Goal: Information Seeking & Learning: Find specific page/section

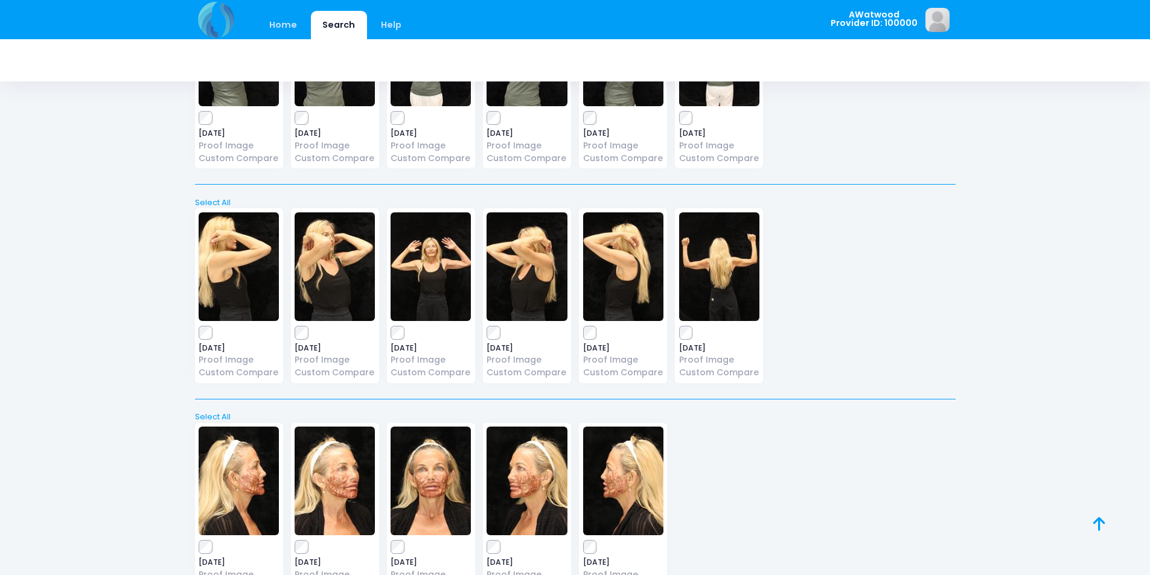
scroll to position [3458, 0]
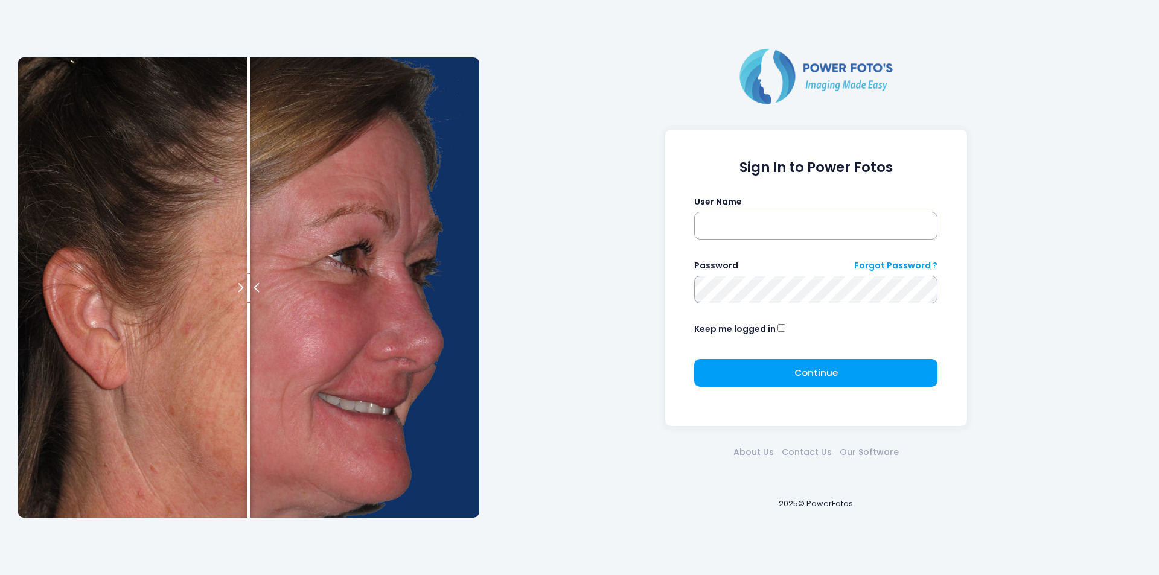
click at [813, 206] on div "User Name" at bounding box center [815, 218] width 243 height 44
click at [804, 222] on input "text" at bounding box center [815, 226] width 243 height 28
type input "********"
click button "submit" at bounding box center [0, 0] width 0 height 0
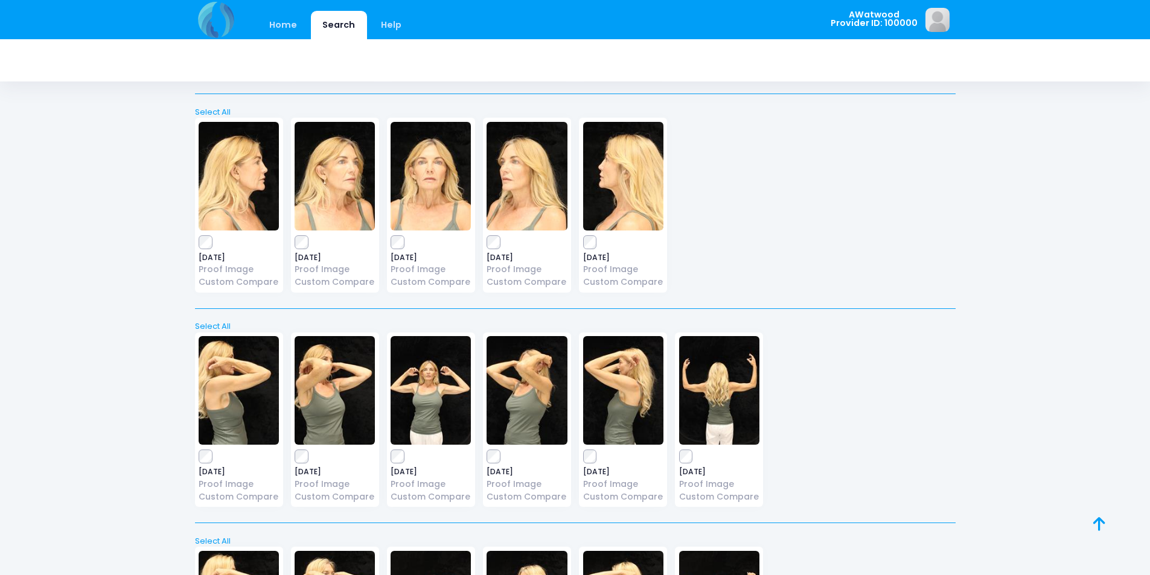
scroll to position [3018, 0]
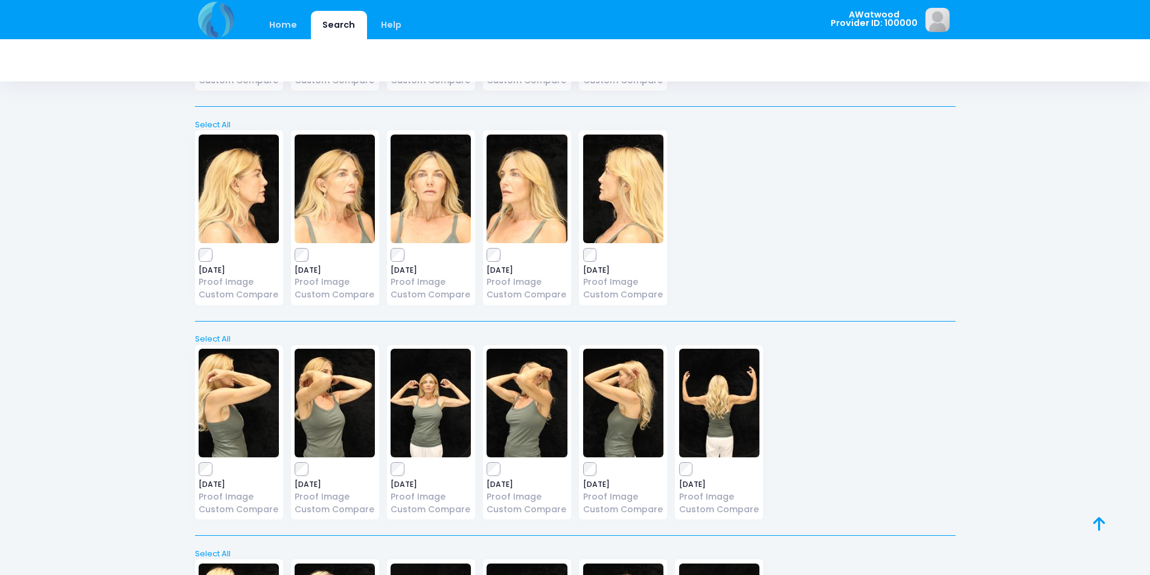
click at [422, 197] on img at bounding box center [431, 189] width 80 height 109
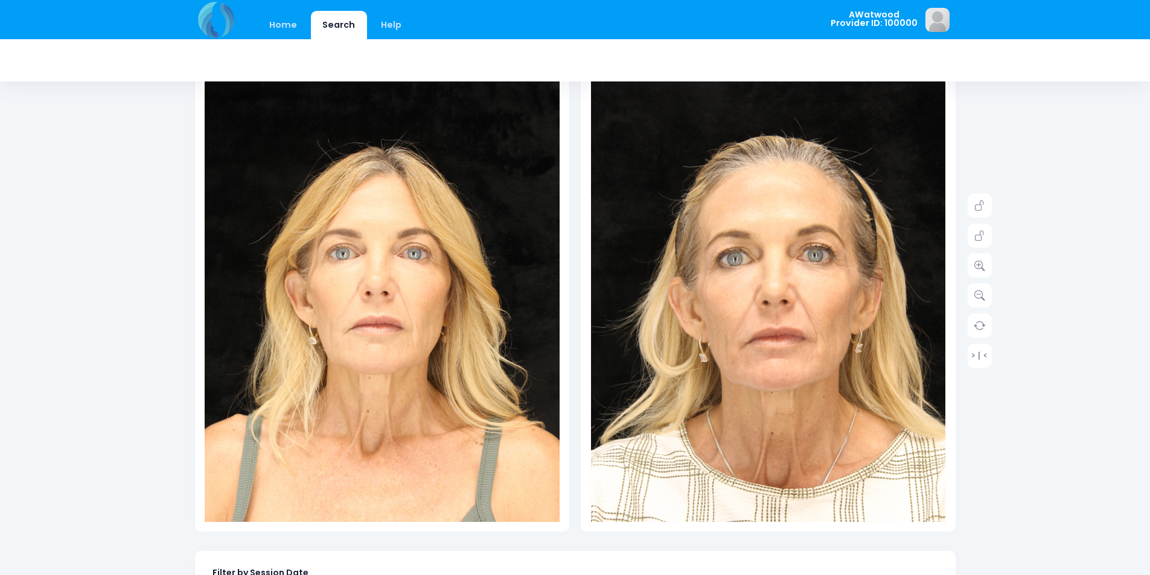
scroll to position [121, 0]
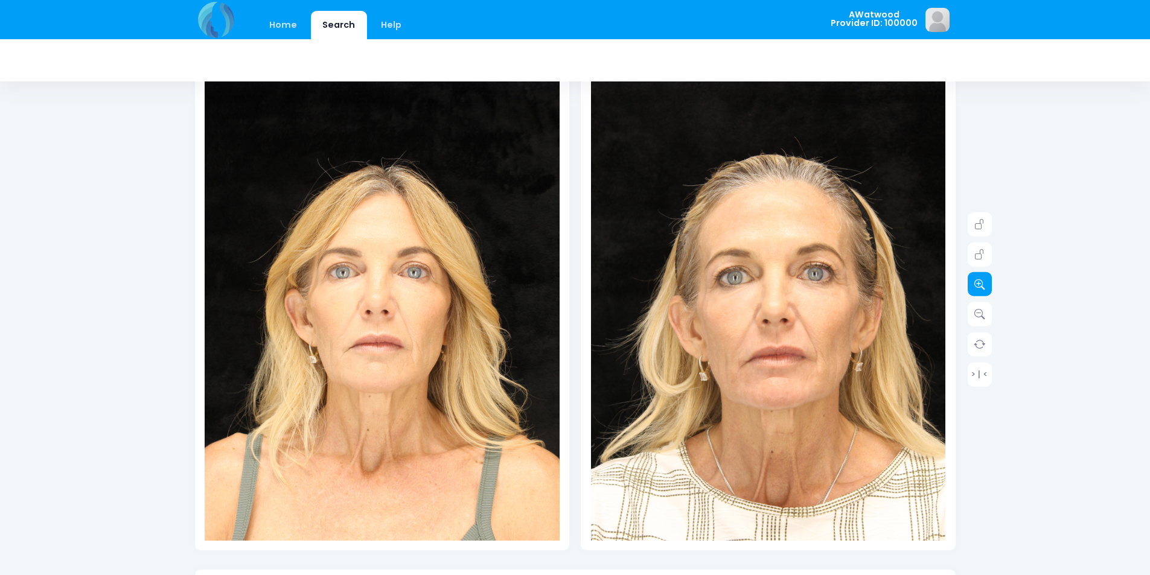
click at [976, 280] on icon at bounding box center [979, 284] width 11 height 11
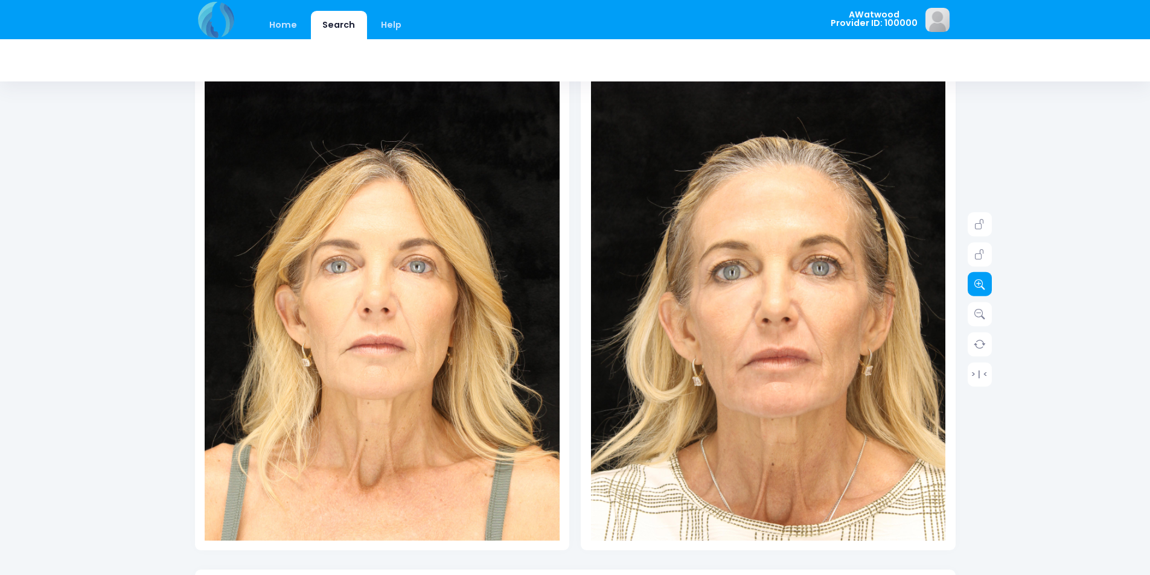
click at [976, 280] on icon at bounding box center [979, 284] width 11 height 11
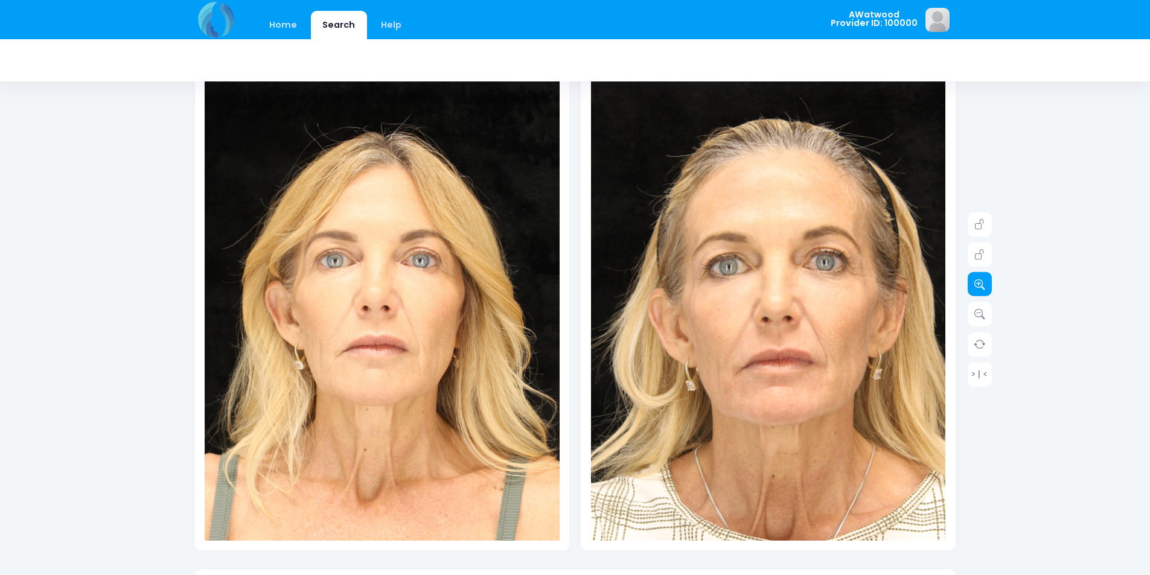
click at [977, 280] on icon at bounding box center [979, 284] width 11 height 11
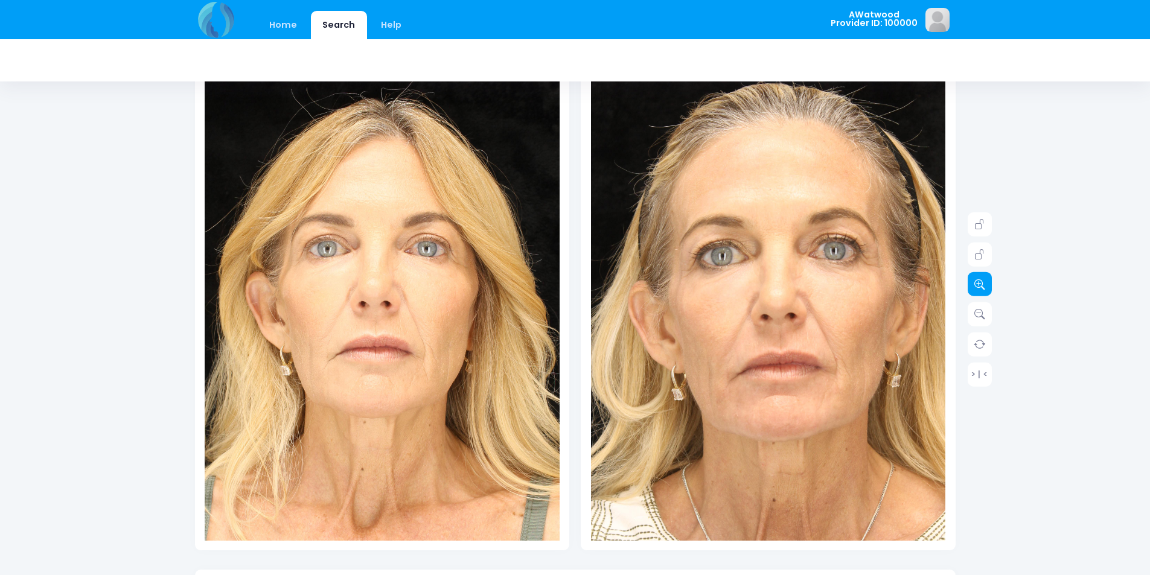
click at [977, 280] on icon at bounding box center [979, 284] width 11 height 11
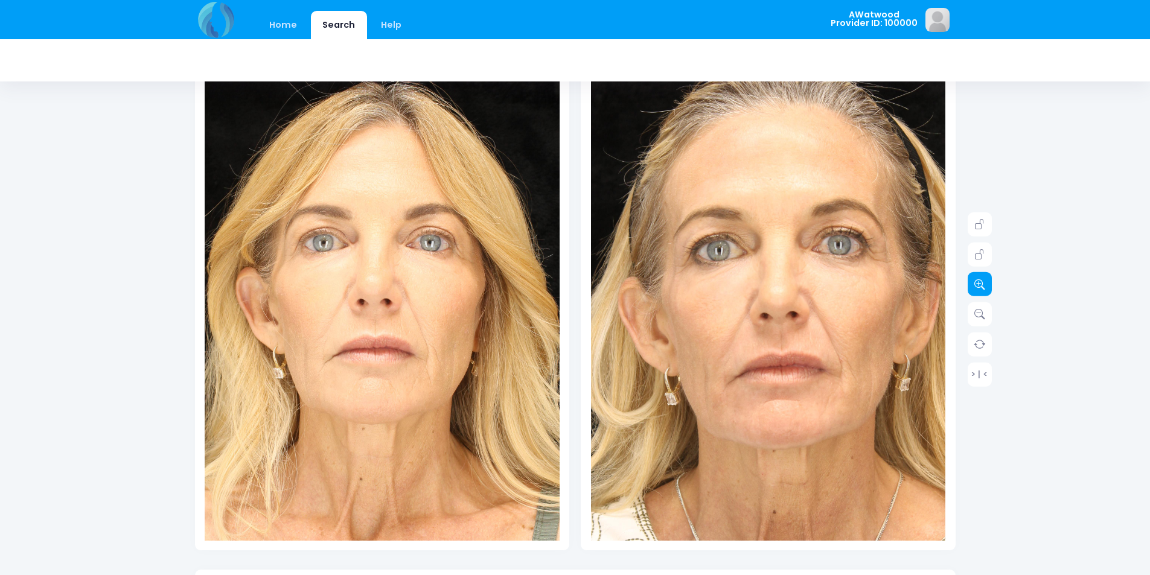
click at [977, 280] on icon at bounding box center [979, 284] width 11 height 11
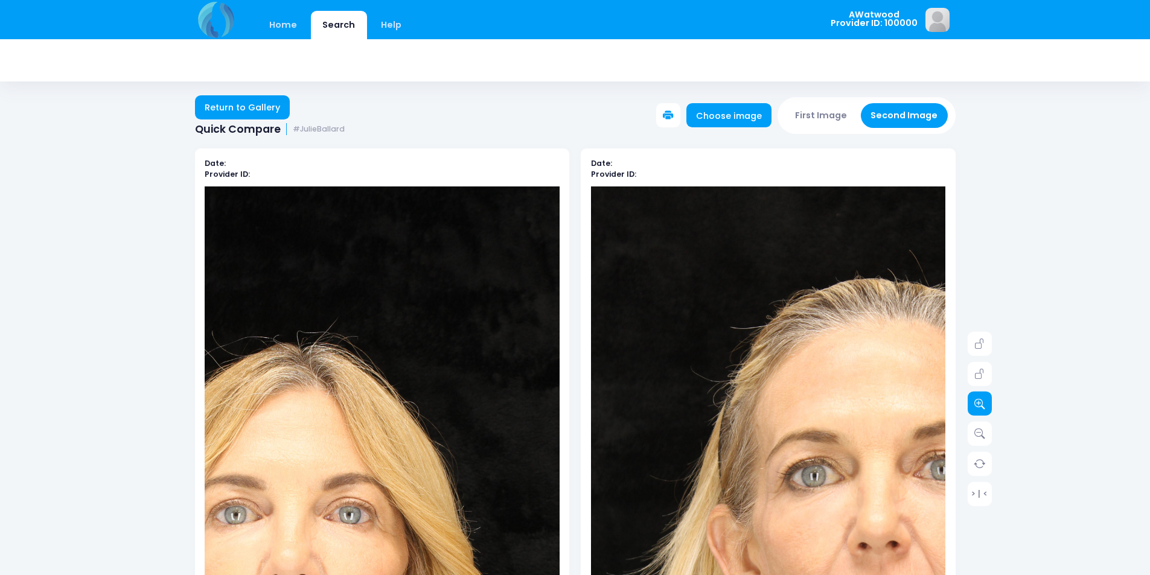
scroll to position [0, 0]
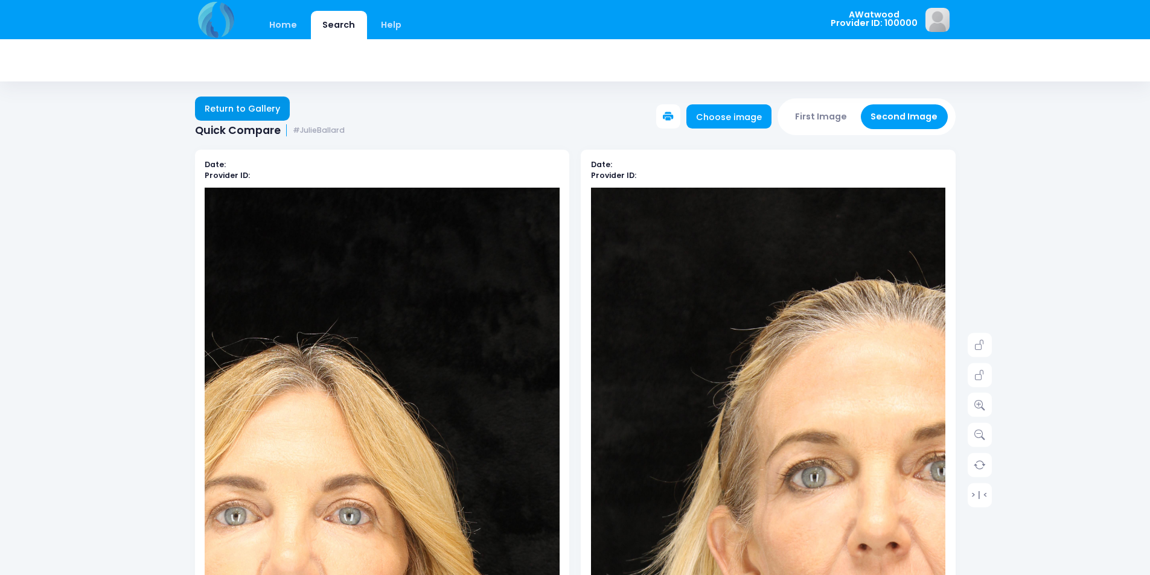
click at [257, 108] on link "Return to Gallery" at bounding box center [242, 109] width 95 height 24
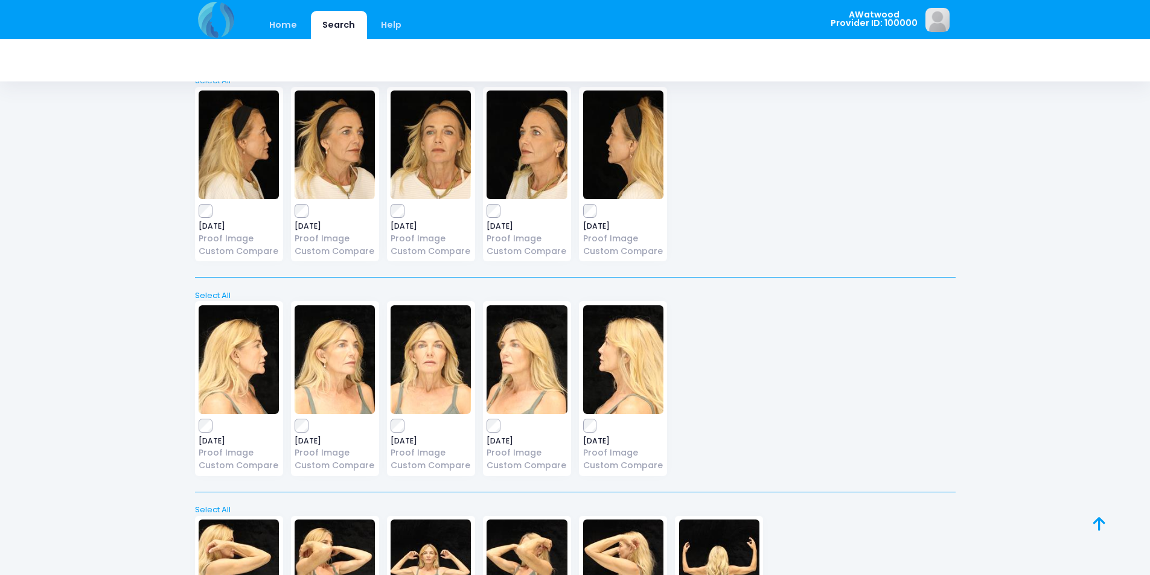
scroll to position [3018, 0]
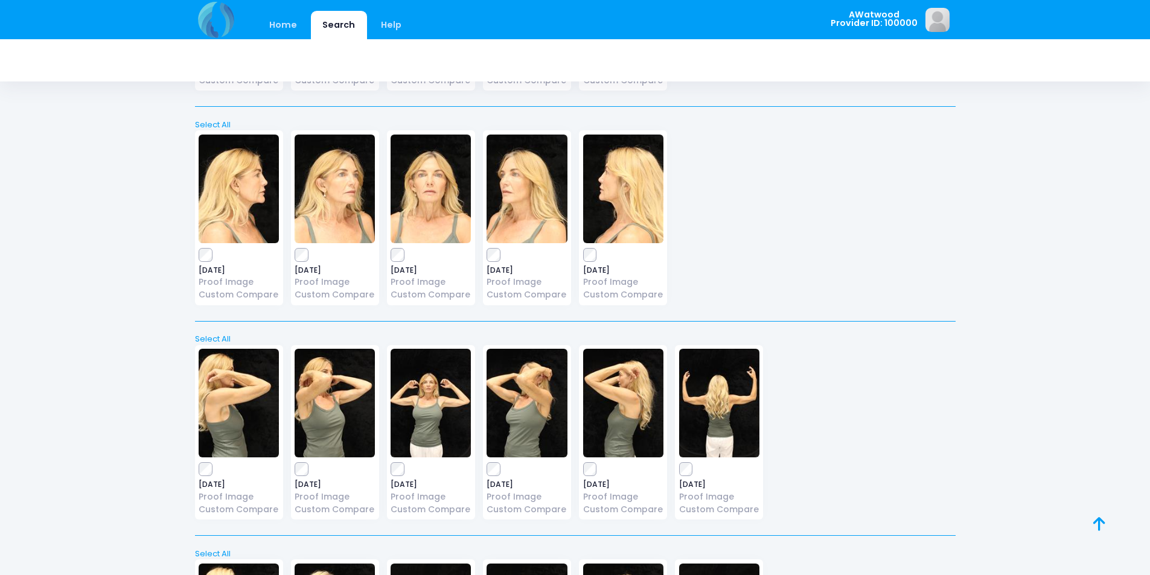
click at [321, 199] on img at bounding box center [335, 189] width 80 height 109
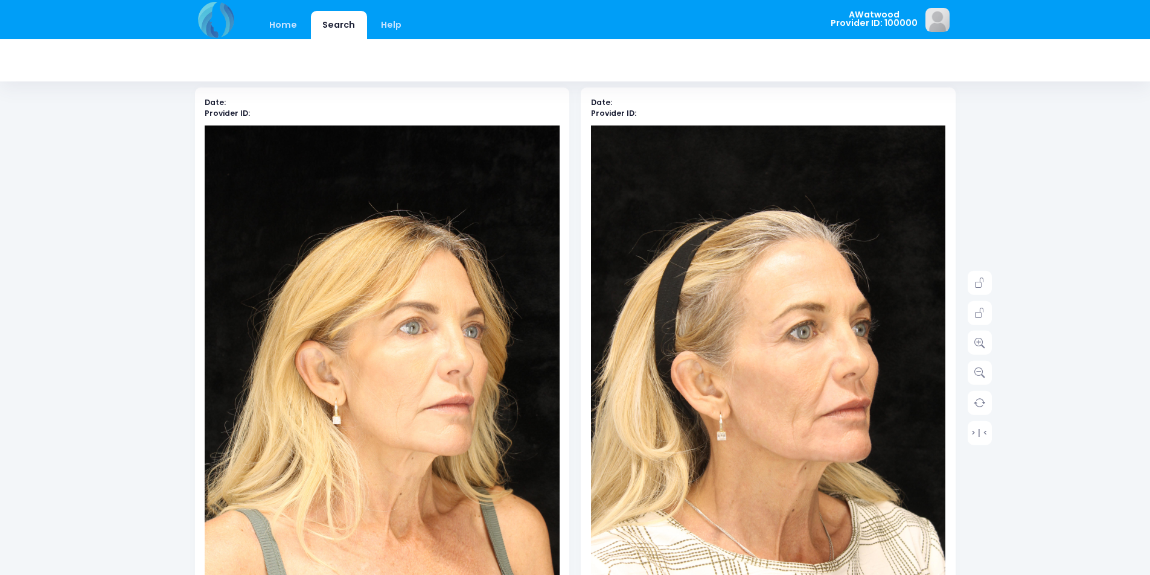
scroll to position [121, 0]
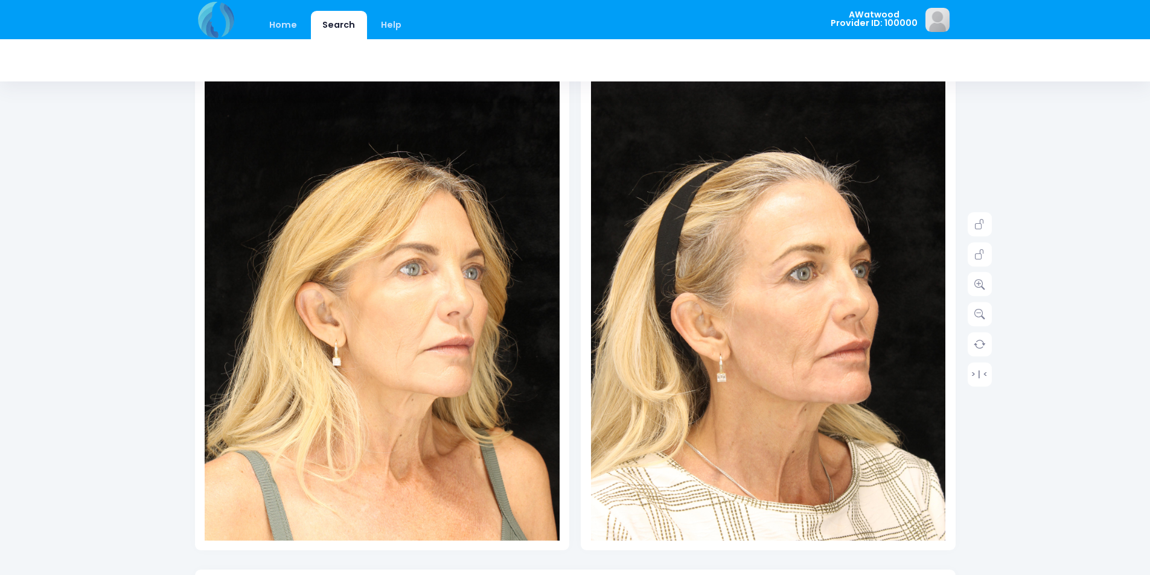
drag, startPoint x: 863, startPoint y: 309, endPoint x: 1131, endPoint y: 215, distance: 283.5
click at [1133, 211] on div "Home Search Help AWatwood Logout" at bounding box center [575, 450] width 1150 height 1142
click at [986, 283] on link at bounding box center [980, 284] width 24 height 24
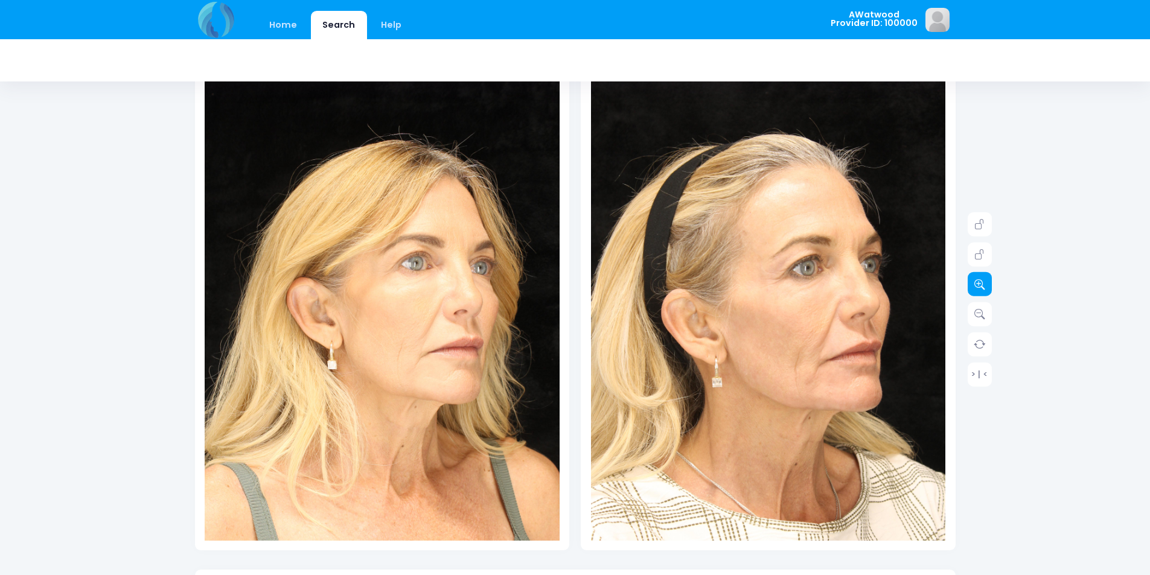
click at [986, 283] on link at bounding box center [980, 284] width 24 height 24
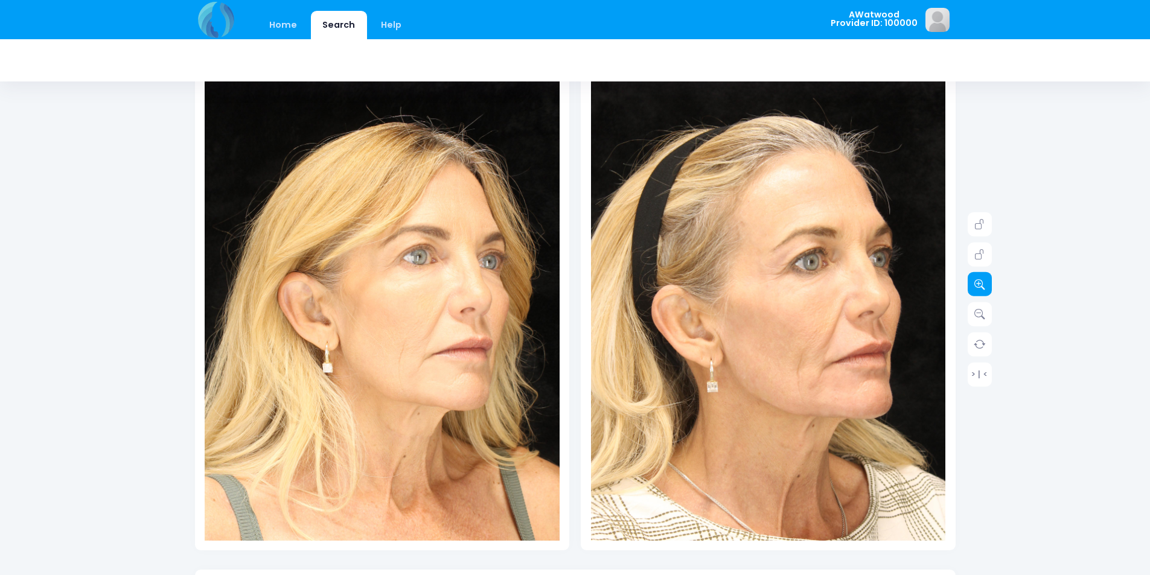
click at [986, 283] on link at bounding box center [980, 284] width 24 height 24
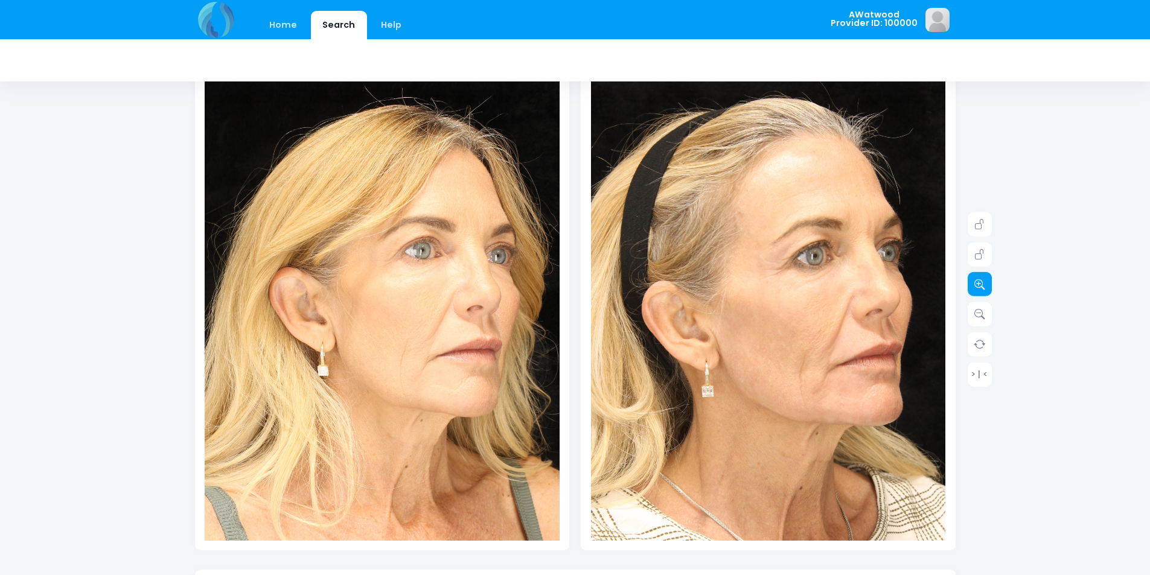
click at [986, 283] on link at bounding box center [980, 284] width 24 height 24
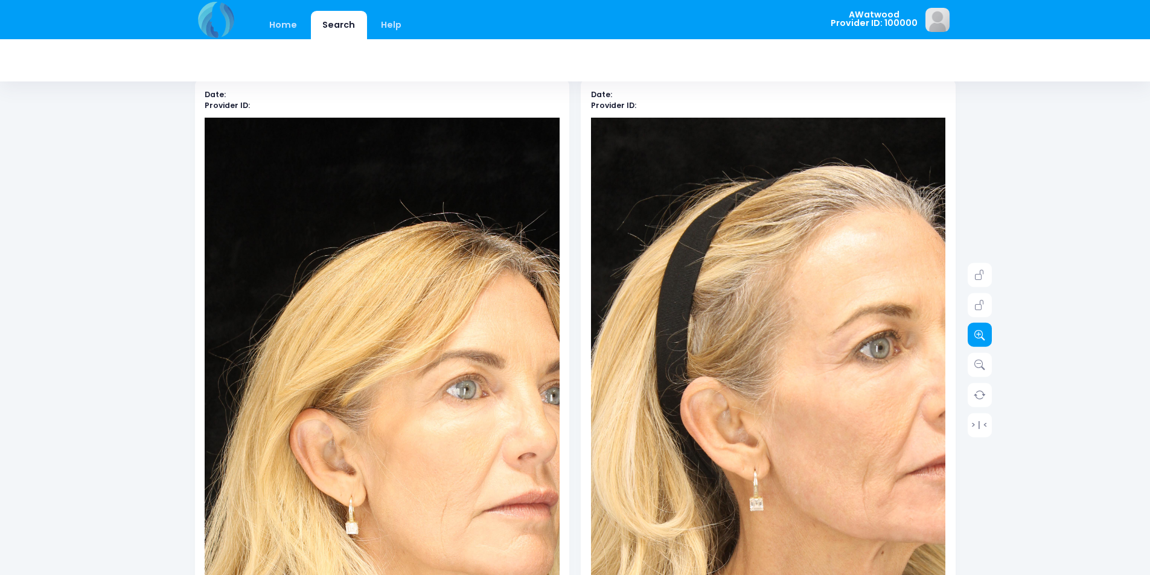
scroll to position [0, 0]
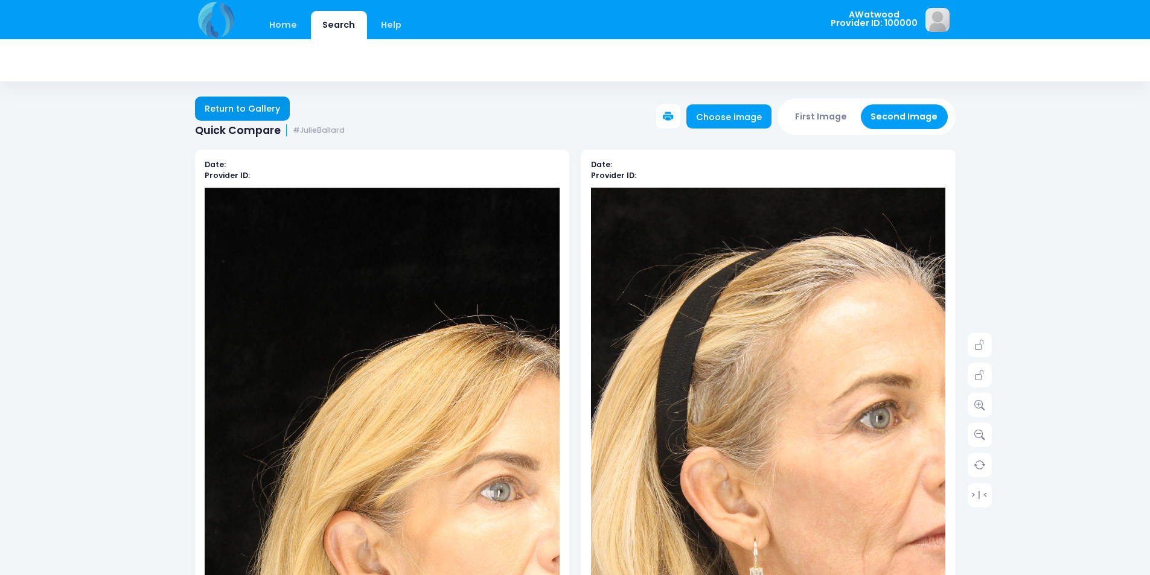
click at [244, 113] on link "Return to Gallery" at bounding box center [242, 109] width 95 height 24
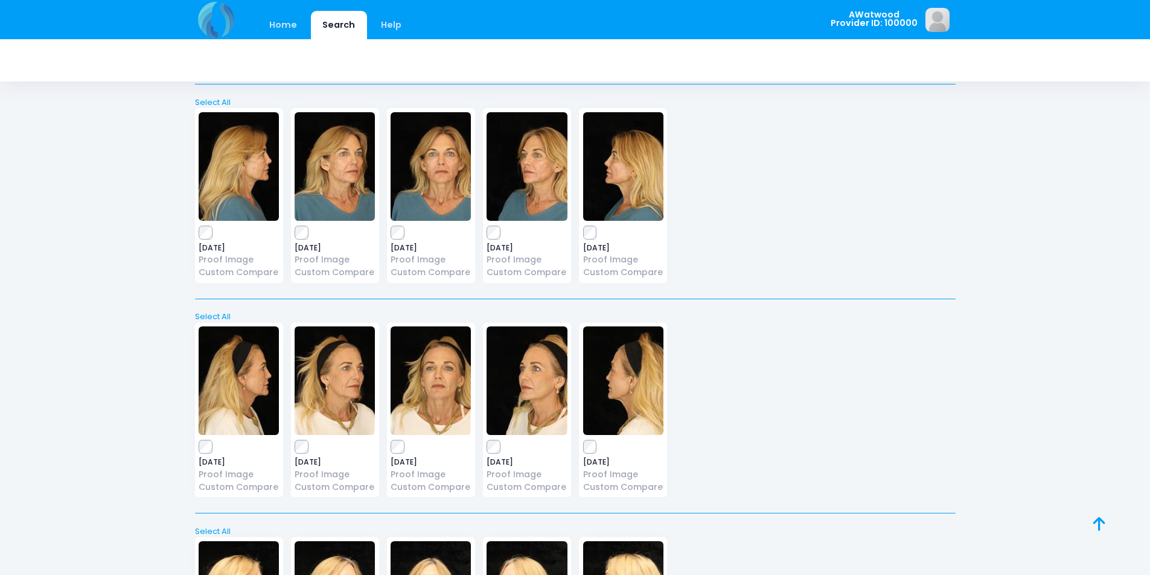
scroll to position [2656, 0]
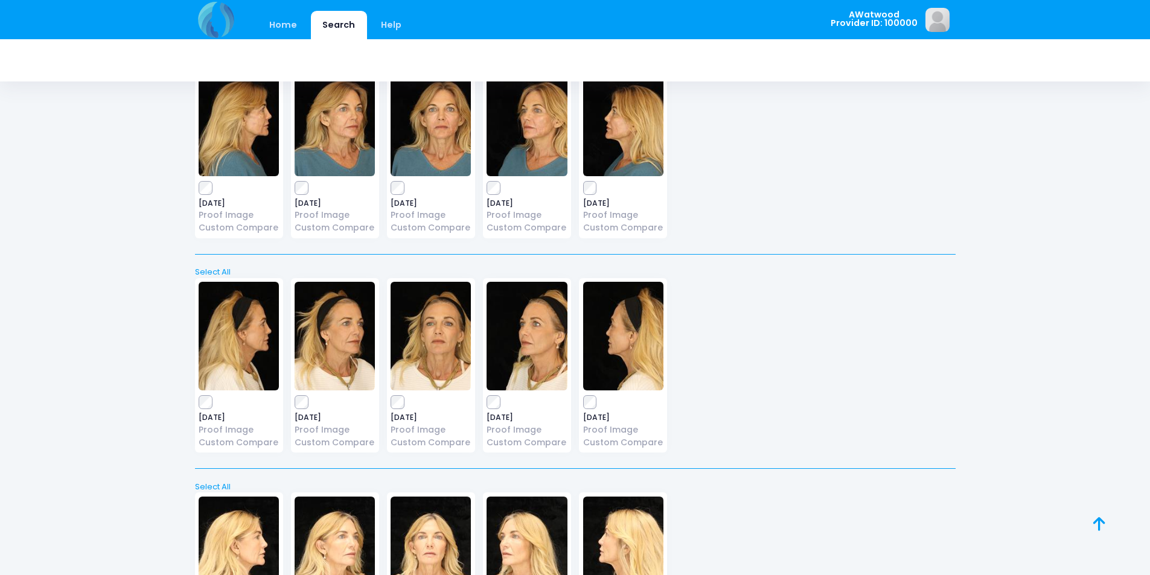
click at [361, 318] on img at bounding box center [335, 336] width 80 height 109
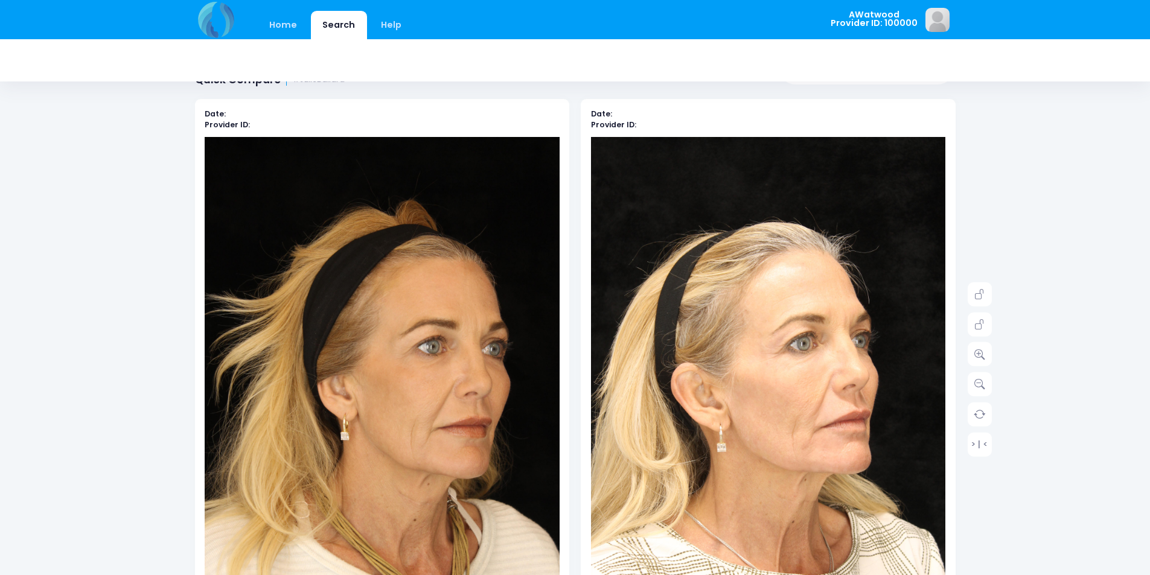
scroll to position [121, 0]
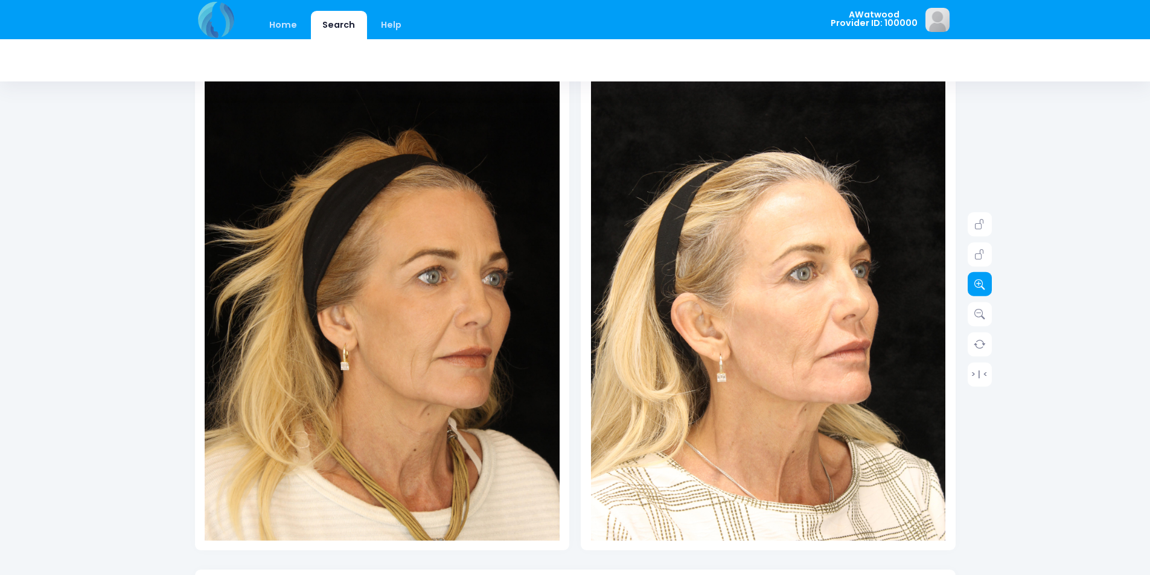
click at [973, 281] on link at bounding box center [980, 284] width 24 height 24
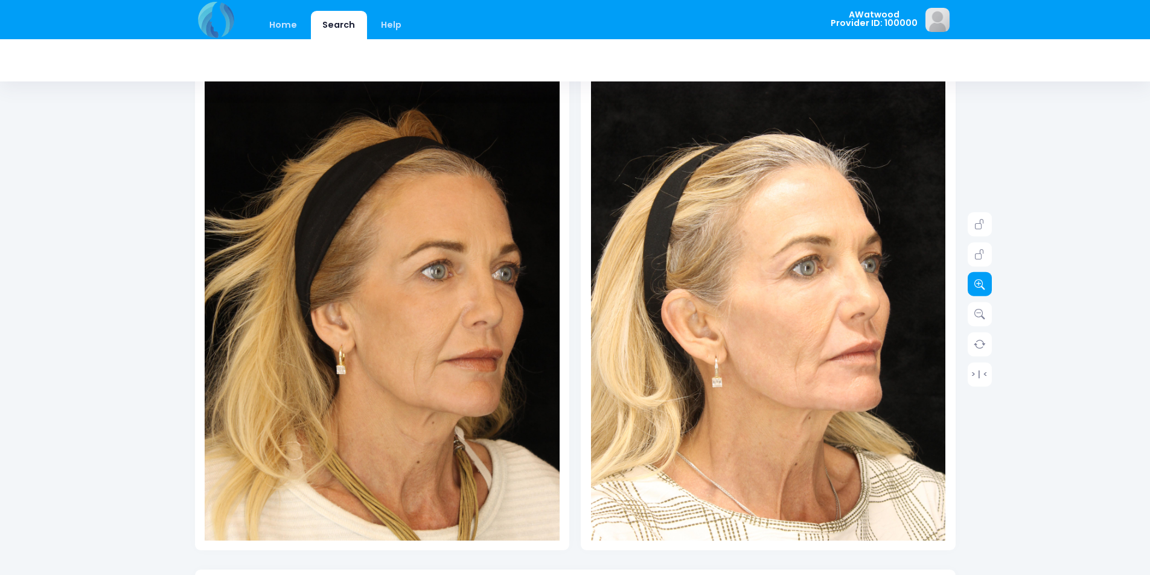
drag, startPoint x: 971, startPoint y: 281, endPoint x: 965, endPoint y: 281, distance: 6.1
click at [966, 281] on div "Date: Provider ID: Date: Provider ID: > | < Search" at bounding box center [575, 498] width 797 height 974
click at [965, 281] on div "Date: Provider ID: Date: Provider ID: > | < Search" at bounding box center [575, 498] width 797 height 974
click at [976, 275] on link at bounding box center [980, 284] width 24 height 24
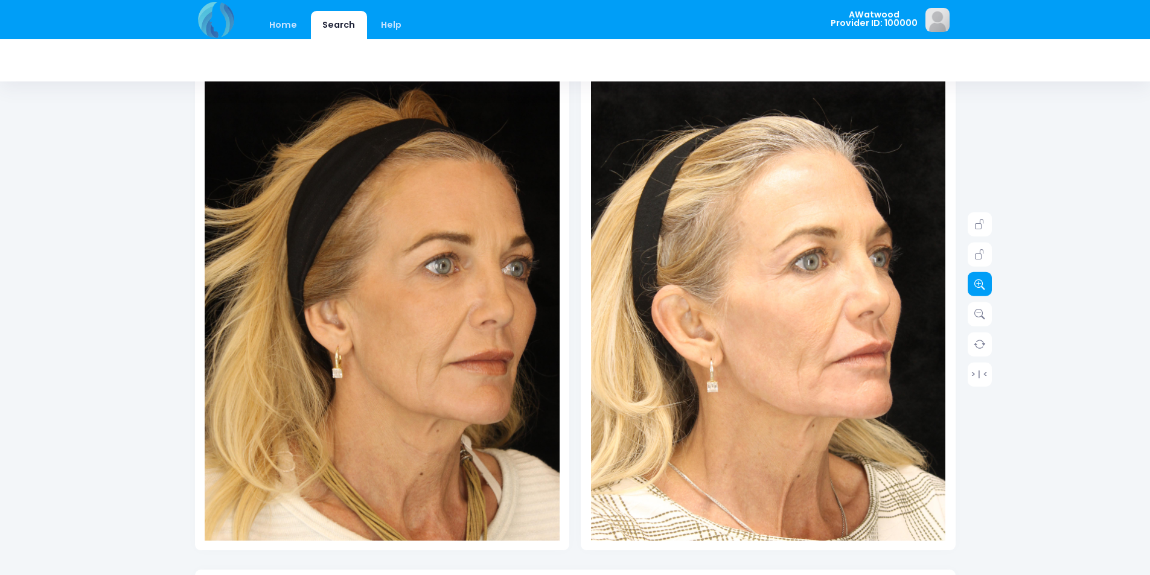
click at [976, 275] on link at bounding box center [980, 284] width 24 height 24
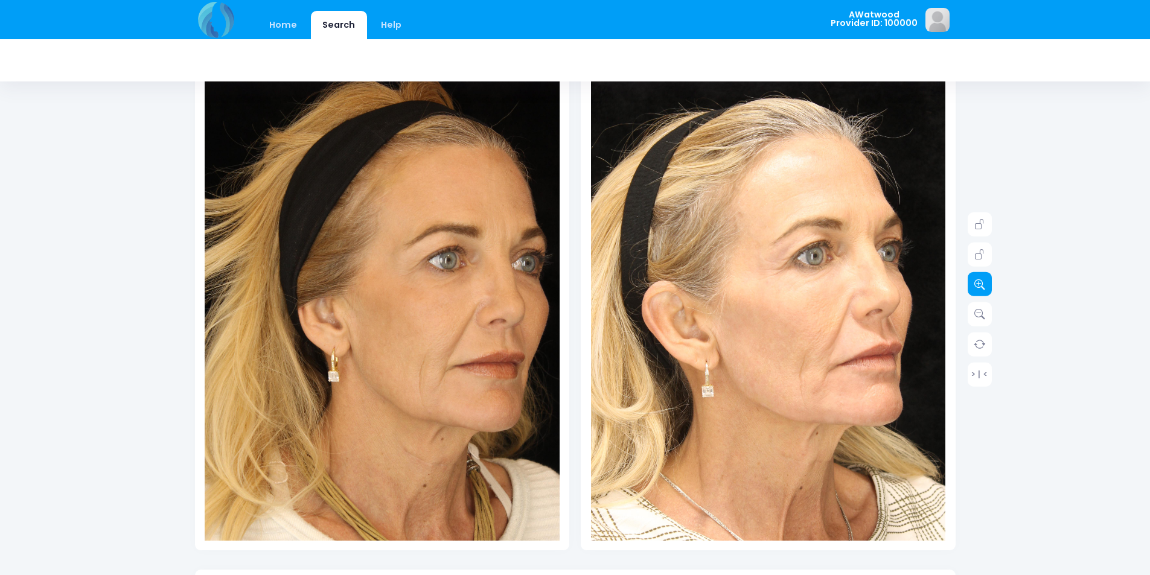
click at [976, 275] on link at bounding box center [980, 284] width 24 height 24
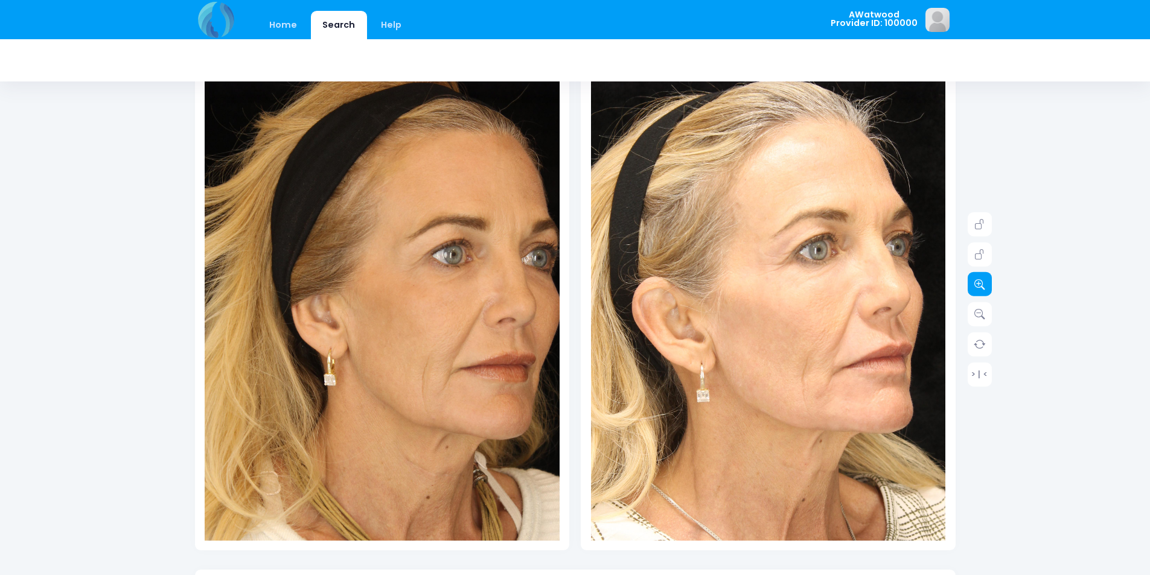
click at [976, 275] on link at bounding box center [980, 284] width 24 height 24
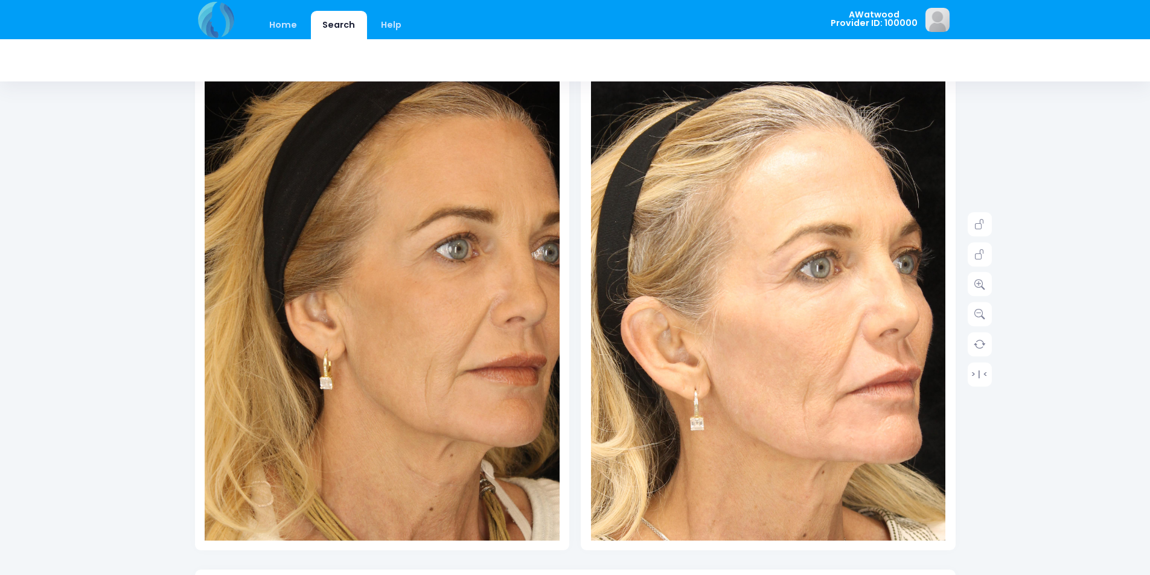
click at [771, 262] on img at bounding box center [766, 356] width 532 height 798
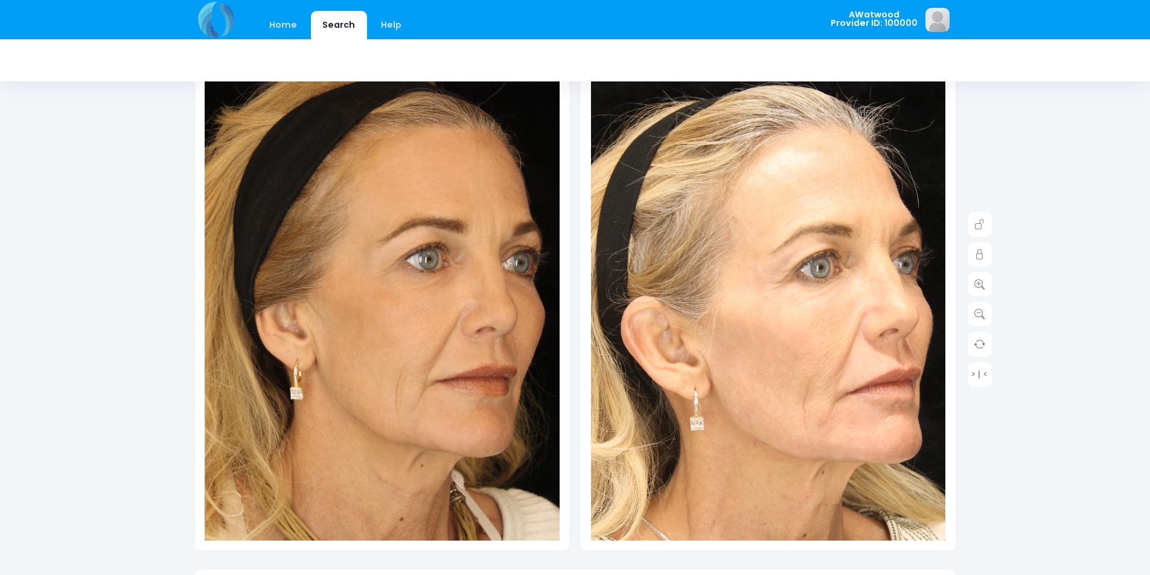
drag, startPoint x: 441, startPoint y: 286, endPoint x: 433, endPoint y: 270, distance: 17.0
click at [441, 287] on img at bounding box center [352, 343] width 532 height 798
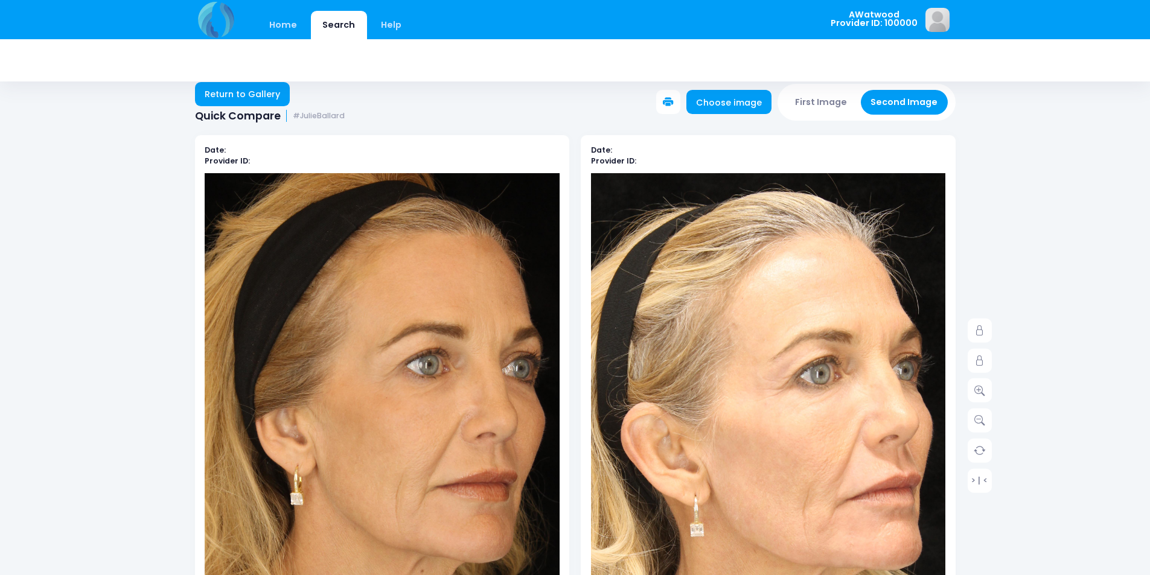
scroll to position [0, 0]
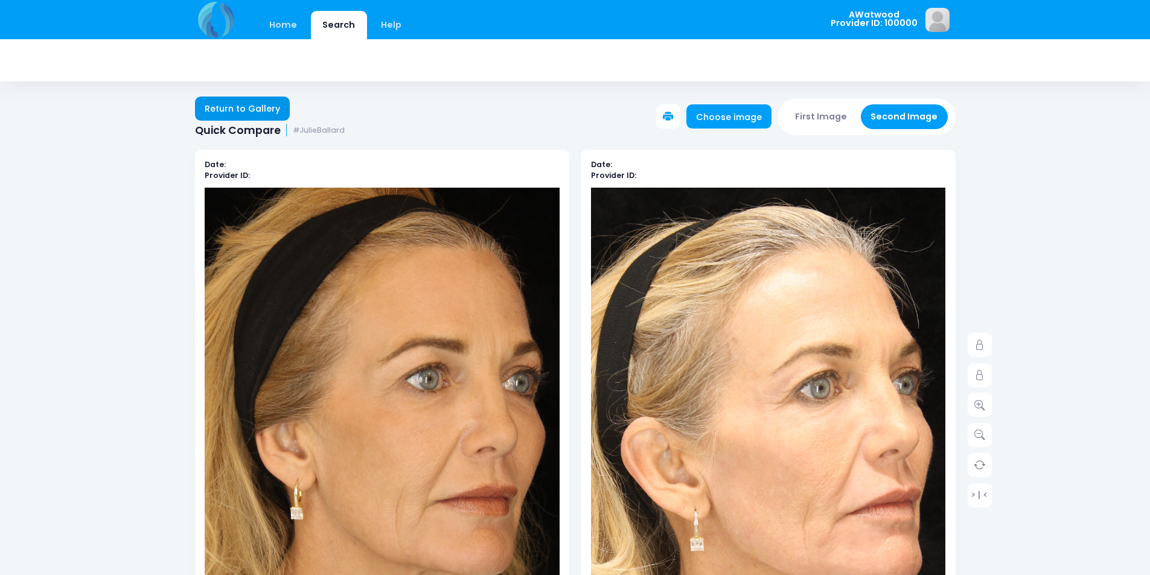
click at [227, 110] on link "Return to Gallery" at bounding box center [242, 109] width 95 height 24
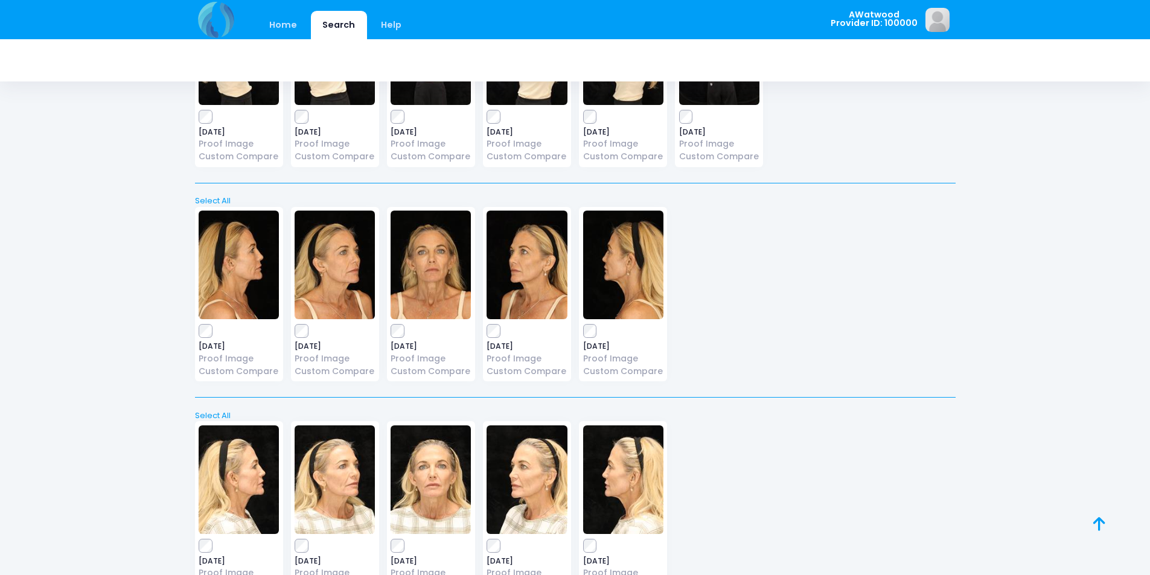
scroll to position [3800, 0]
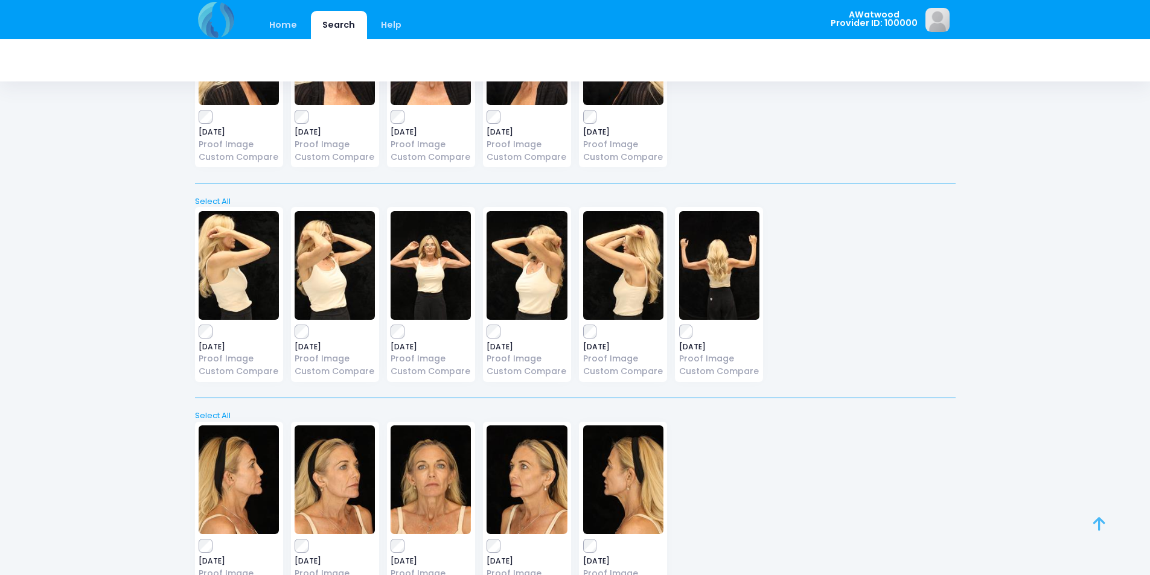
click at [1107, 522] on link at bounding box center [1112, 538] width 39 height 39
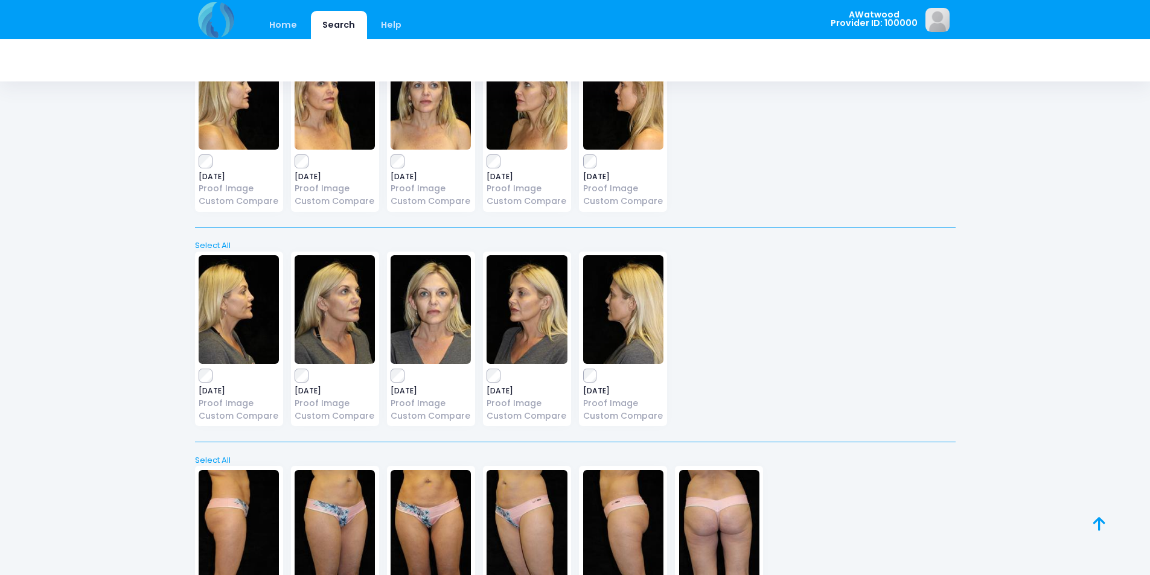
scroll to position [0, 0]
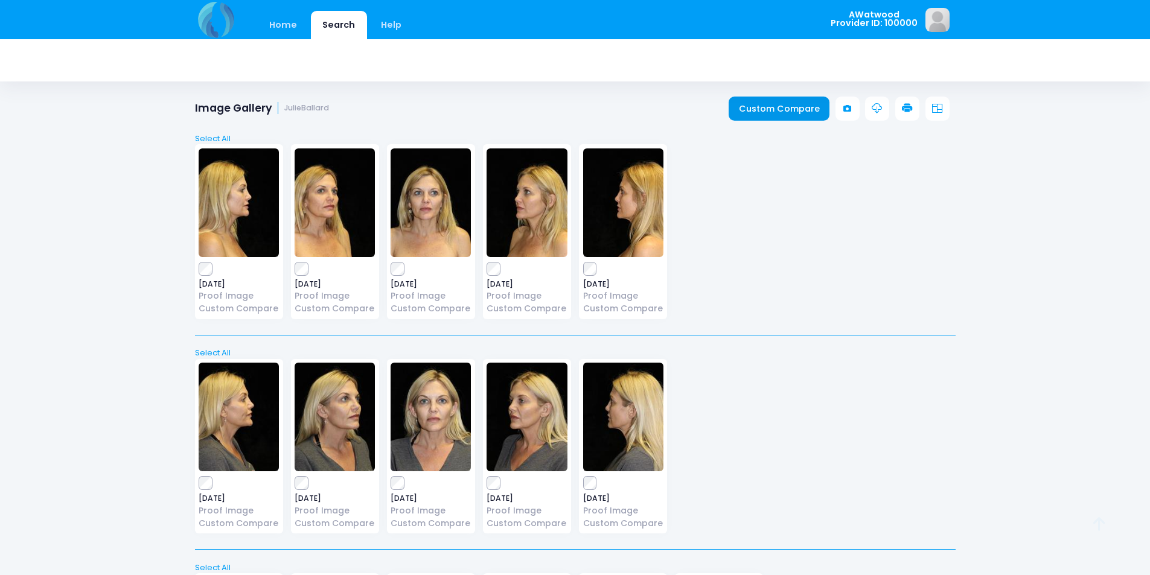
click at [755, 106] on link "Custom Compare" at bounding box center [779, 109] width 101 height 24
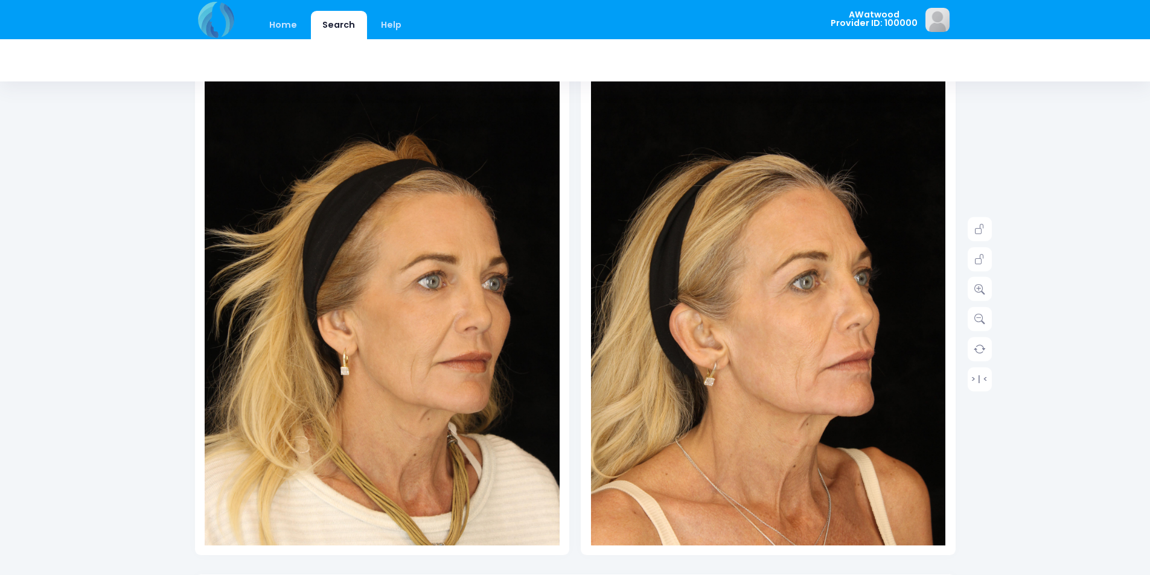
scroll to position [121, 0]
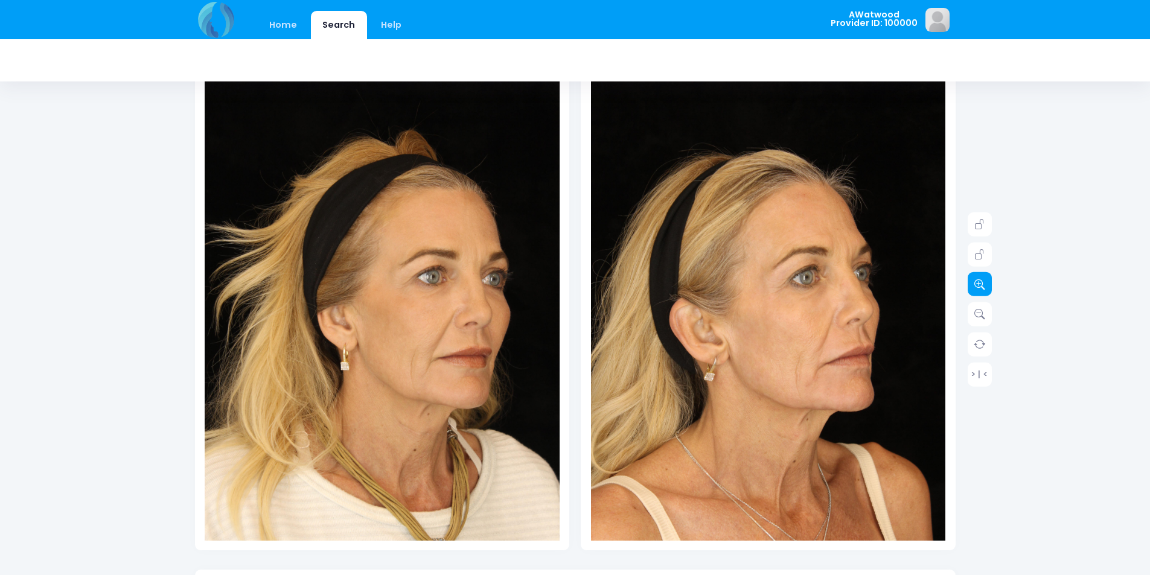
click at [977, 296] on link at bounding box center [980, 284] width 24 height 24
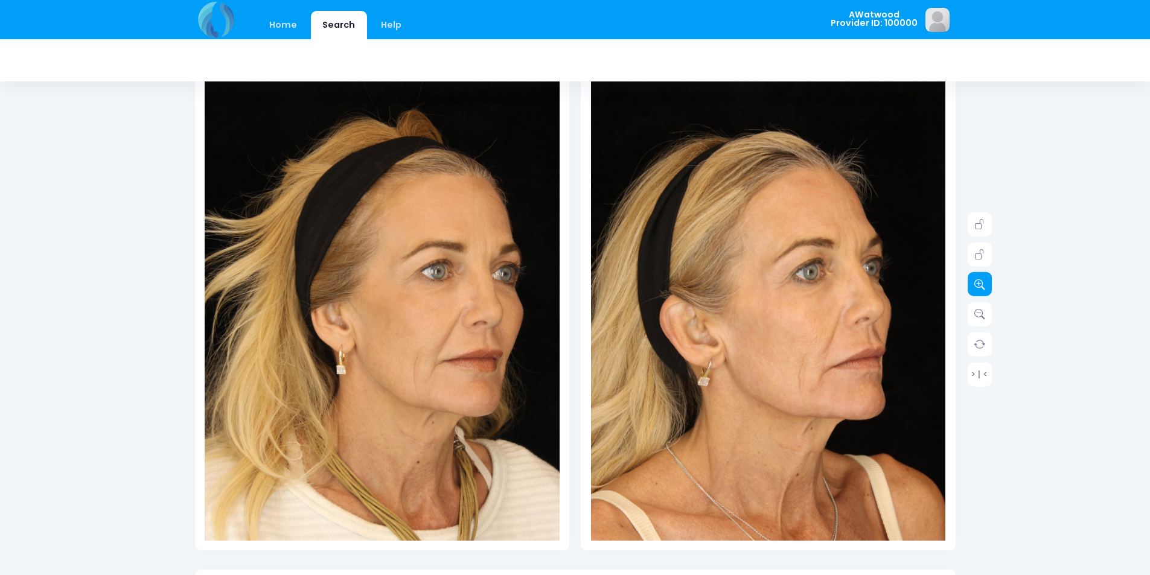
click at [973, 296] on link at bounding box center [980, 284] width 24 height 24
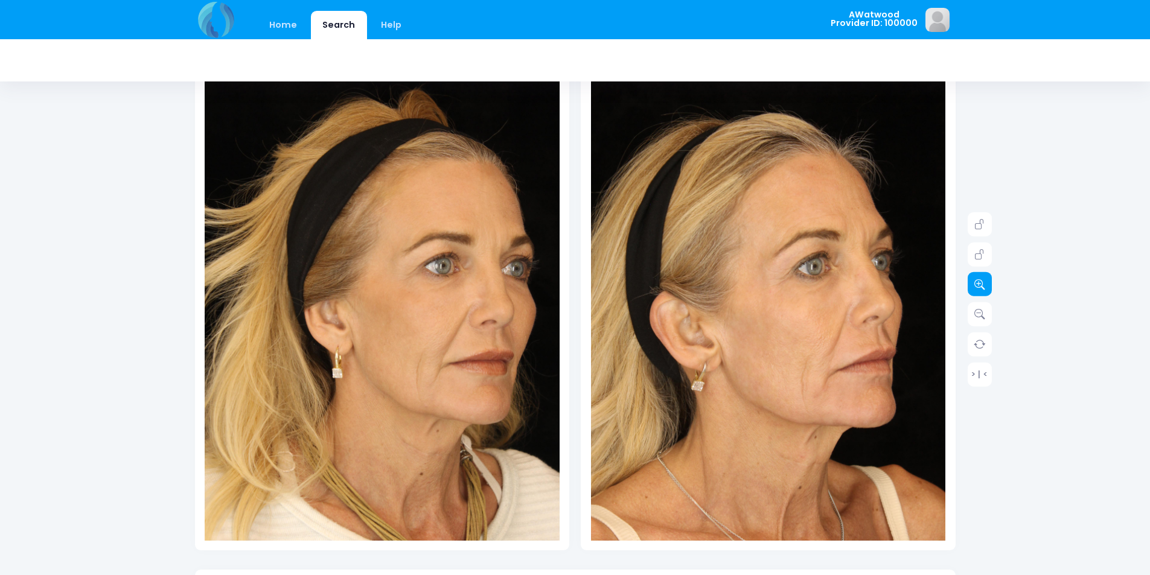
click at [973, 296] on link at bounding box center [980, 284] width 24 height 24
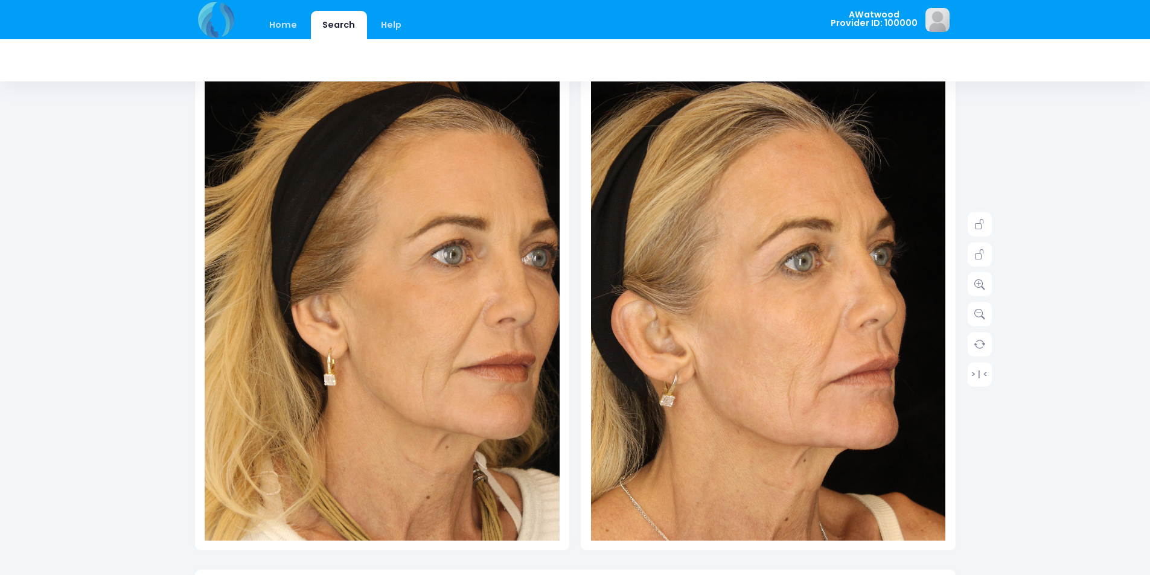
click at [815, 290] on img at bounding box center [749, 338] width 497 height 745
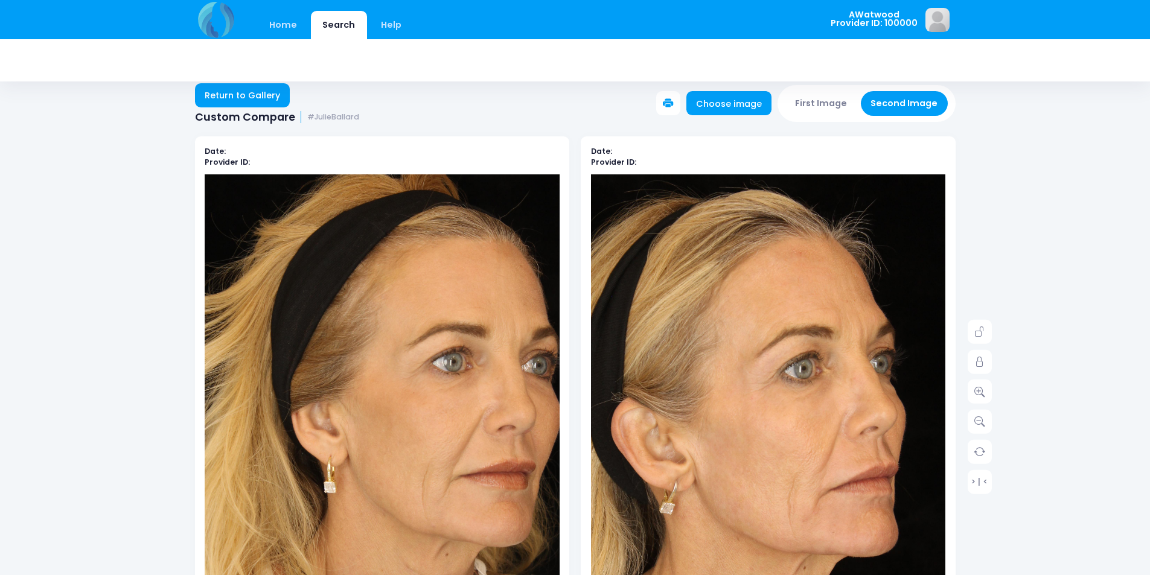
scroll to position [0, 0]
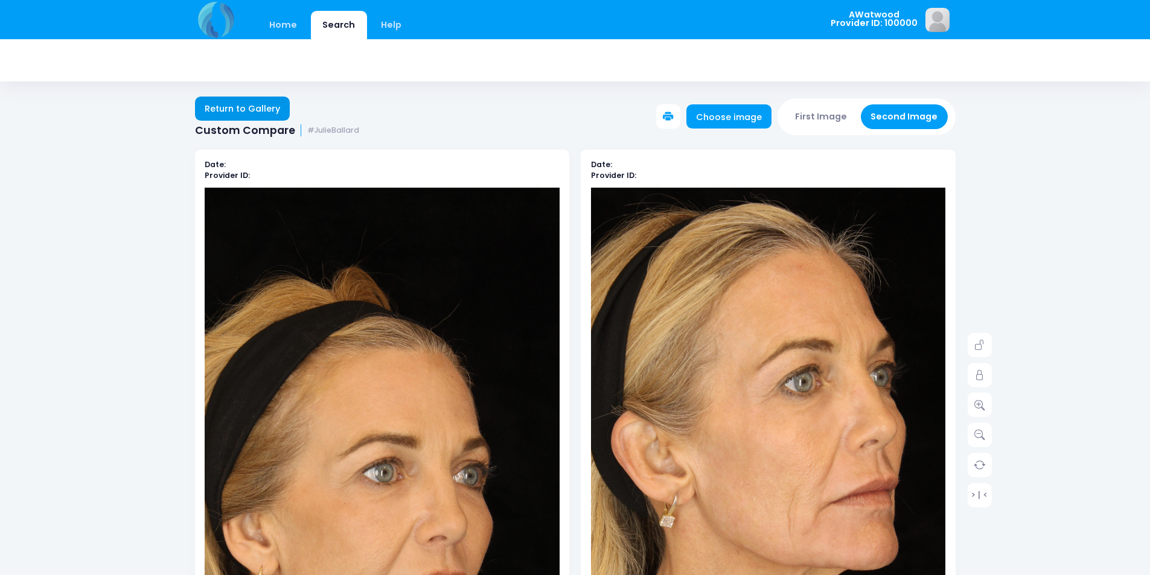
click at [260, 112] on link "Return to Gallery" at bounding box center [242, 109] width 95 height 24
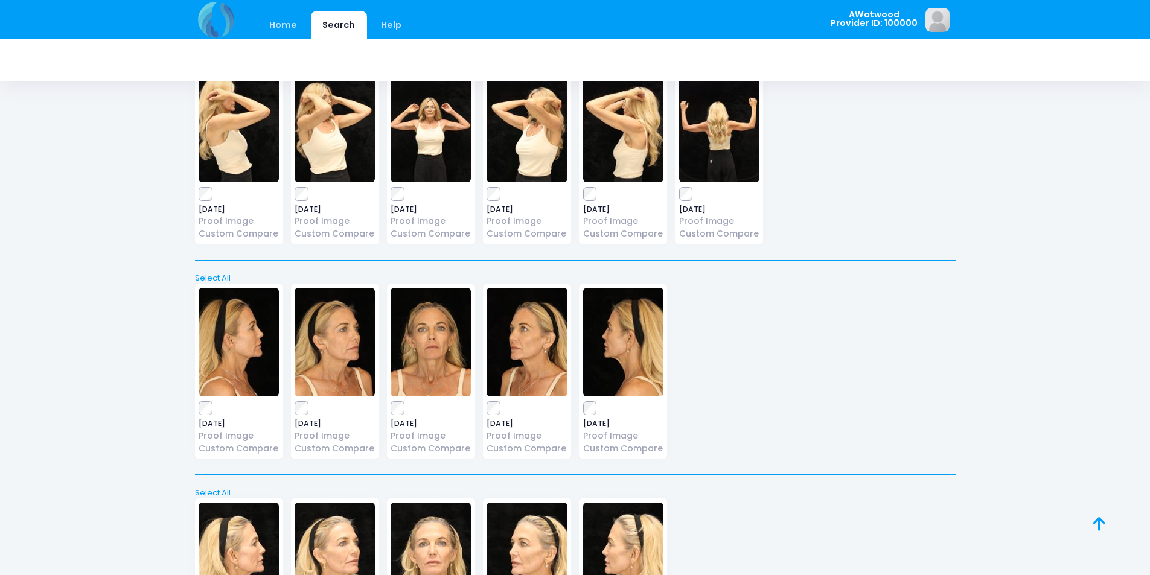
scroll to position [3921, 0]
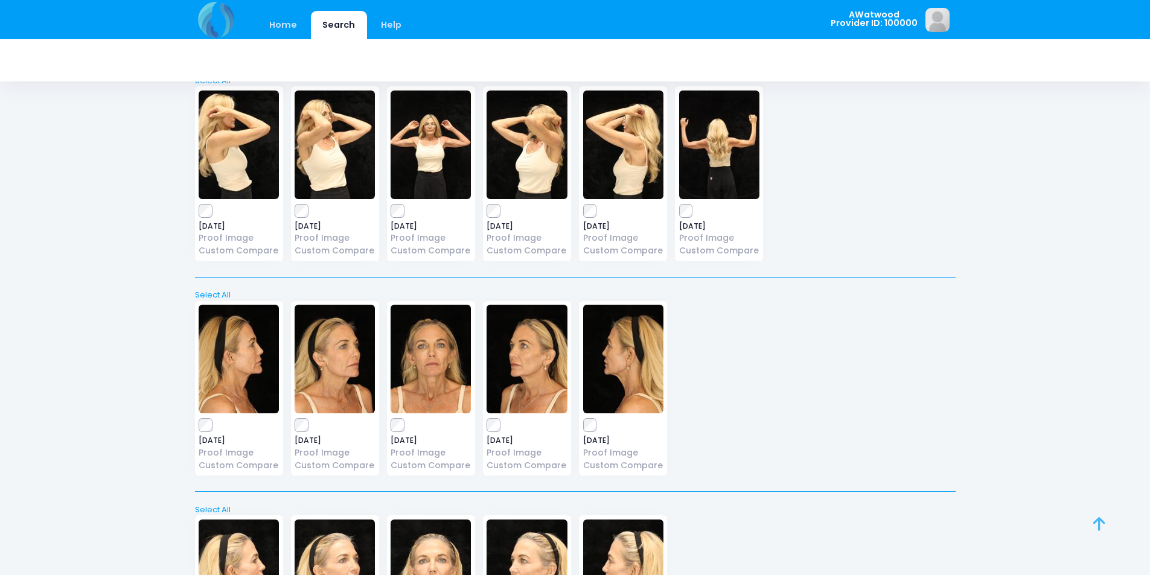
click at [1102, 525] on icon at bounding box center [1099, 524] width 12 height 1
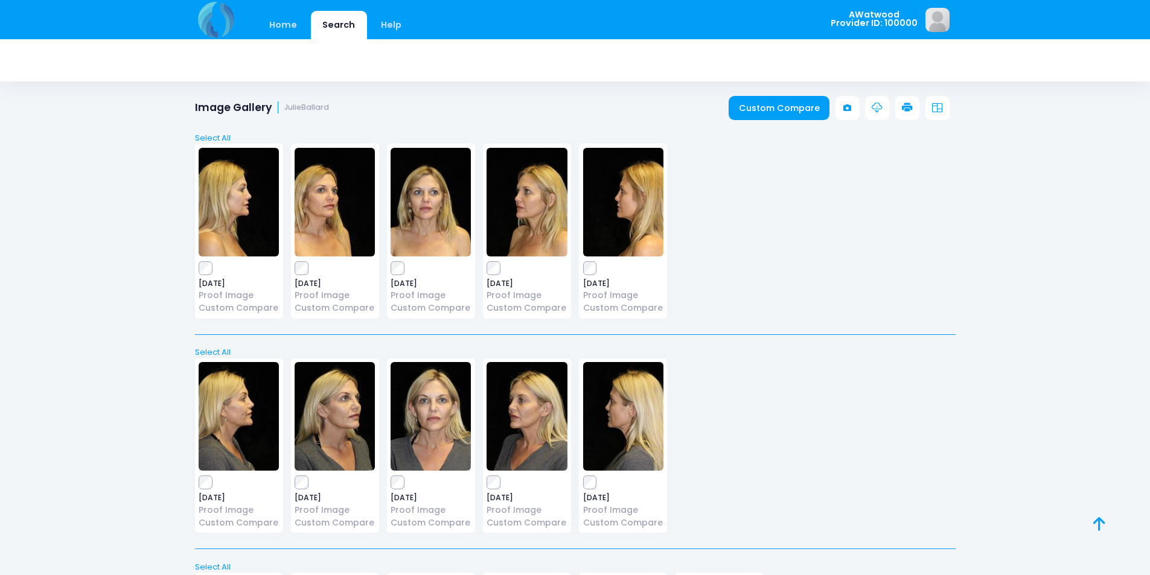
scroll to position [0, 0]
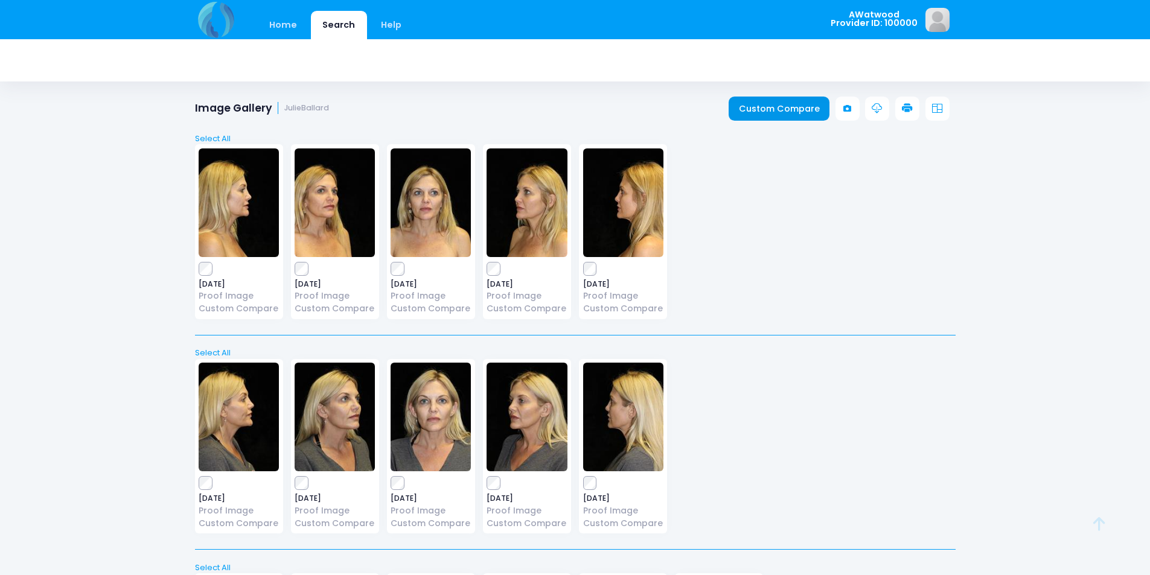
click at [762, 101] on link "Custom Compare" at bounding box center [779, 109] width 101 height 24
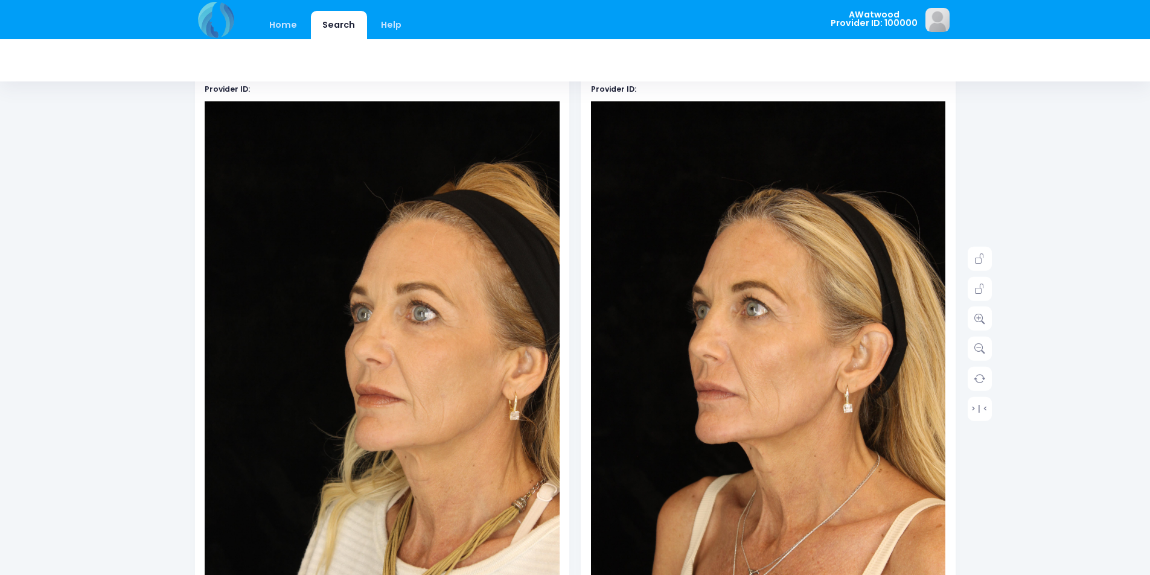
scroll to position [121, 0]
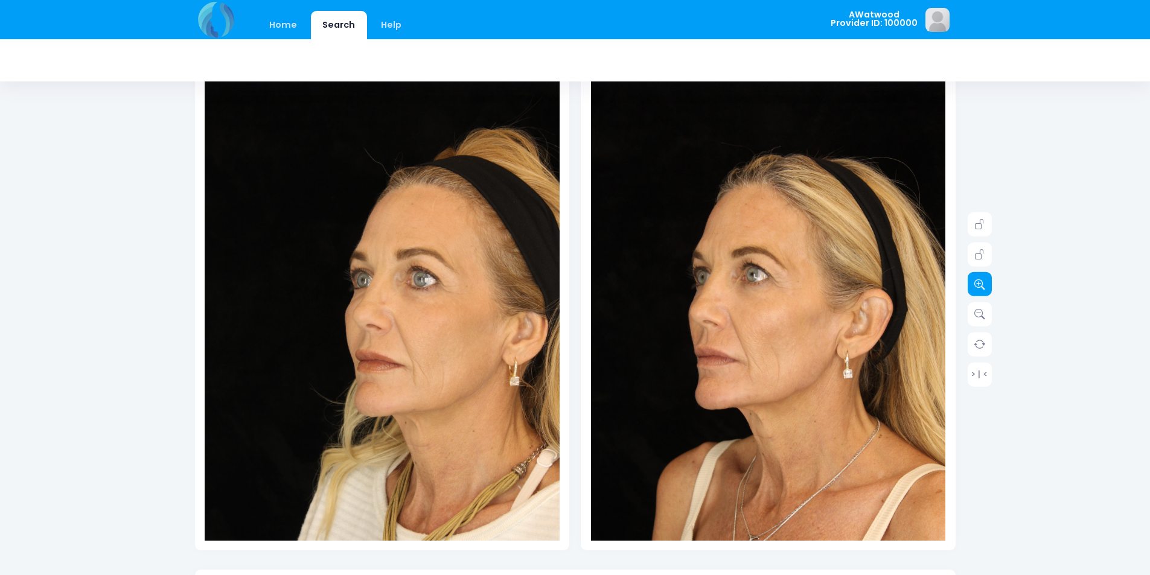
click at [987, 289] on link at bounding box center [980, 284] width 24 height 24
click at [985, 289] on link at bounding box center [980, 284] width 24 height 24
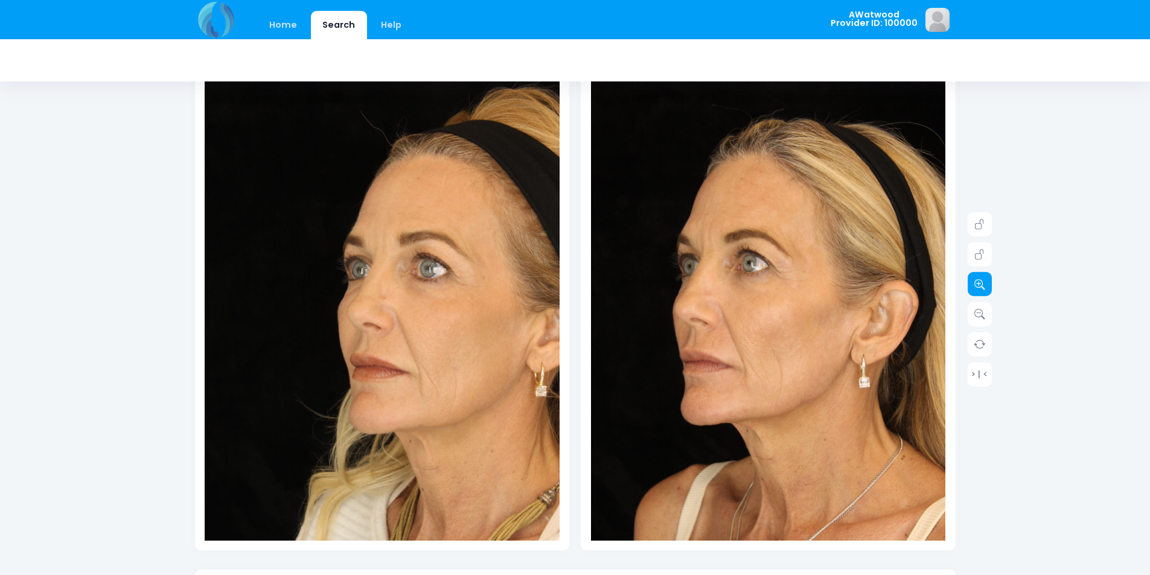
click at [985, 289] on link at bounding box center [980, 284] width 24 height 24
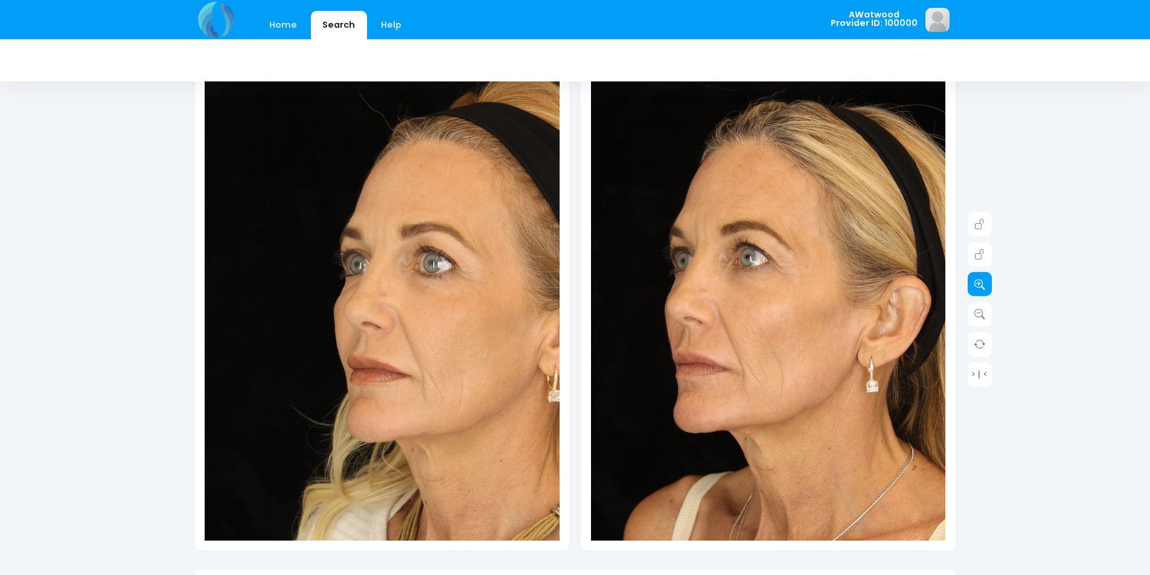
click at [985, 289] on link at bounding box center [980, 284] width 24 height 24
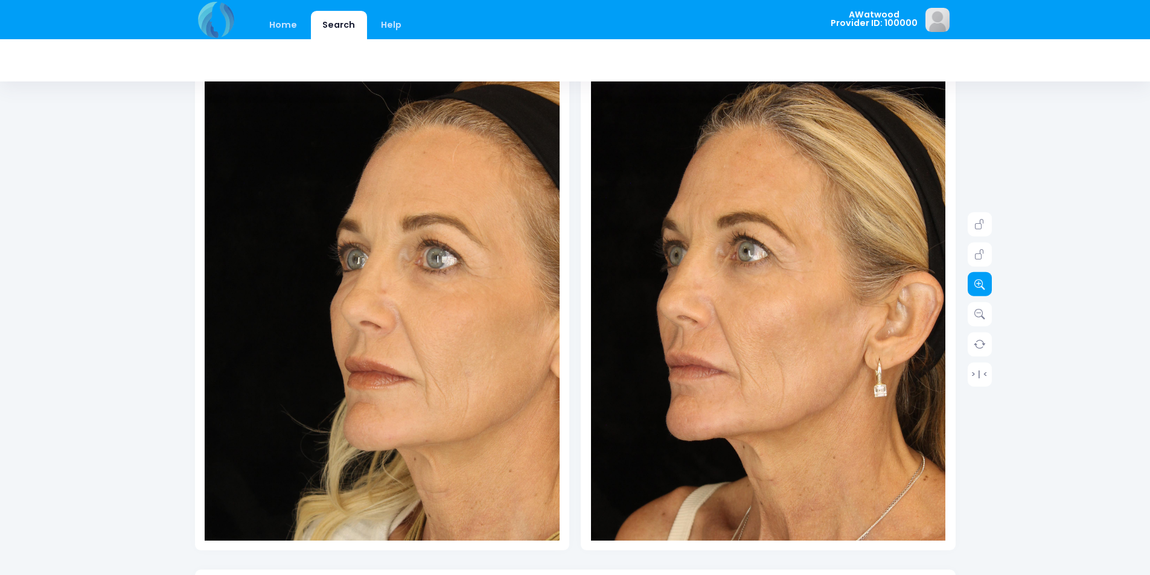
click at [985, 289] on link at bounding box center [980, 284] width 24 height 24
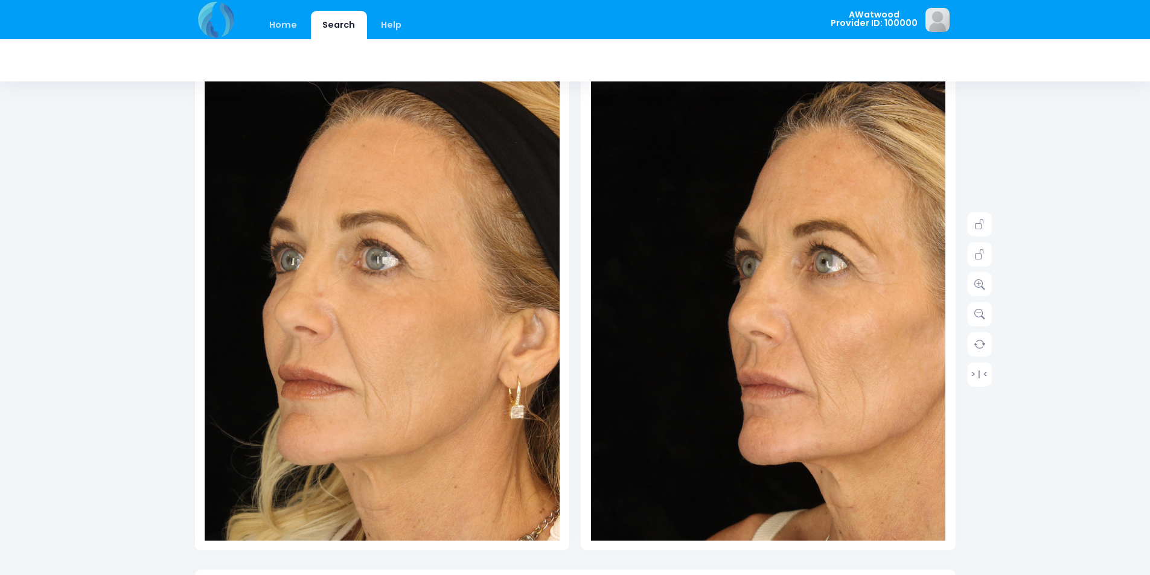
click at [508, 297] on img at bounding box center [318, 339] width 532 height 798
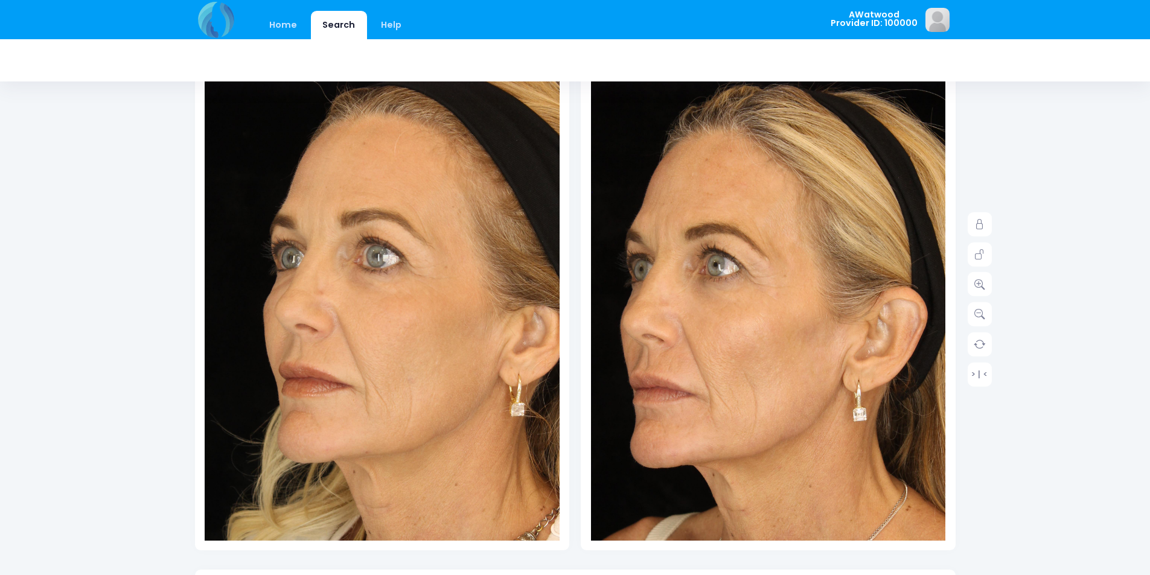
click at [825, 269] on img at bounding box center [739, 353] width 532 height 798
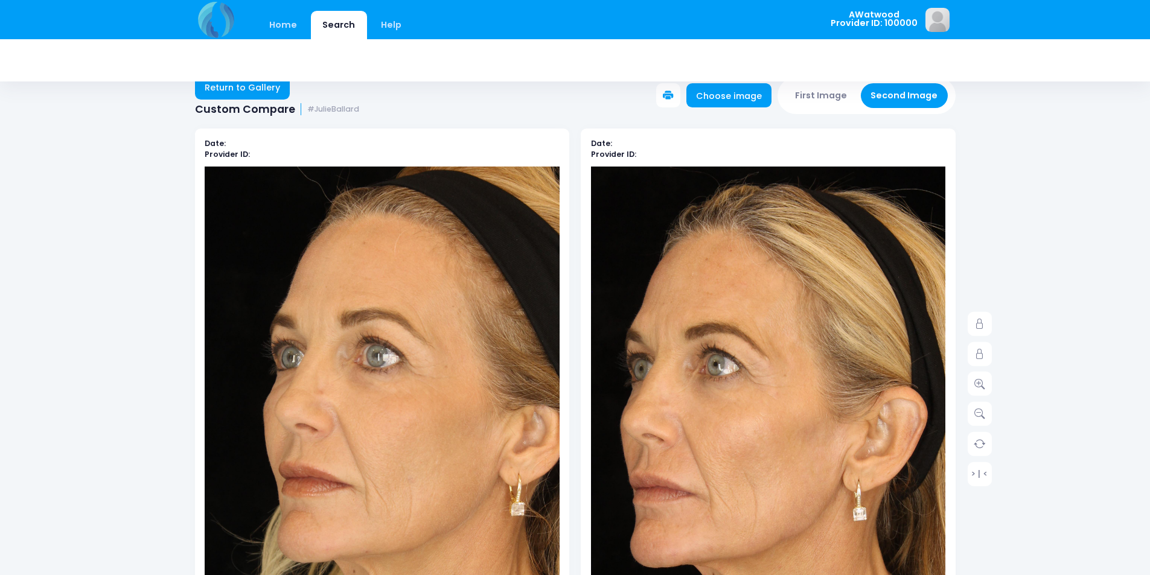
scroll to position [0, 0]
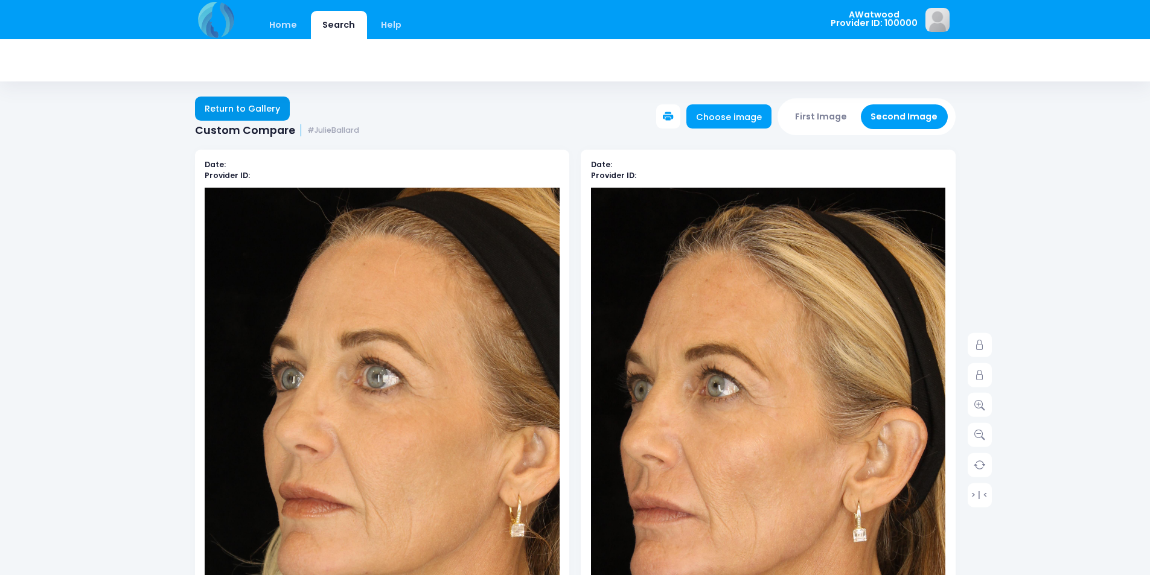
click at [265, 109] on link "Return to Gallery" at bounding box center [242, 109] width 95 height 24
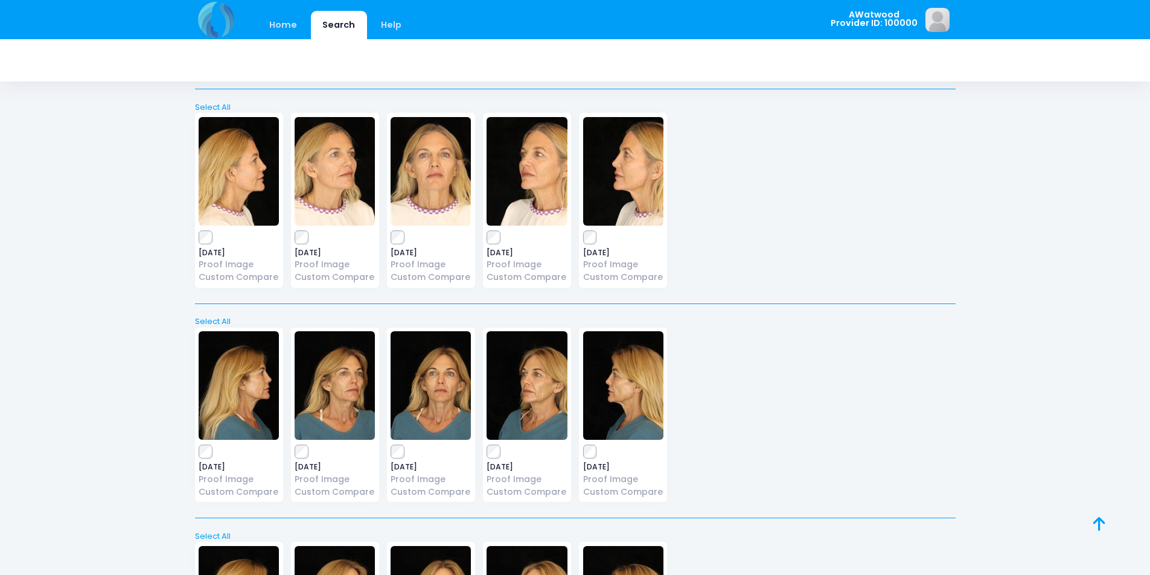
scroll to position [2173, 0]
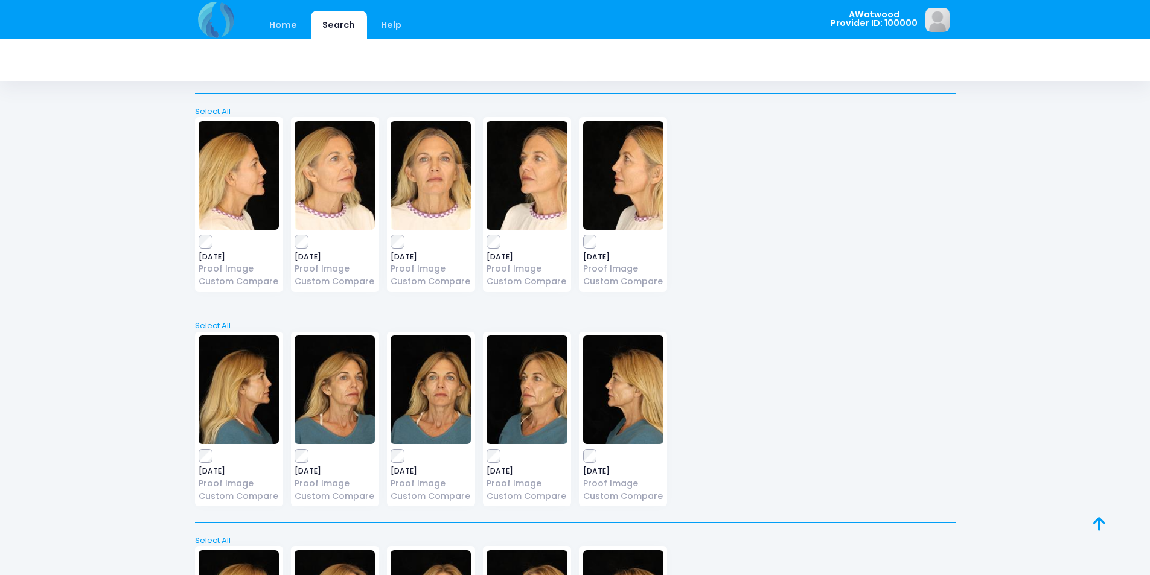
click at [380, 404] on div "2025-05-08 Proof Image Custom Compare" at bounding box center [335, 419] width 96 height 175
click at [342, 404] on img at bounding box center [335, 390] width 80 height 109
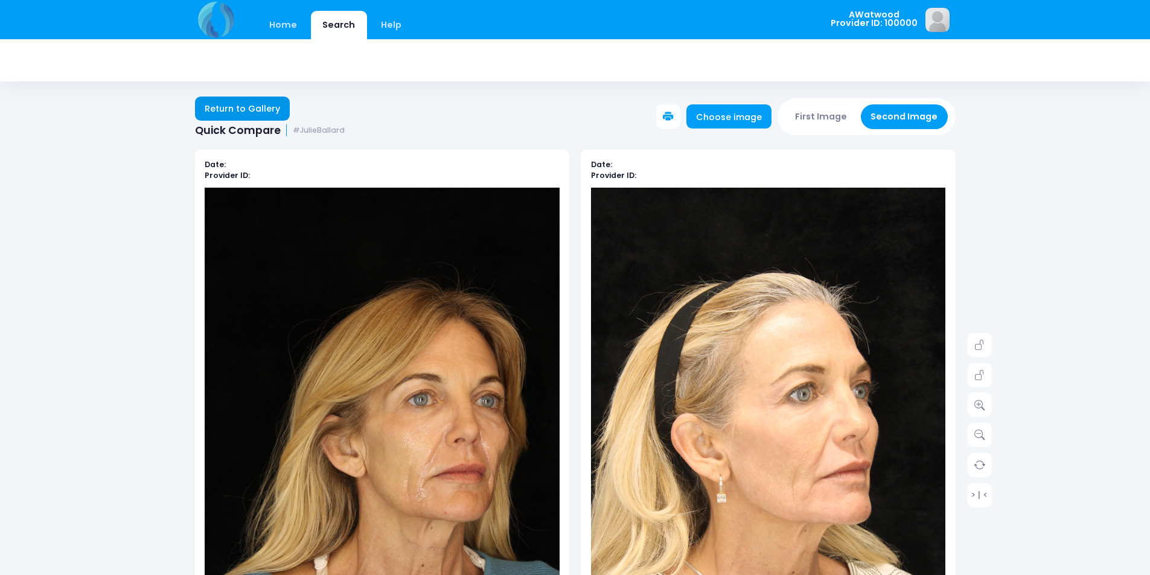
click at [276, 113] on link "Return to Gallery" at bounding box center [242, 109] width 95 height 24
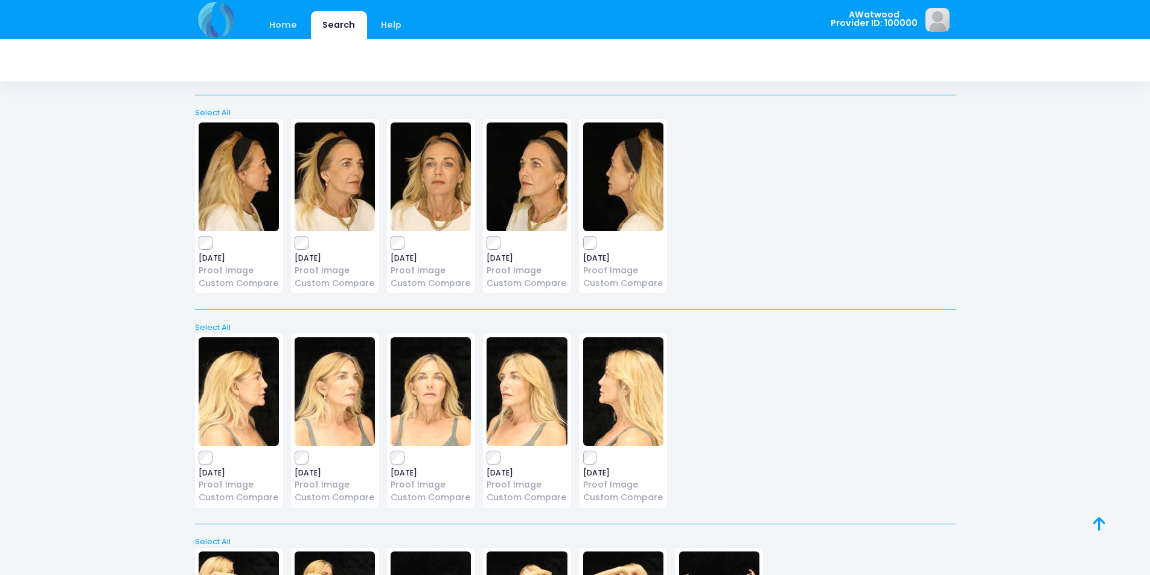
scroll to position [2837, 0]
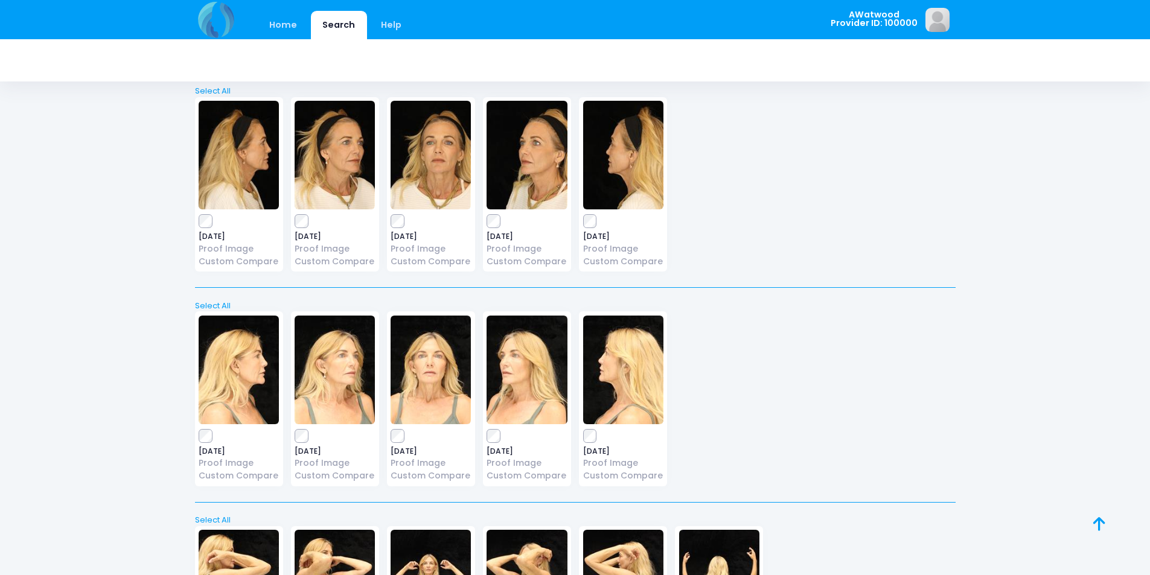
click at [557, 406] on img at bounding box center [527, 370] width 80 height 109
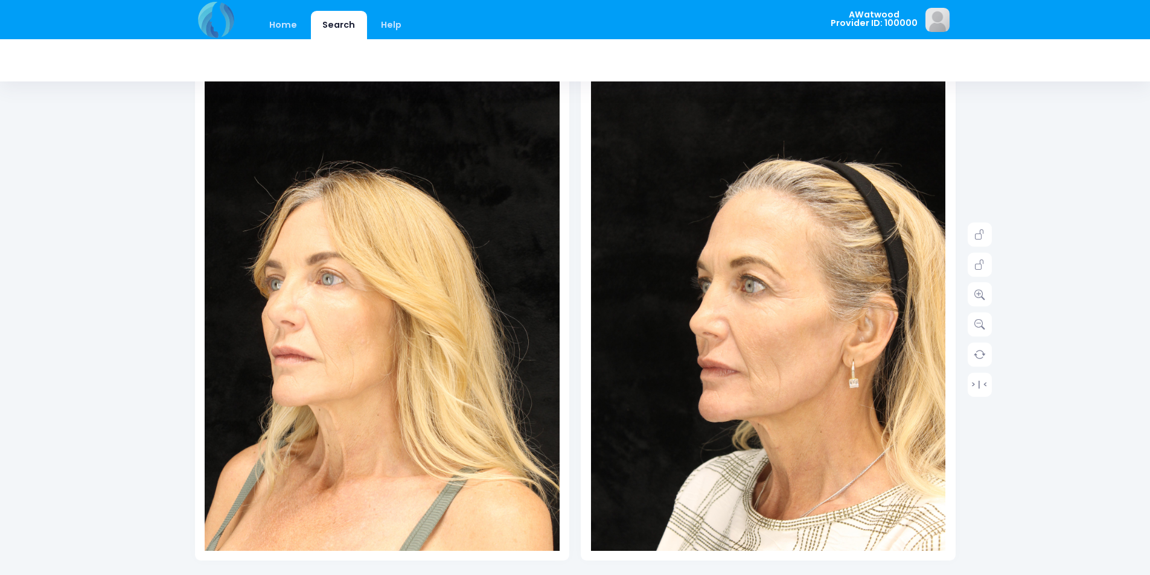
scroll to position [121, 0]
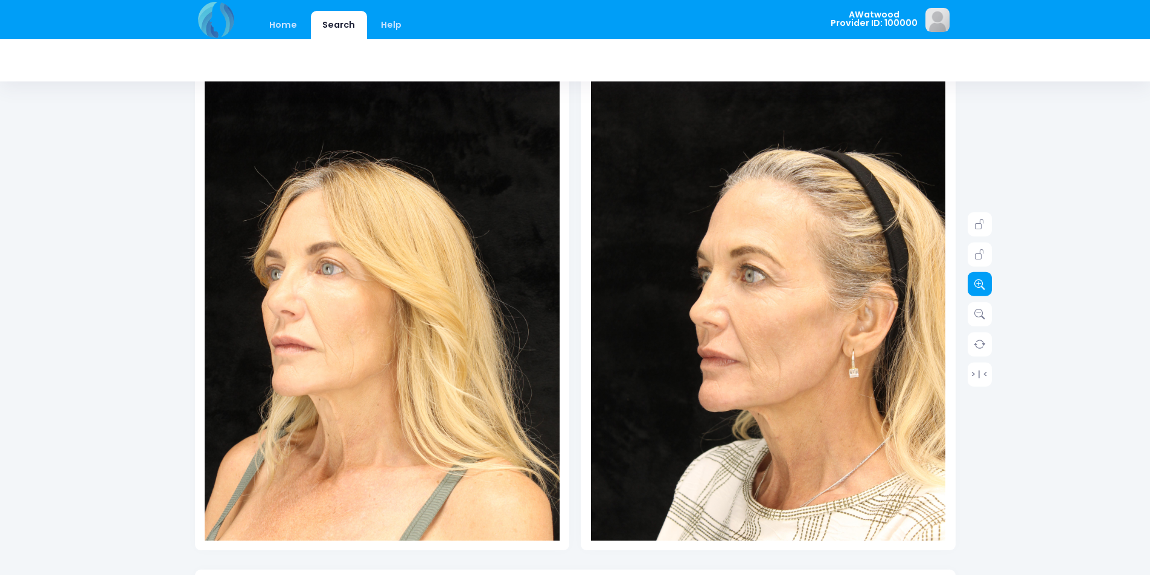
click at [983, 289] on icon at bounding box center [979, 284] width 11 height 11
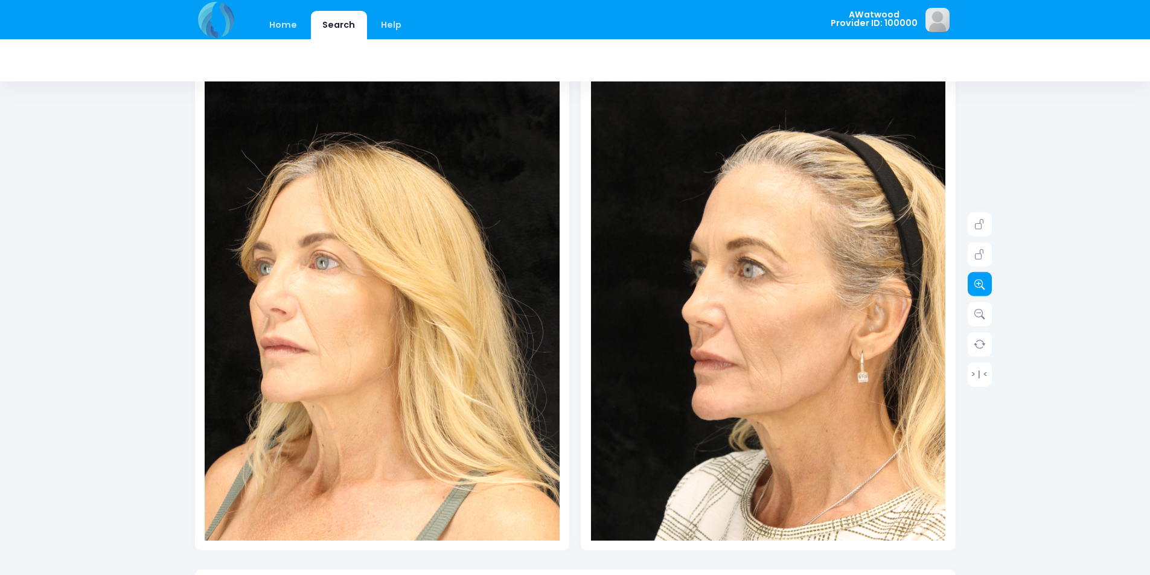
click at [983, 289] on icon at bounding box center [979, 284] width 11 height 11
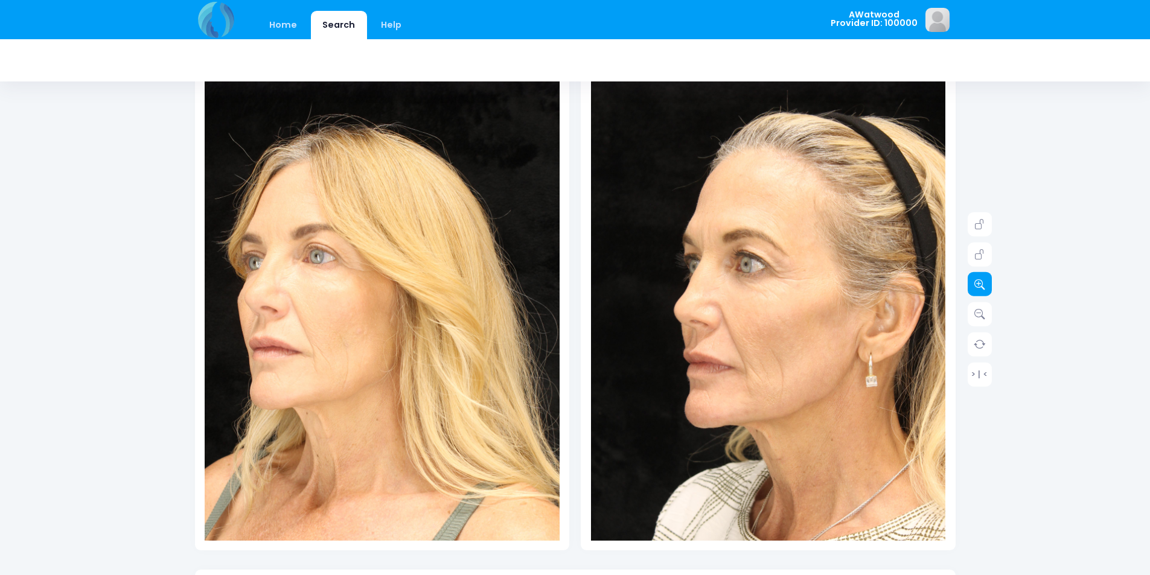
click at [983, 289] on icon at bounding box center [979, 284] width 11 height 11
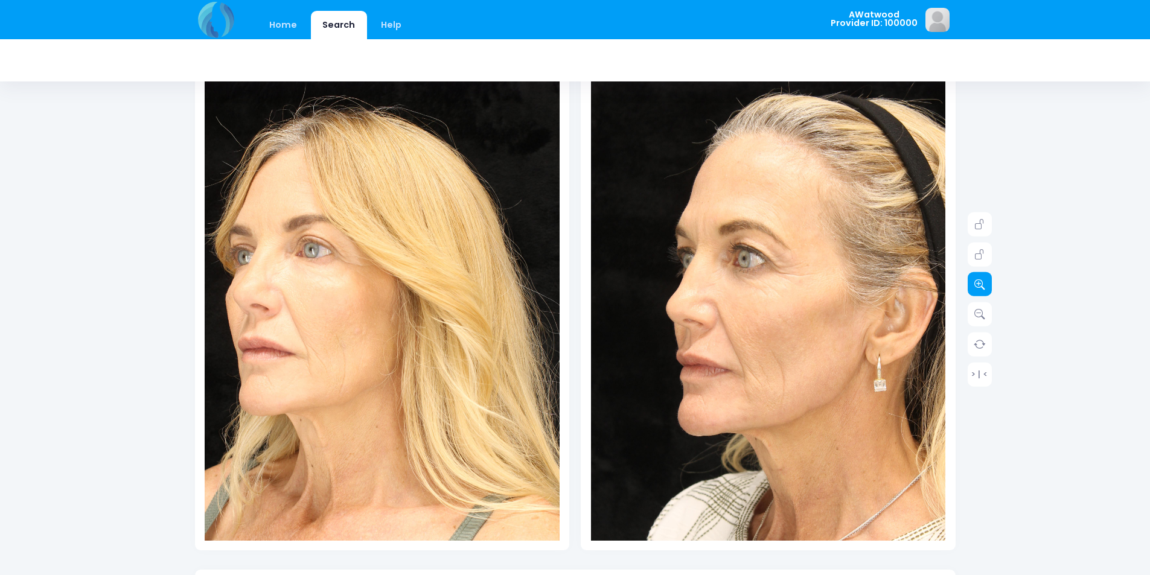
click at [983, 289] on icon at bounding box center [979, 284] width 11 height 11
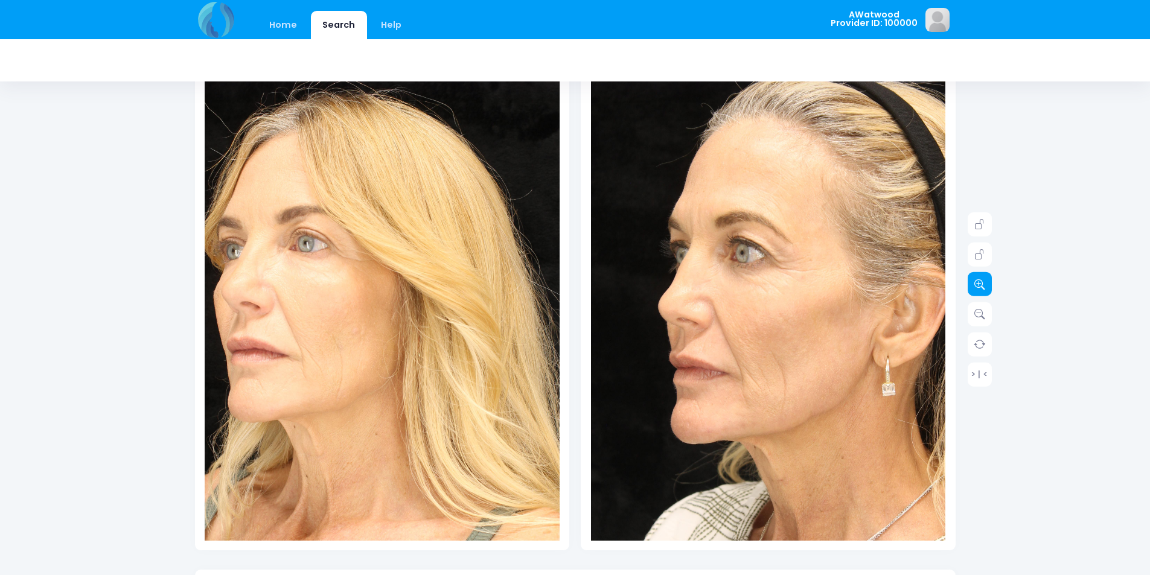
click at [983, 289] on icon at bounding box center [979, 284] width 11 height 11
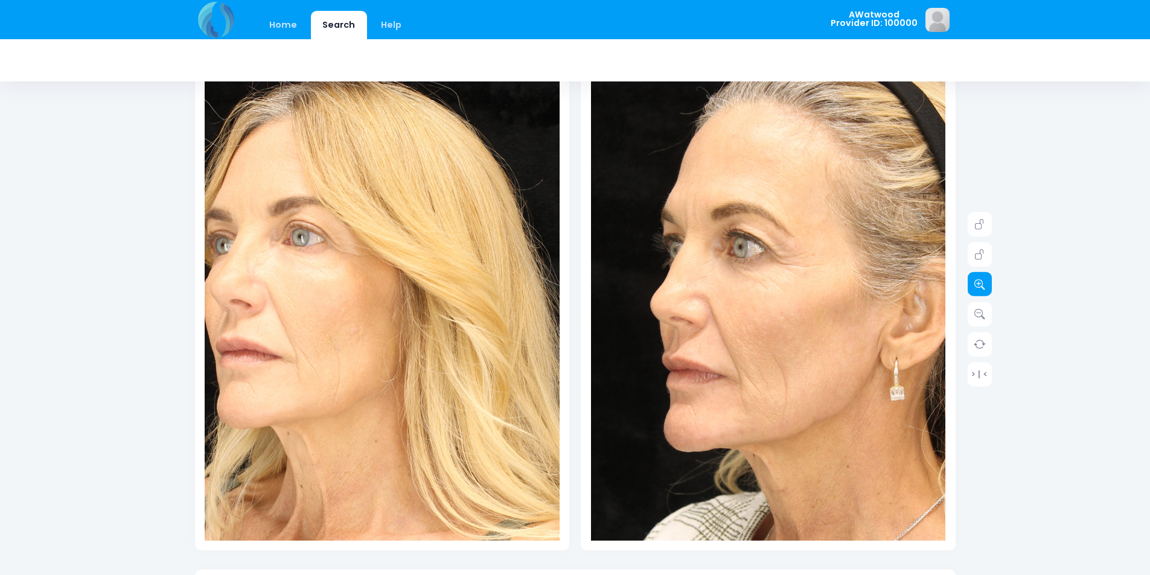
click at [983, 289] on icon at bounding box center [979, 284] width 11 height 11
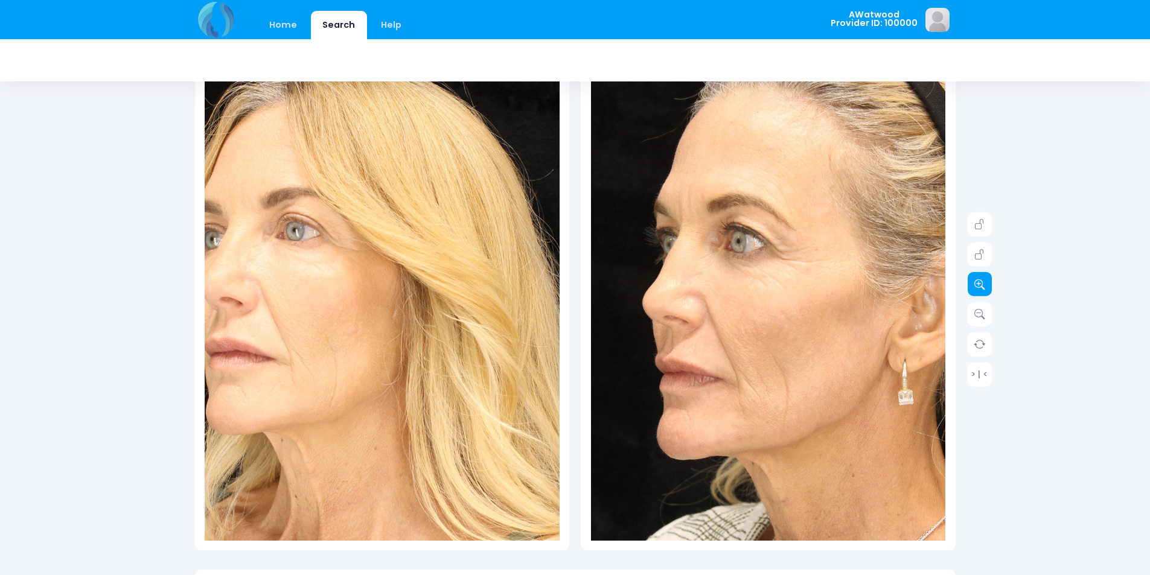
click at [983, 289] on icon at bounding box center [979, 284] width 11 height 11
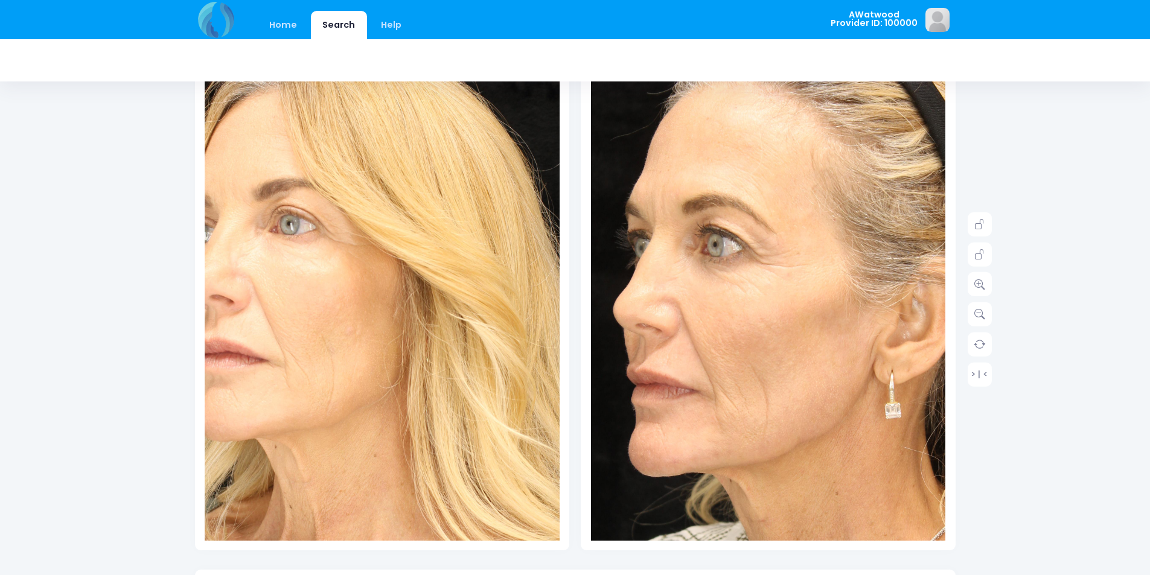
click at [799, 292] on img at bounding box center [746, 342] width 603 height 905
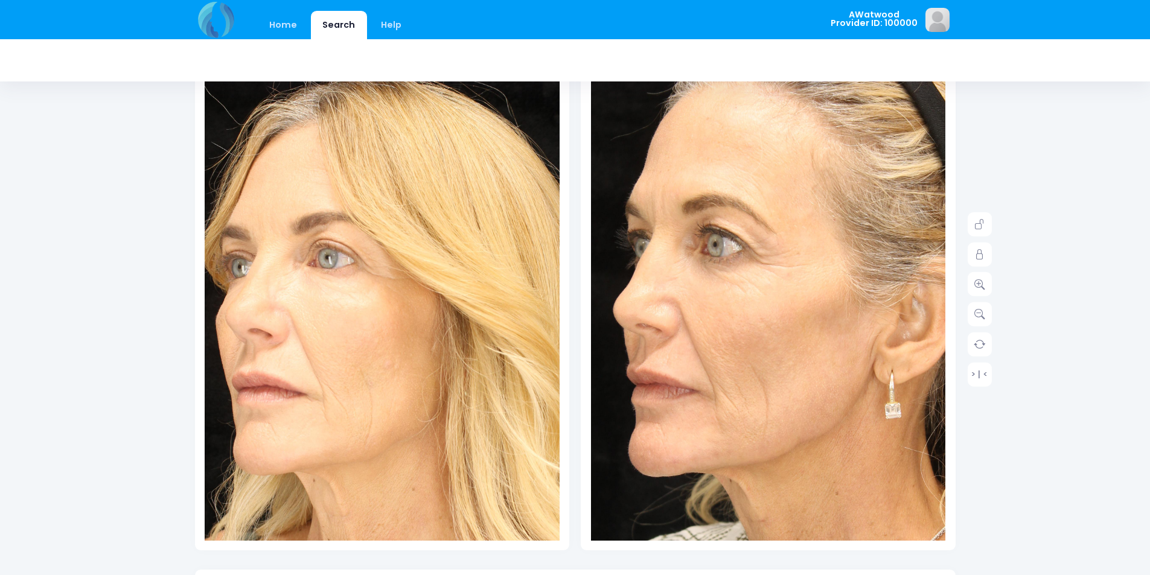
click at [327, 261] on img at bounding box center [419, 366] width 603 height 905
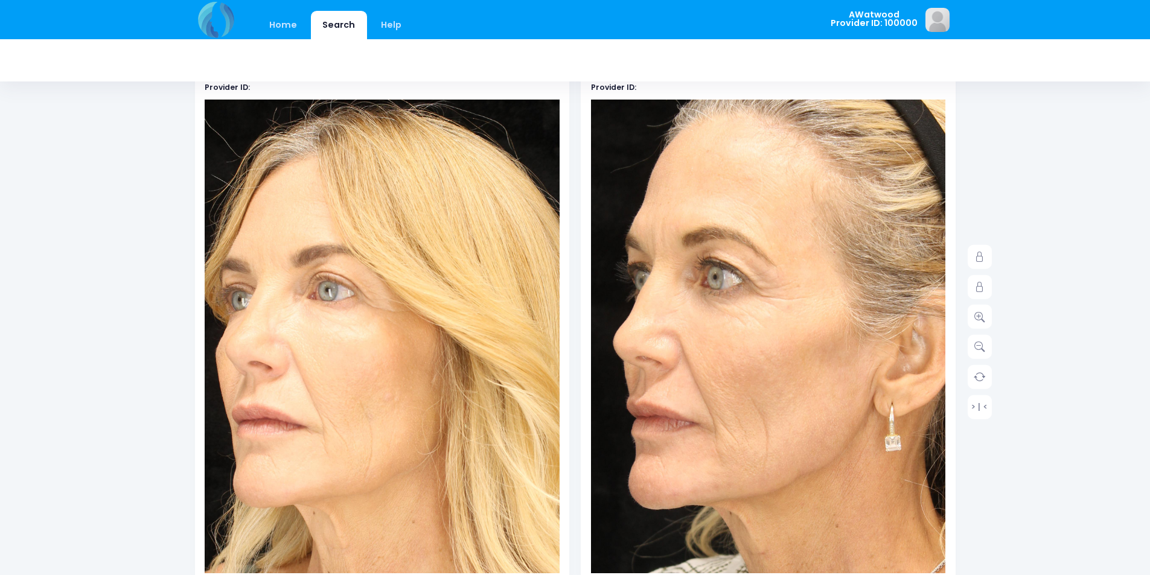
scroll to position [0, 0]
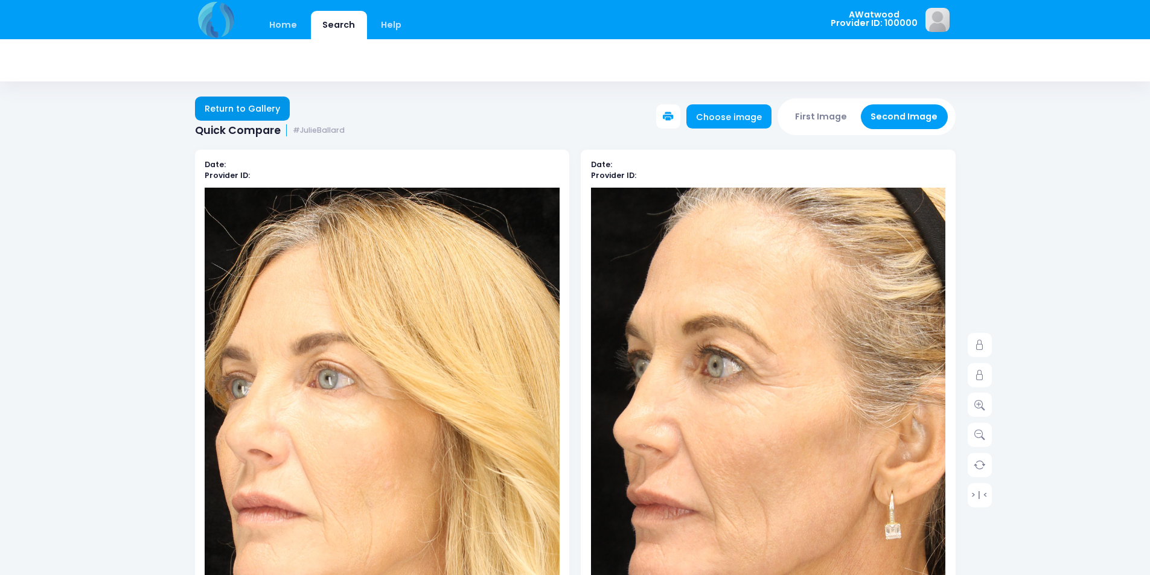
click at [229, 97] on link "Return to Gallery" at bounding box center [242, 109] width 95 height 24
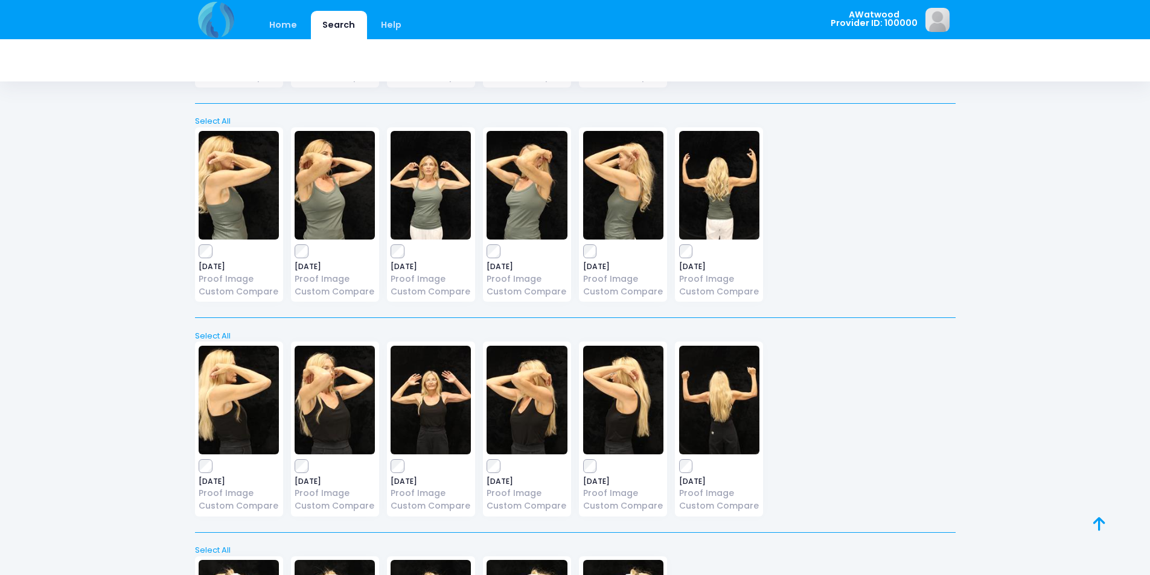
scroll to position [3200, 0]
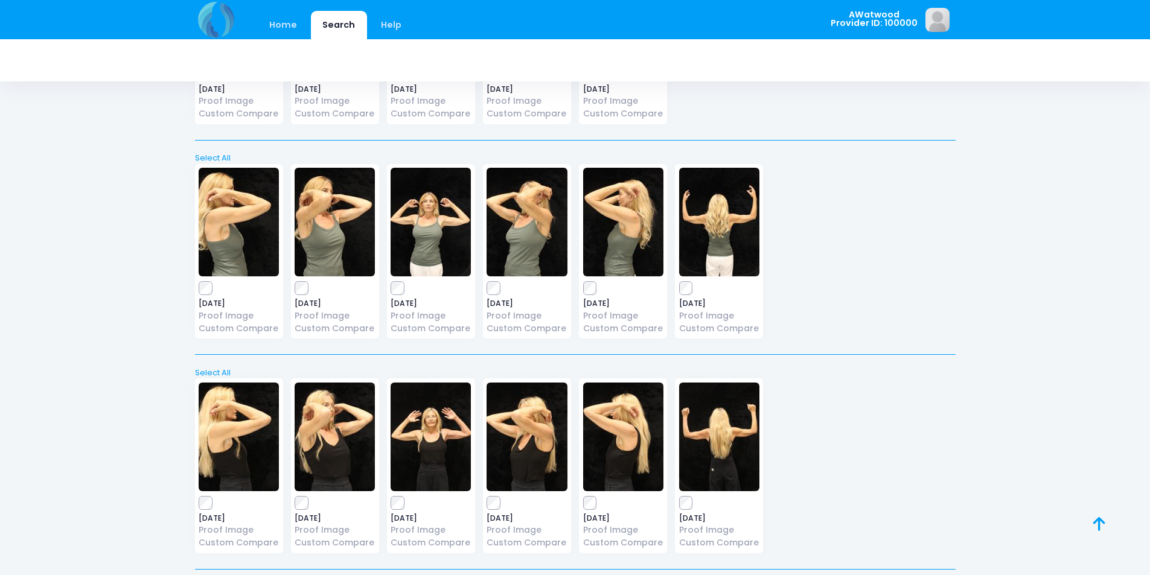
click at [613, 208] on img at bounding box center [623, 222] width 80 height 109
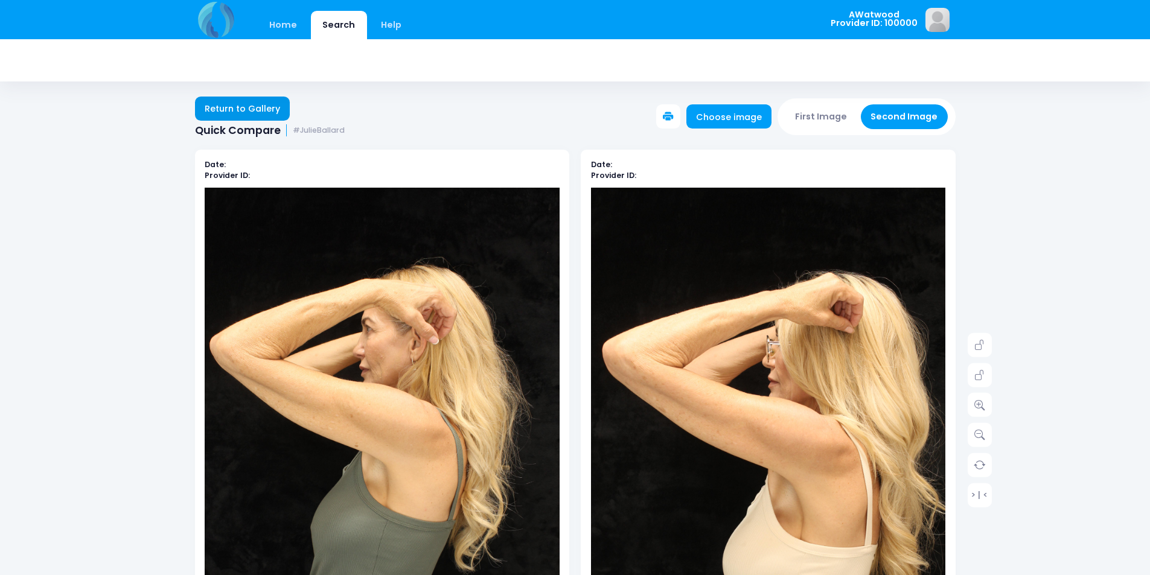
click at [249, 109] on link "Return to Gallery" at bounding box center [242, 109] width 95 height 24
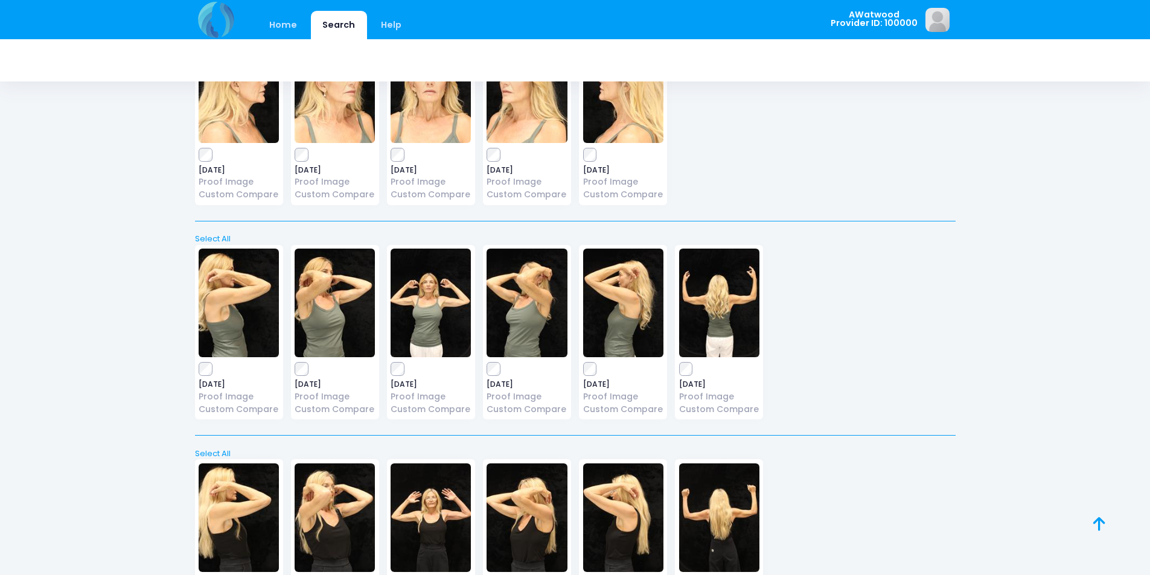
scroll to position [3139, 0]
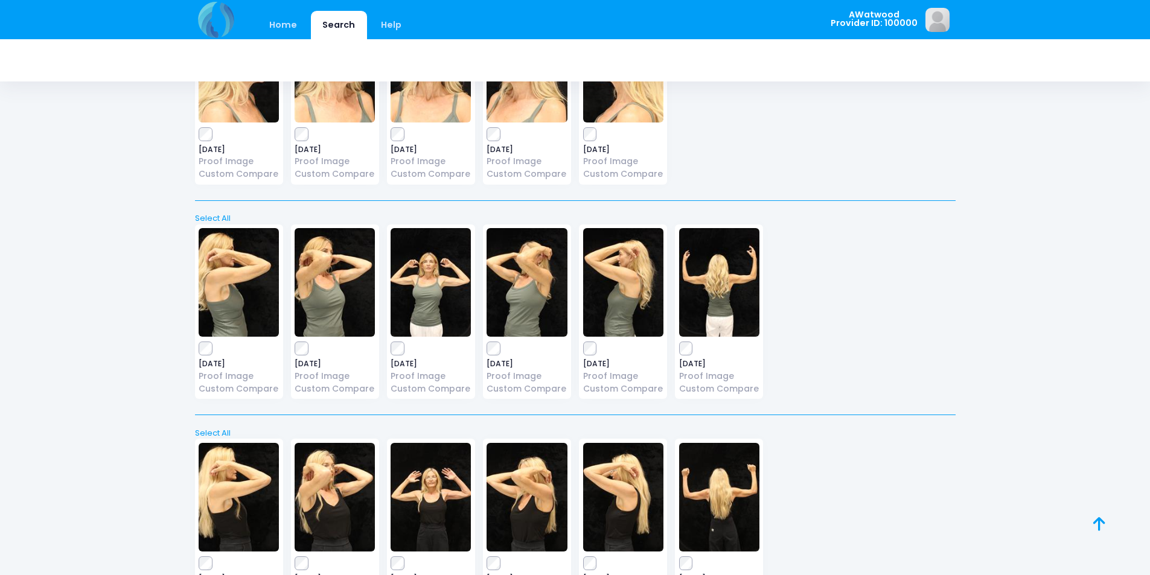
click at [227, 280] on img at bounding box center [239, 282] width 80 height 109
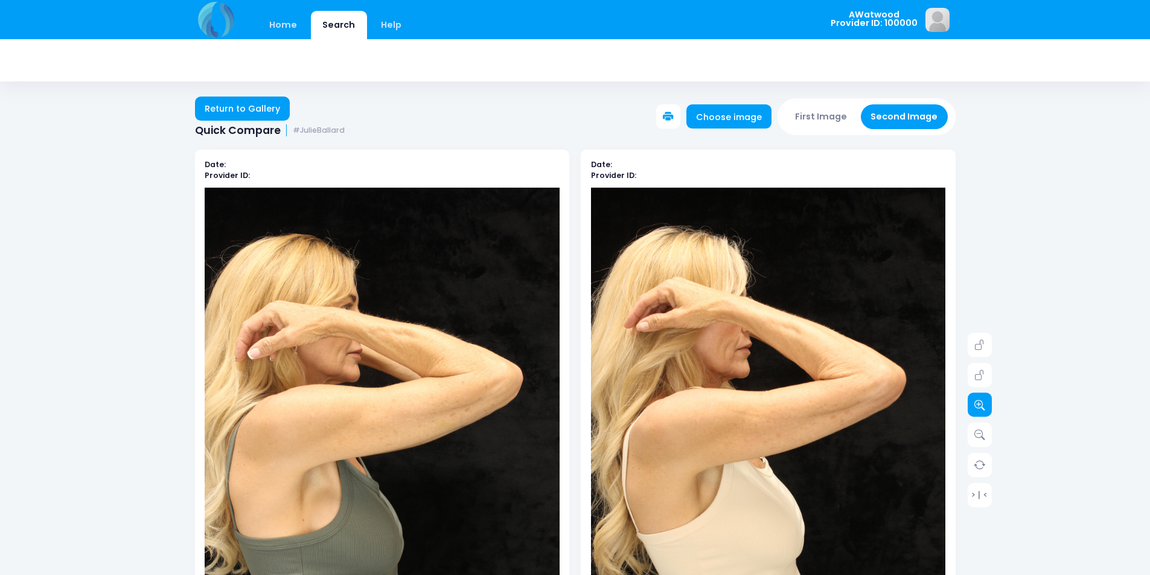
click at [979, 406] on icon at bounding box center [979, 405] width 11 height 11
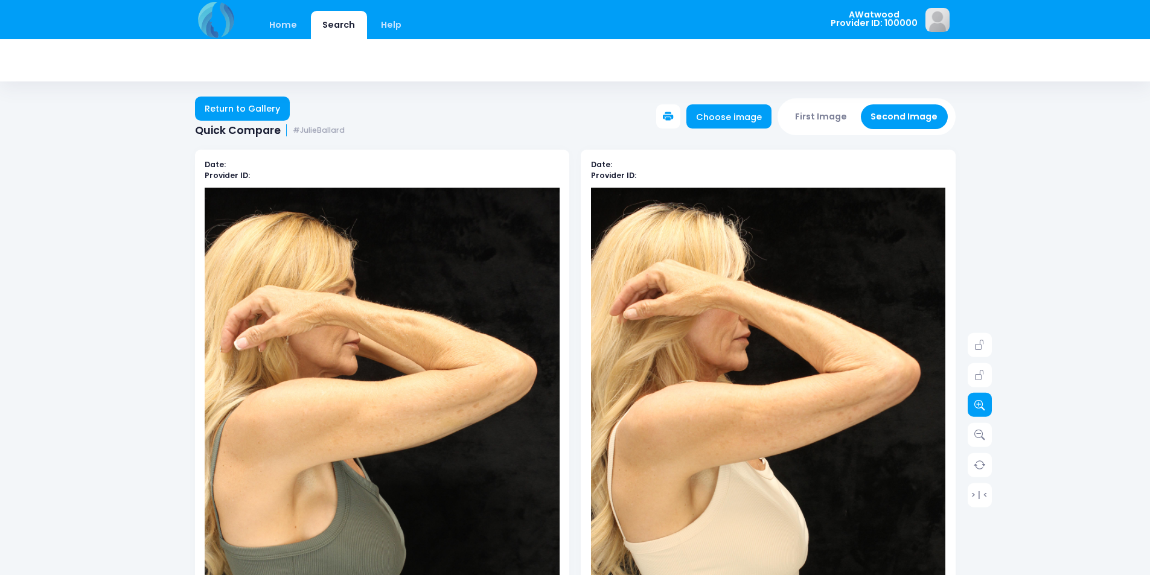
click at [979, 406] on icon at bounding box center [979, 405] width 11 height 11
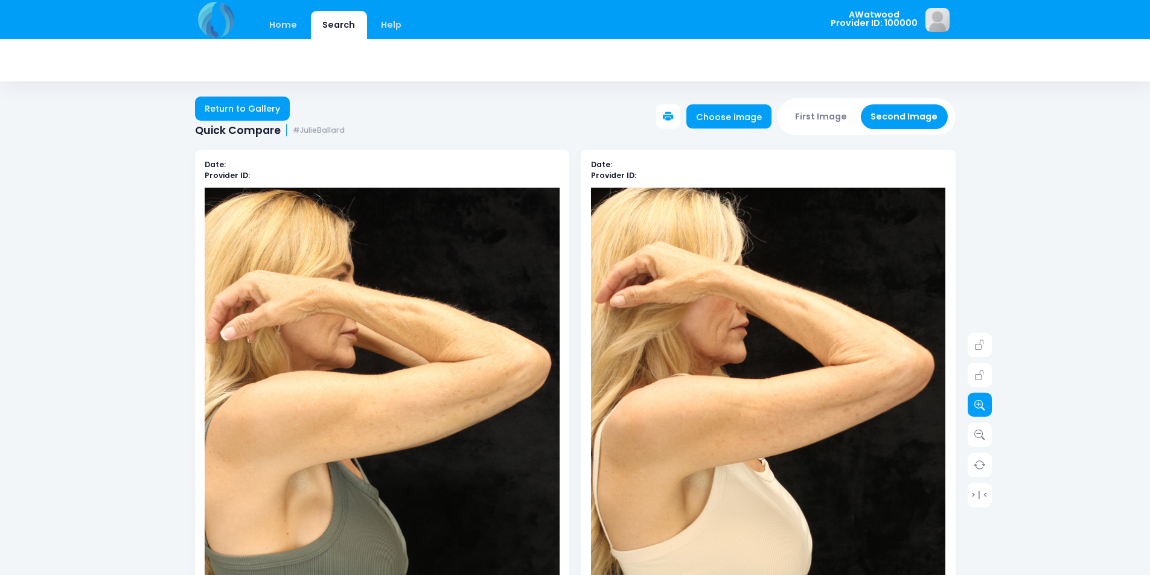
click at [979, 406] on icon at bounding box center [979, 405] width 11 height 11
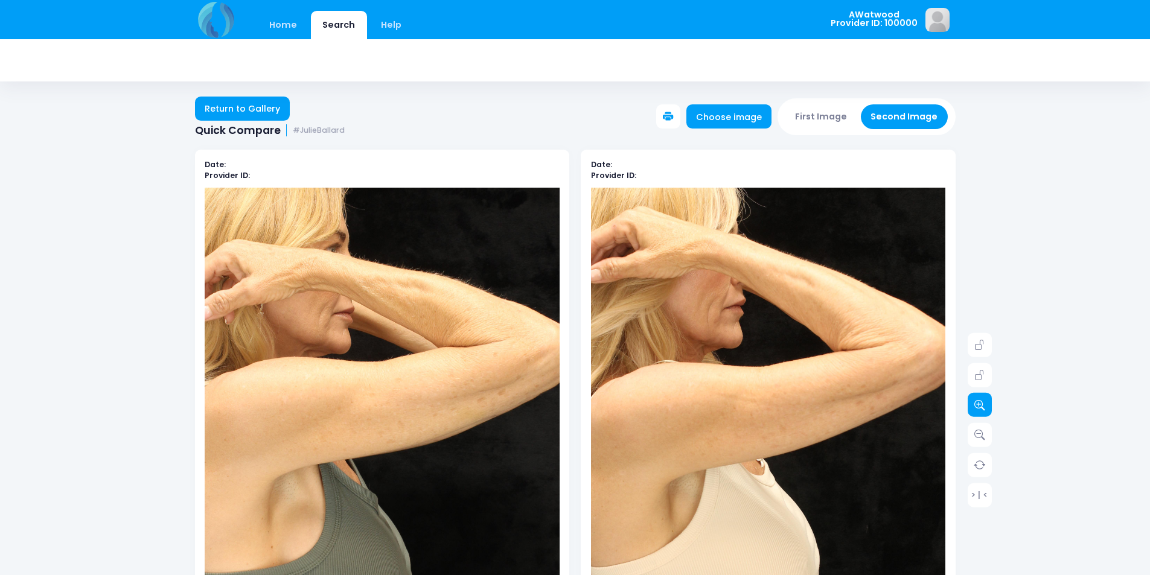
click at [980, 406] on icon at bounding box center [979, 405] width 11 height 11
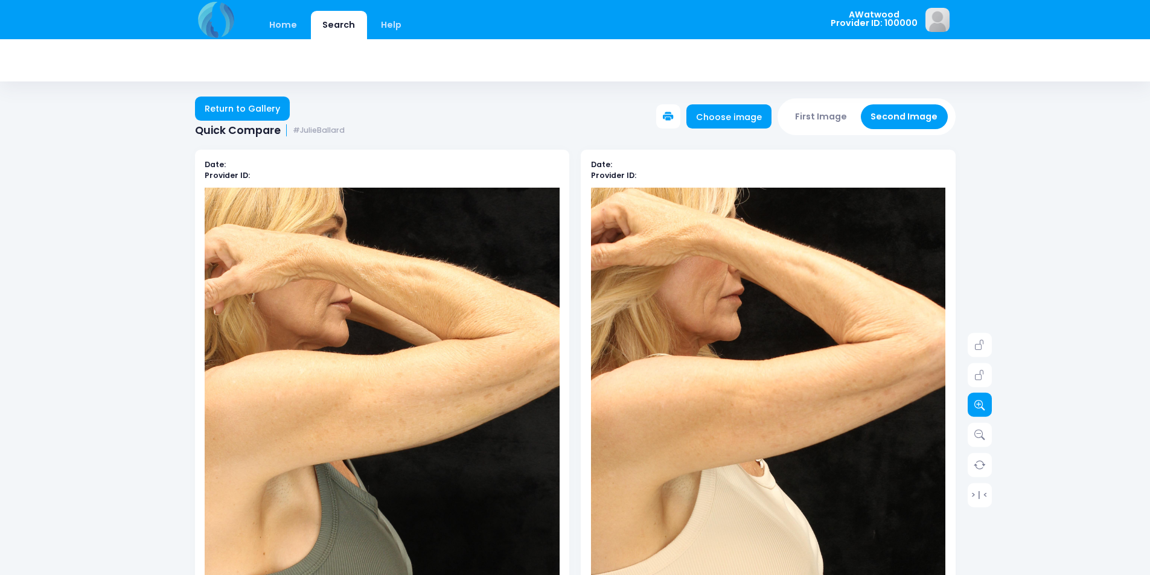
click at [982, 405] on icon at bounding box center [979, 405] width 11 height 11
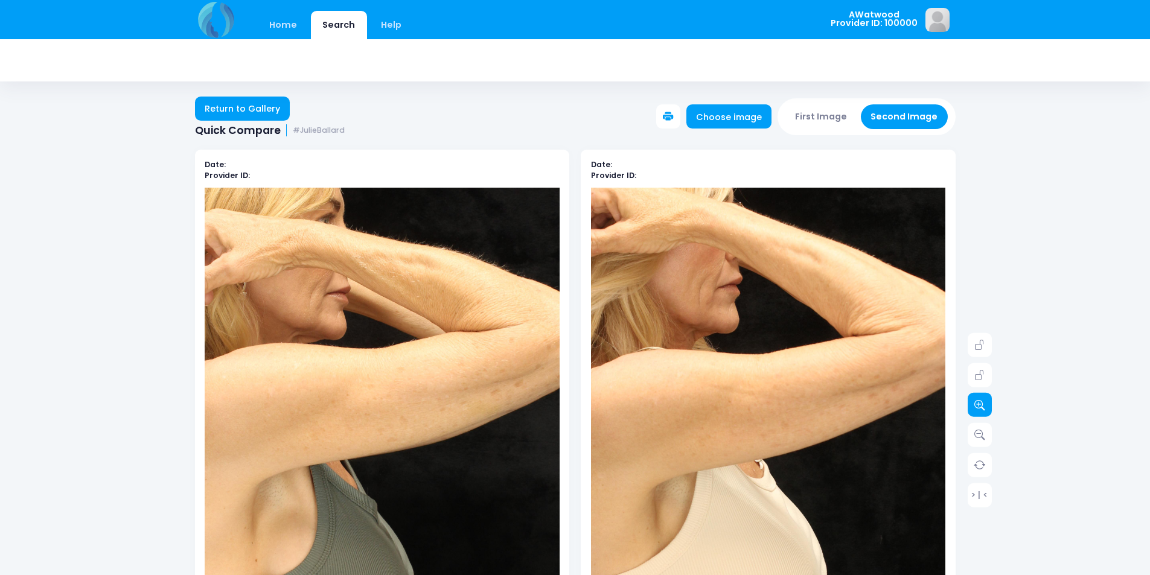
click at [983, 404] on icon at bounding box center [979, 405] width 11 height 11
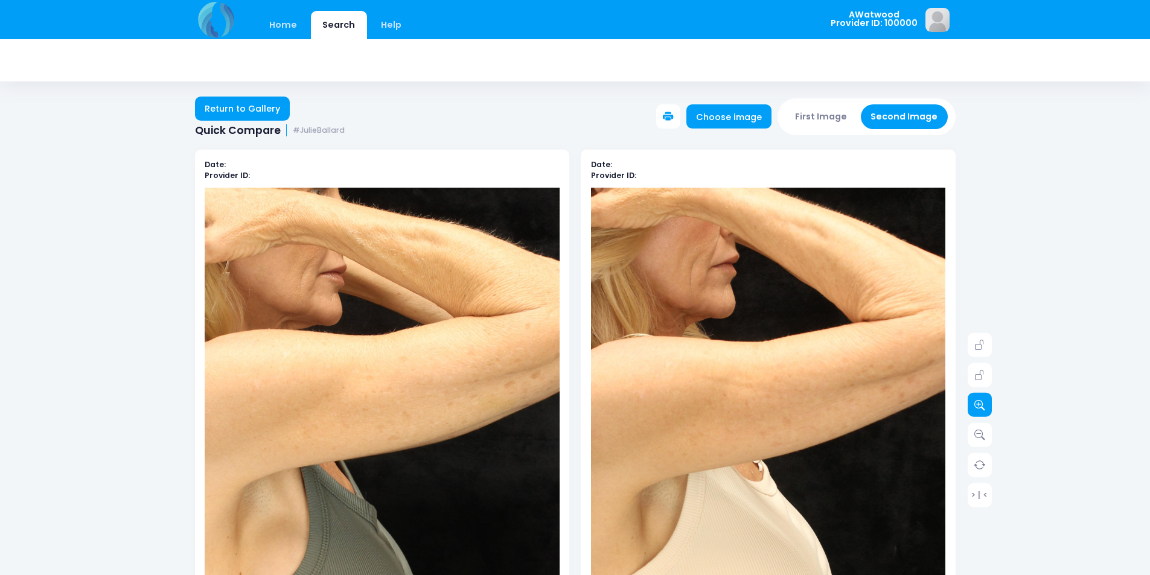
click at [983, 404] on icon at bounding box center [979, 405] width 11 height 11
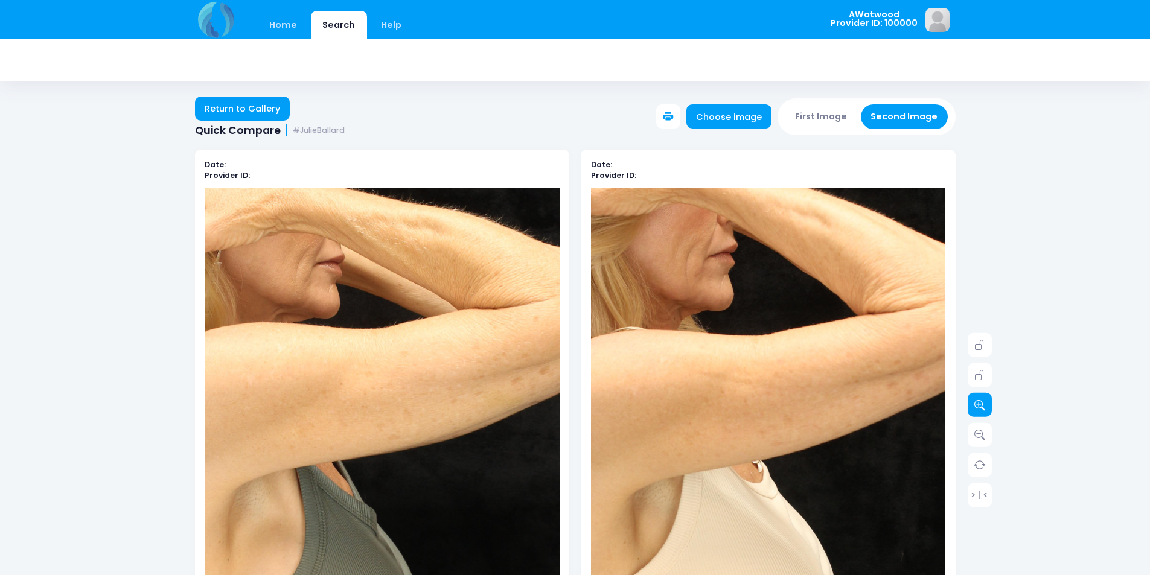
click at [983, 404] on icon at bounding box center [979, 405] width 11 height 11
click at [984, 404] on icon at bounding box center [979, 405] width 11 height 11
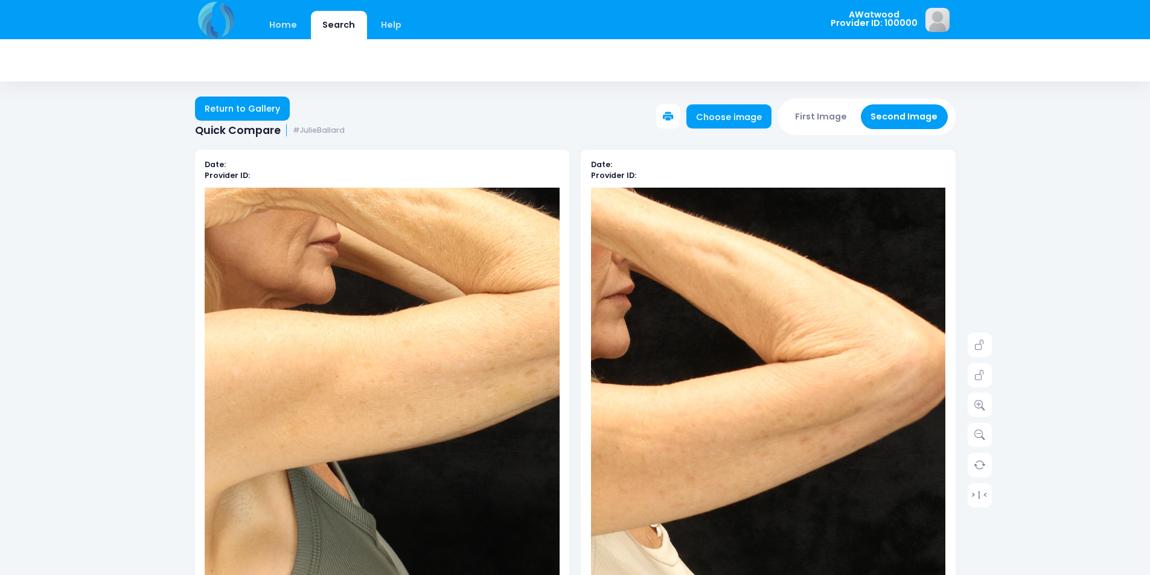
click at [861, 372] on img at bounding box center [668, 516] width 745 height 1117
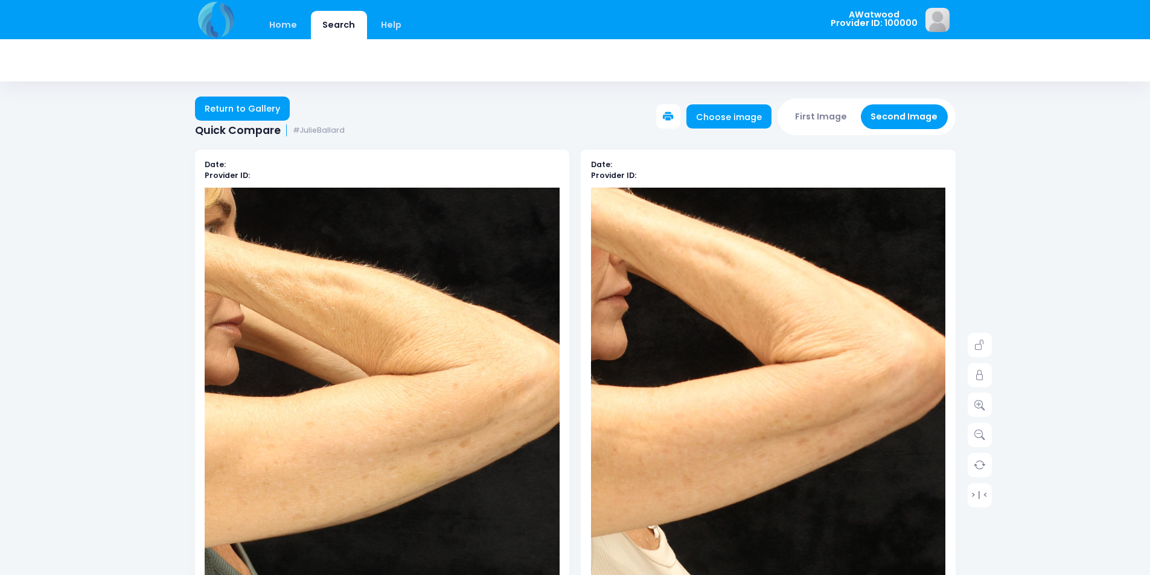
click at [470, 359] on img at bounding box center [285, 534] width 745 height 1117
click at [255, 110] on link "Return to Gallery" at bounding box center [242, 109] width 95 height 24
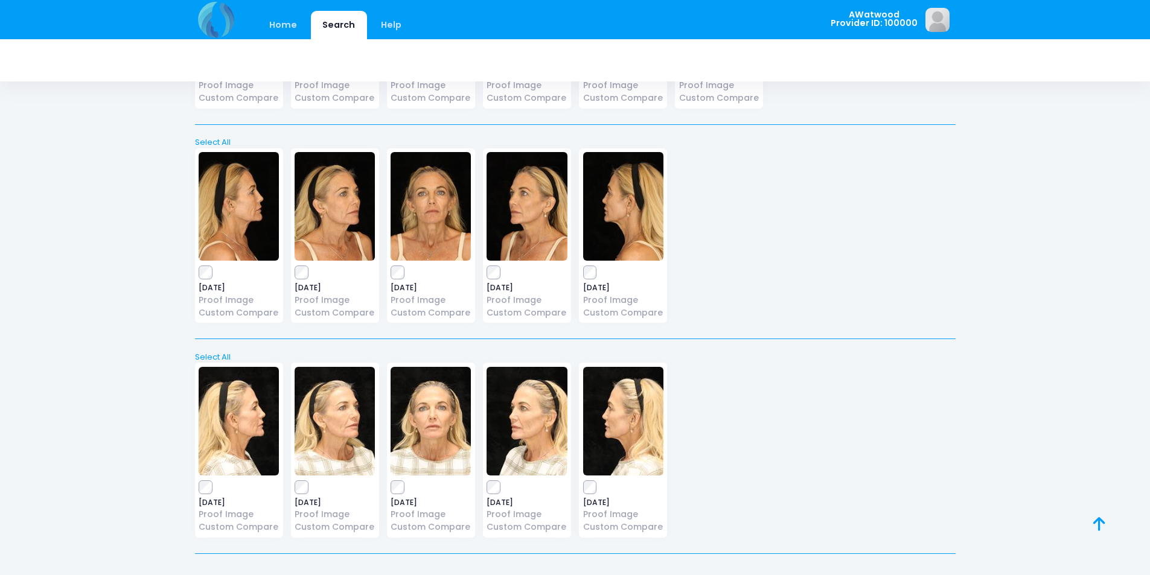
scroll to position [4102, 0]
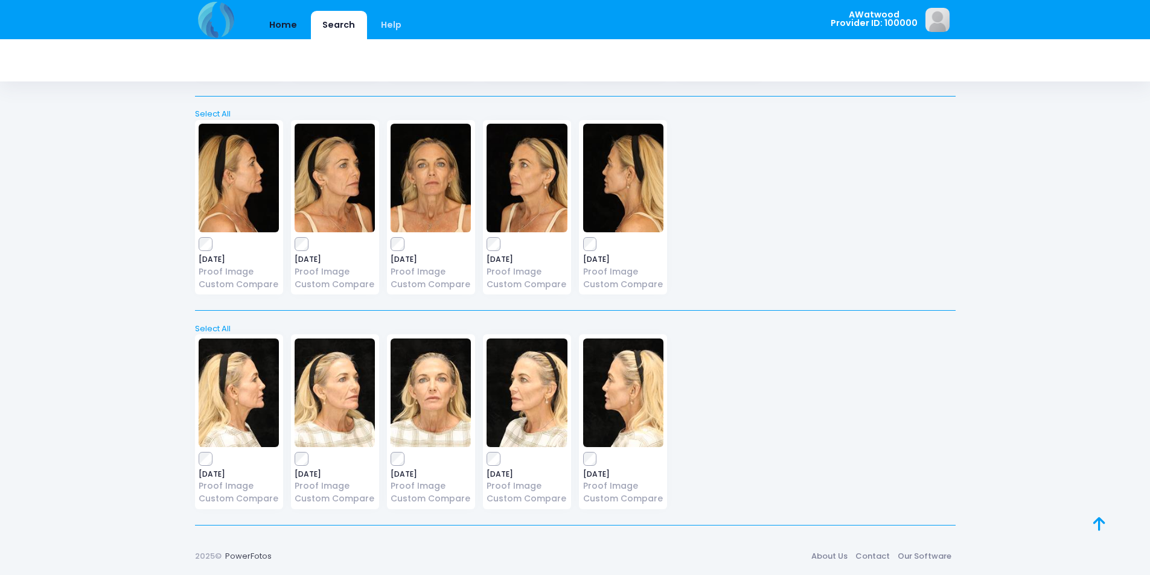
click at [289, 19] on link "Home" at bounding box center [283, 25] width 51 height 28
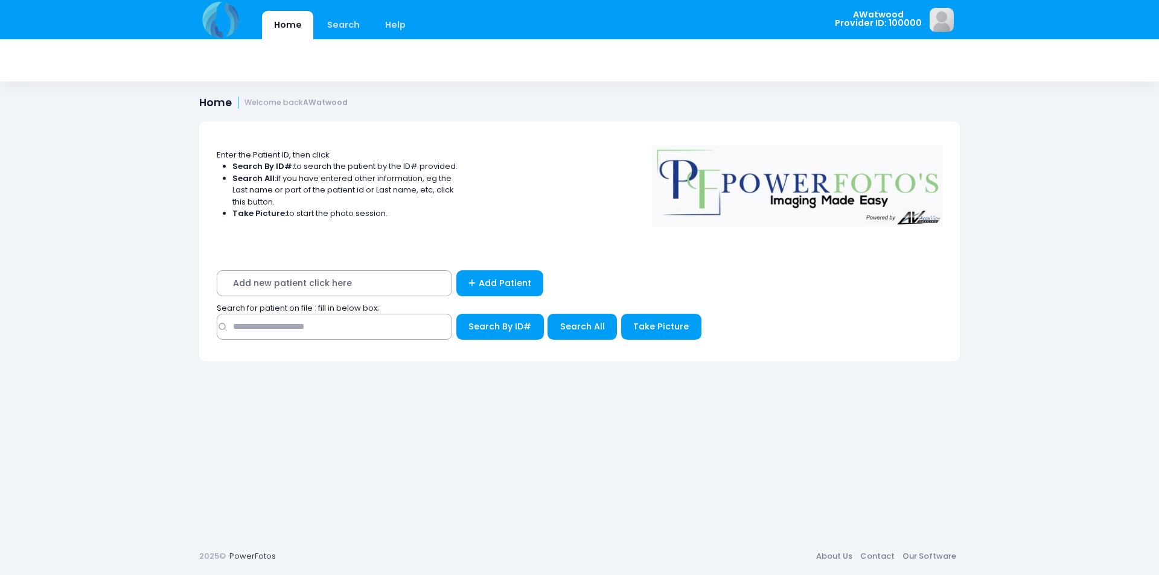
click at [335, 344] on div "Search By ID#" at bounding box center [580, 330] width 726 height 32
click at [345, 306] on span "Search for patient on file : fill in below box;" at bounding box center [298, 307] width 162 height 11
click at [345, 320] on input "text" at bounding box center [334, 327] width 235 height 26
type input "******"
click at [456, 314] on button "Search By ID#" at bounding box center [500, 327] width 88 height 26
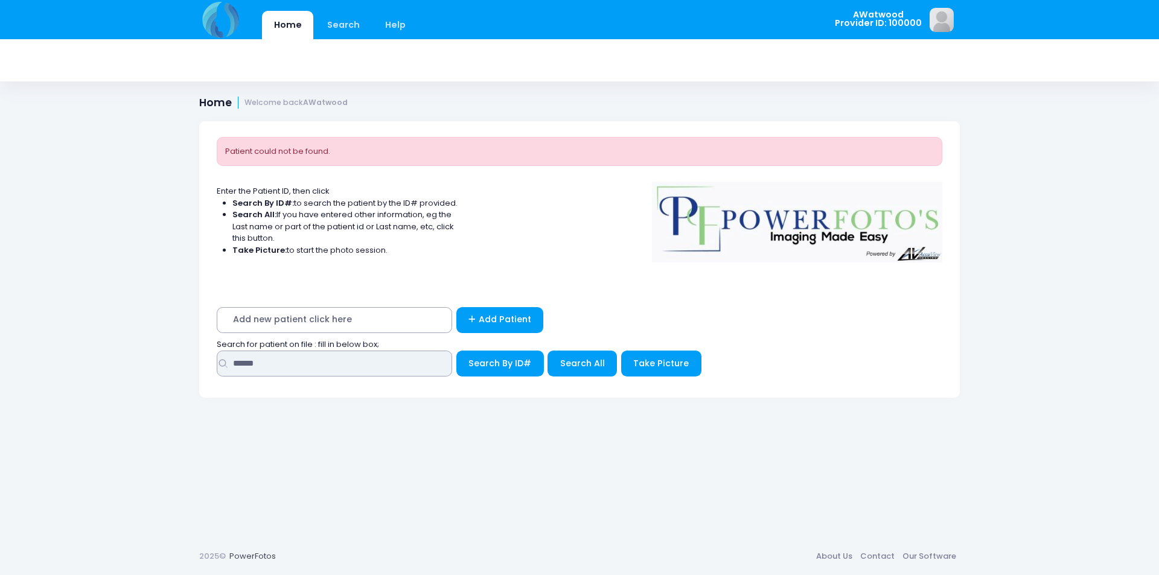
click at [338, 368] on input "******" at bounding box center [334, 364] width 235 height 26
click at [577, 363] on span "Search All" at bounding box center [582, 363] width 45 height 12
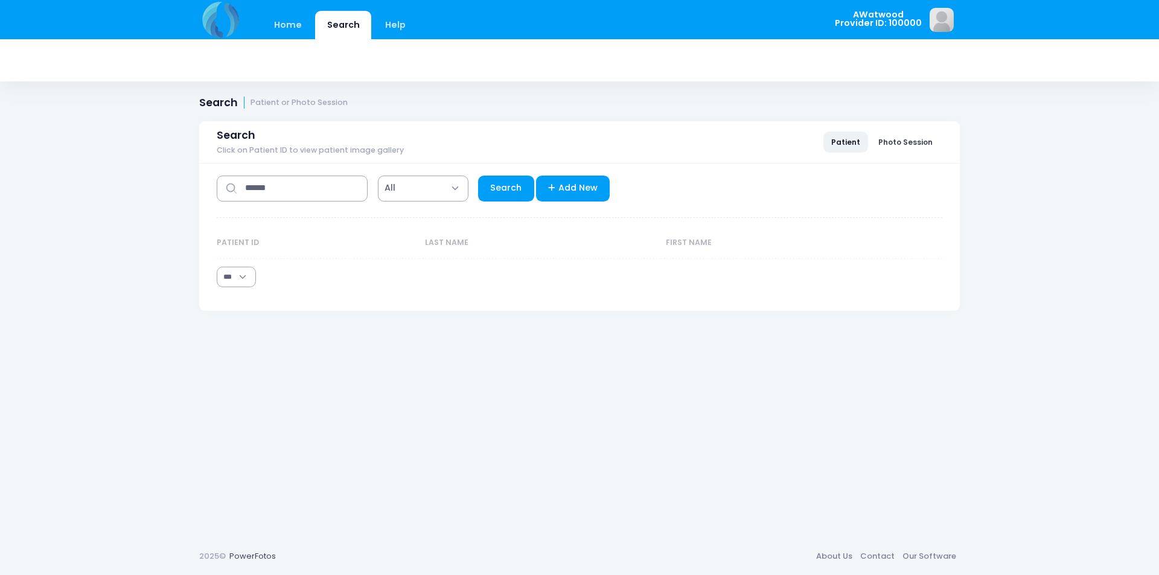
select select "***"
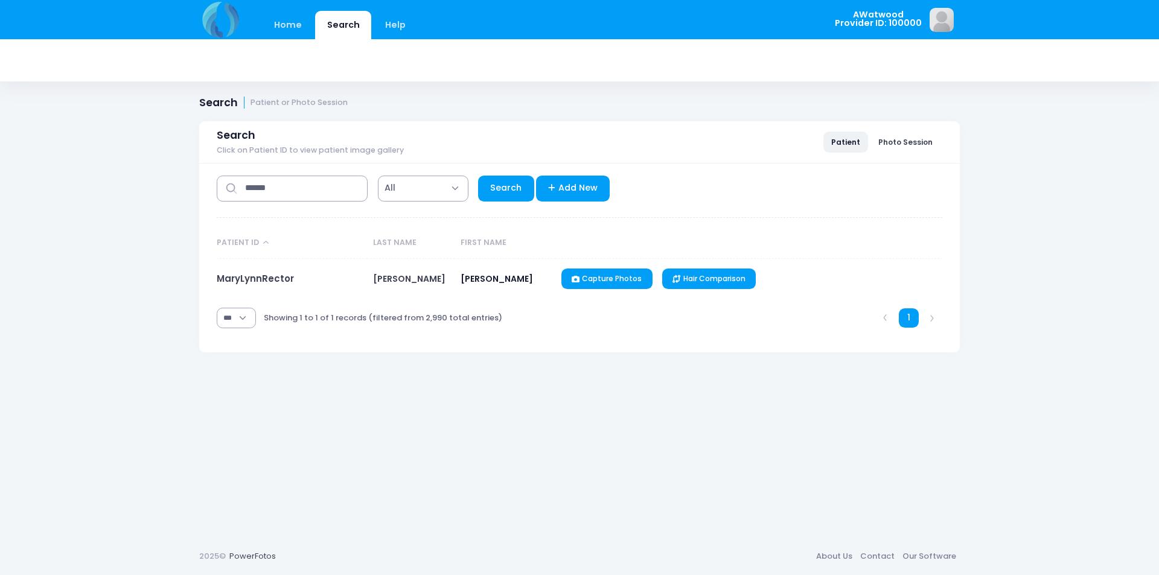
click at [266, 285] on td "MaryLynnRector" at bounding box center [292, 279] width 150 height 40
click at [266, 280] on link "MaryLynnRector" at bounding box center [255, 278] width 77 height 13
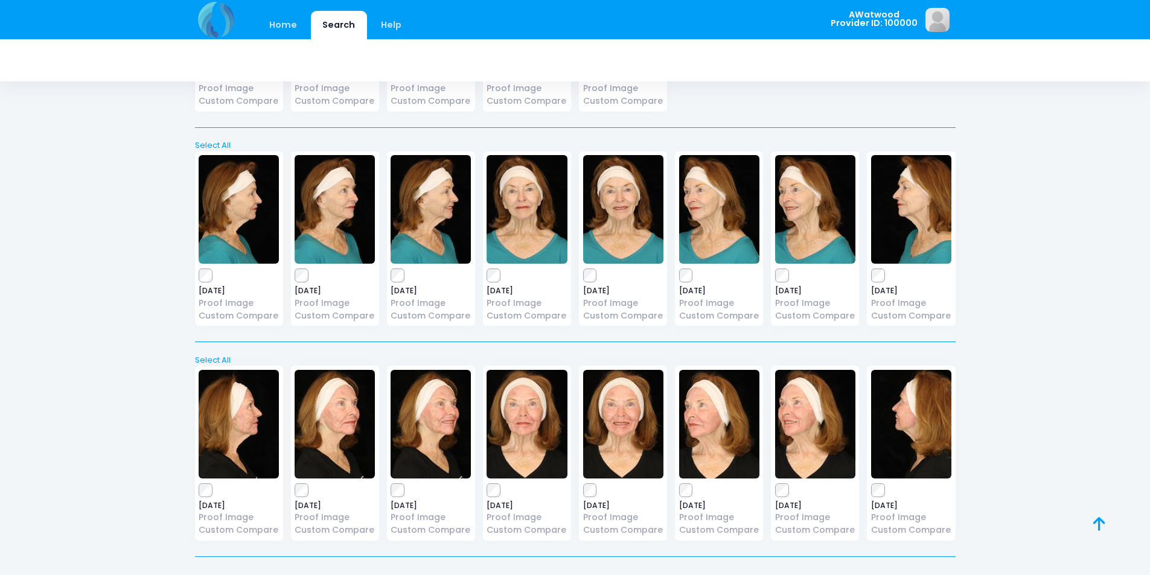
scroll to position [668, 0]
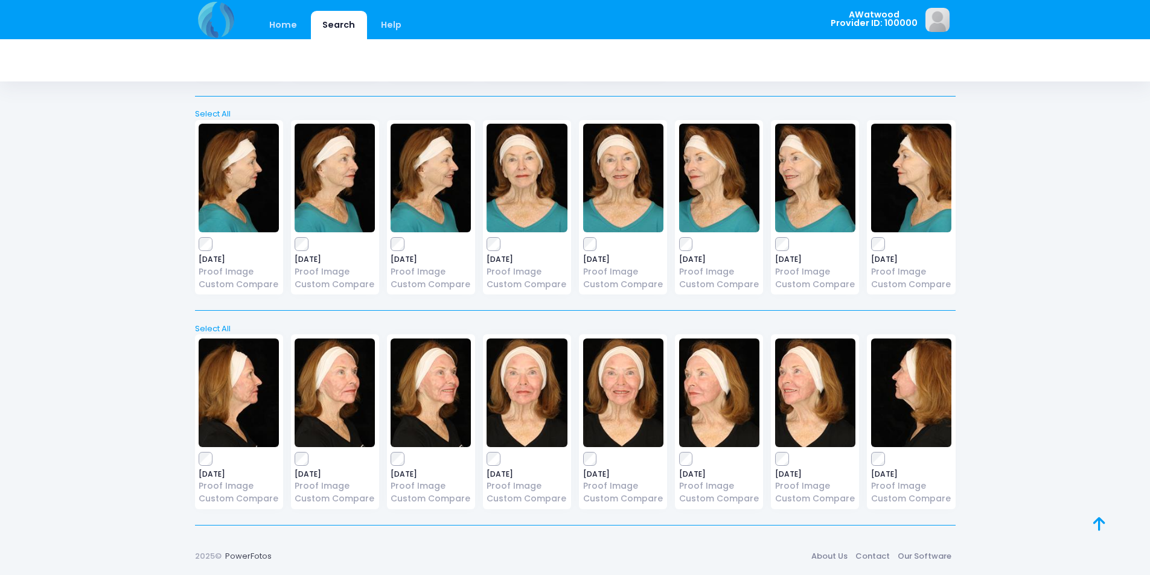
click at [800, 188] on img at bounding box center [815, 178] width 80 height 109
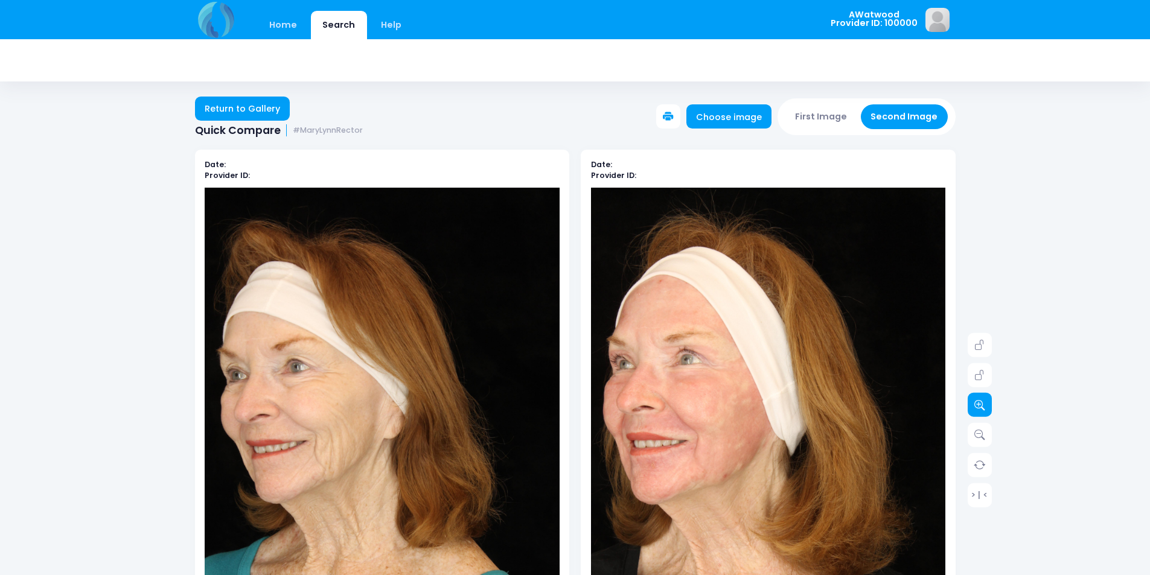
click at [979, 405] on icon at bounding box center [979, 405] width 11 height 11
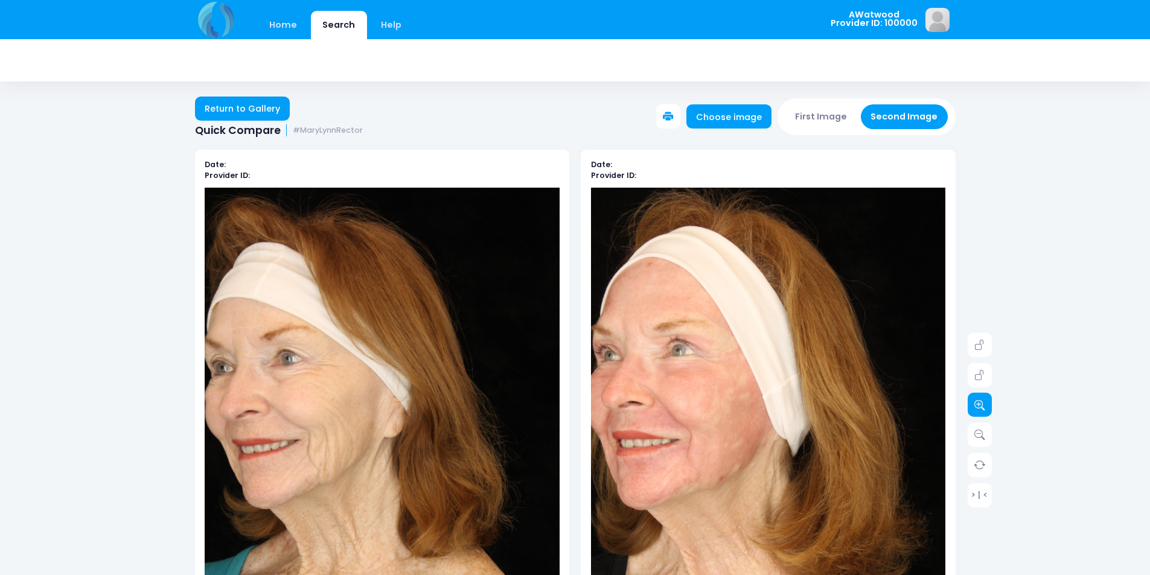
click at [979, 404] on icon at bounding box center [979, 405] width 11 height 11
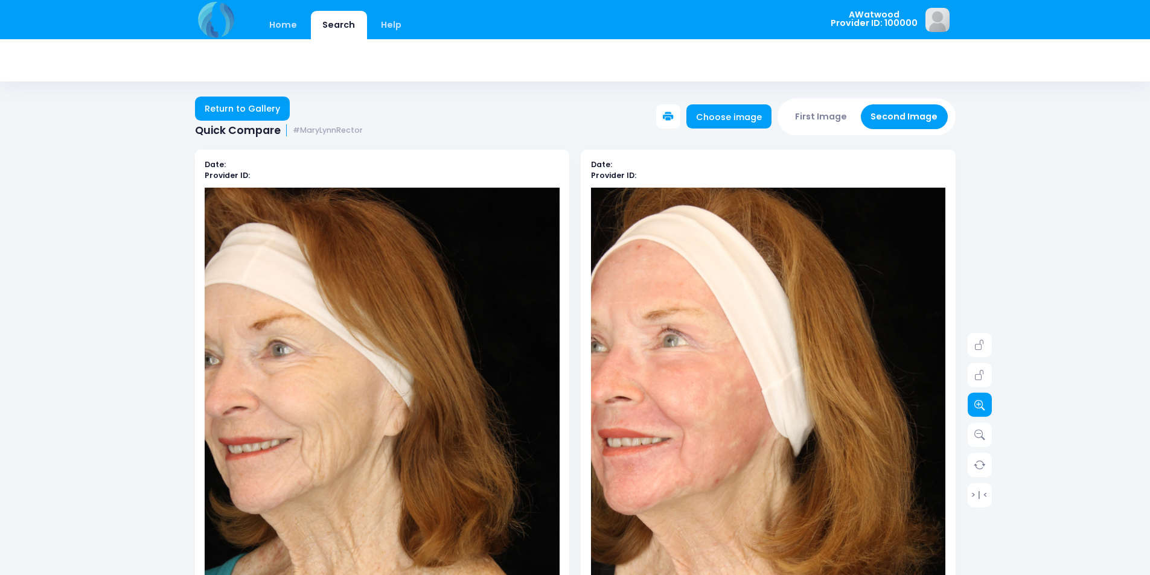
click at [979, 405] on icon at bounding box center [979, 405] width 11 height 11
click at [981, 410] on icon at bounding box center [979, 405] width 11 height 11
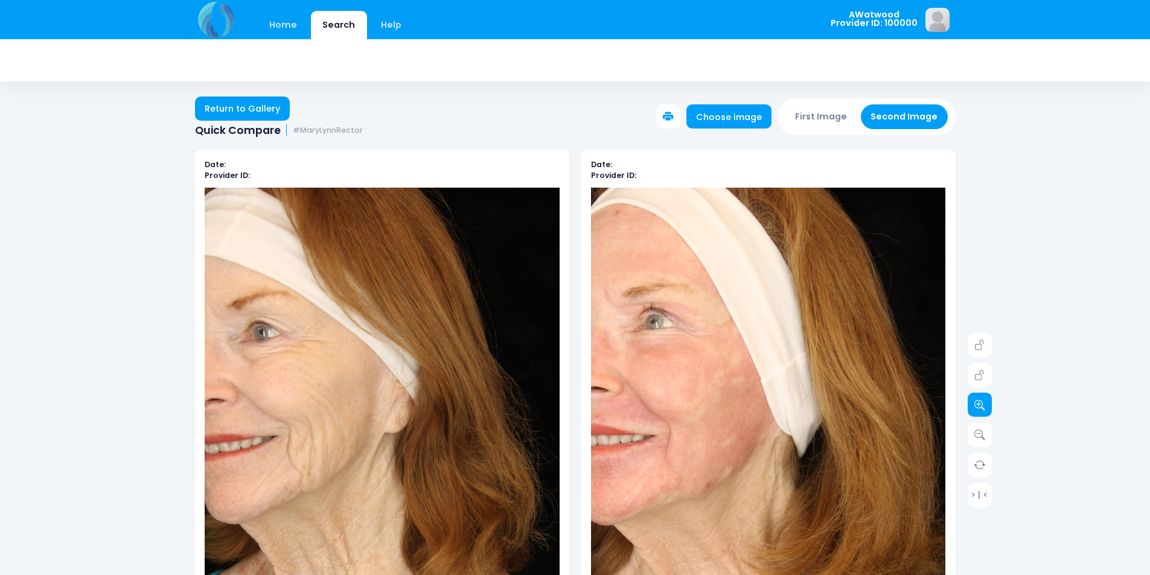
click at [982, 410] on icon at bounding box center [979, 405] width 11 height 11
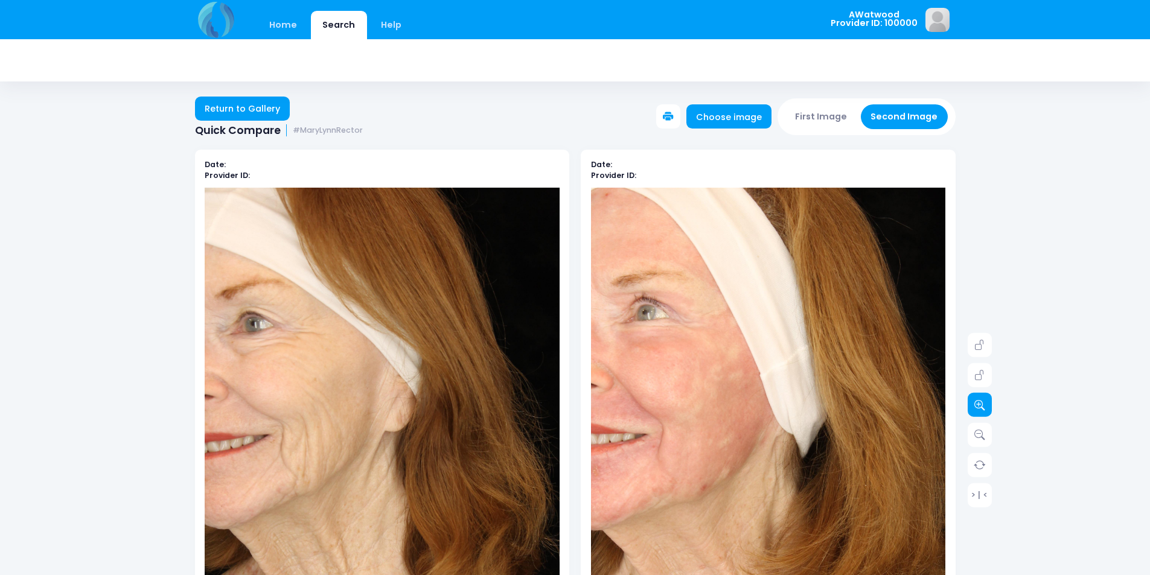
click at [982, 410] on icon at bounding box center [979, 405] width 11 height 11
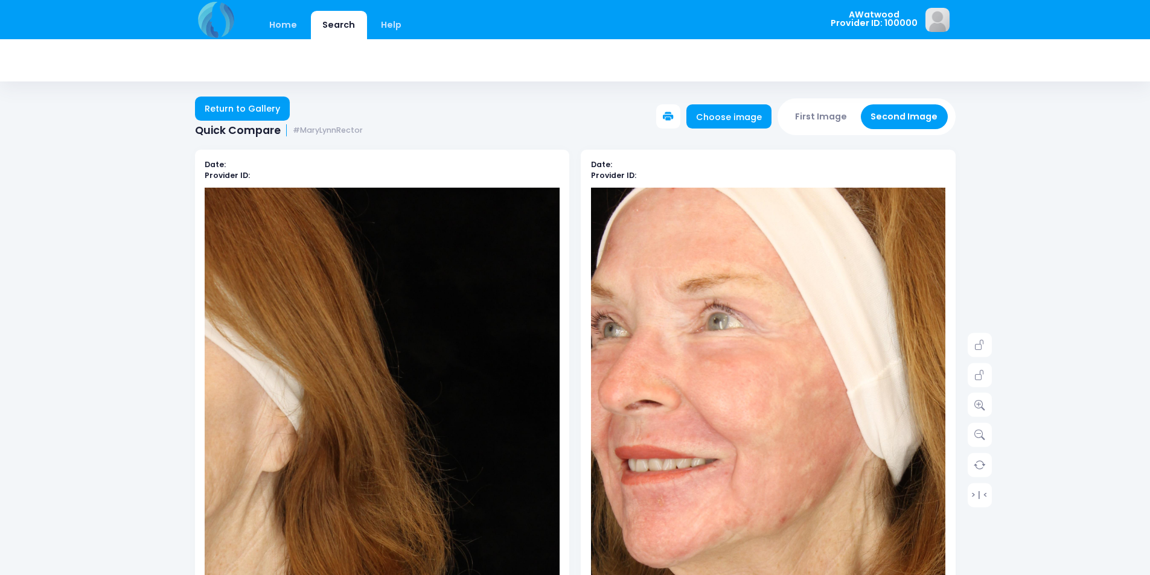
click at [642, 389] on img at bounding box center [856, 481] width 603 height 905
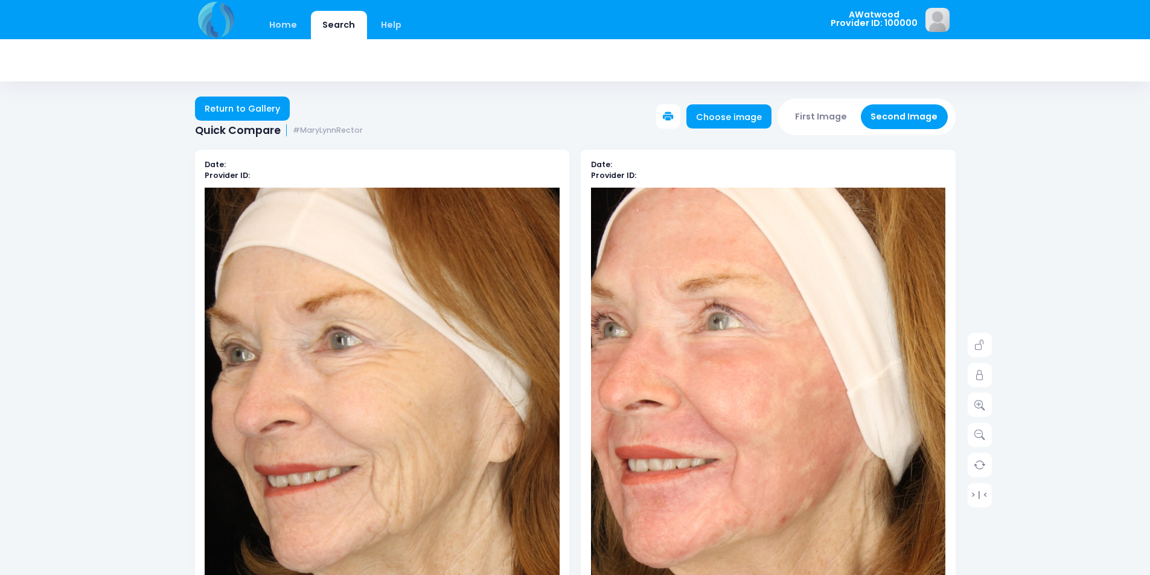
click at [234, 382] on img at bounding box center [485, 487] width 603 height 905
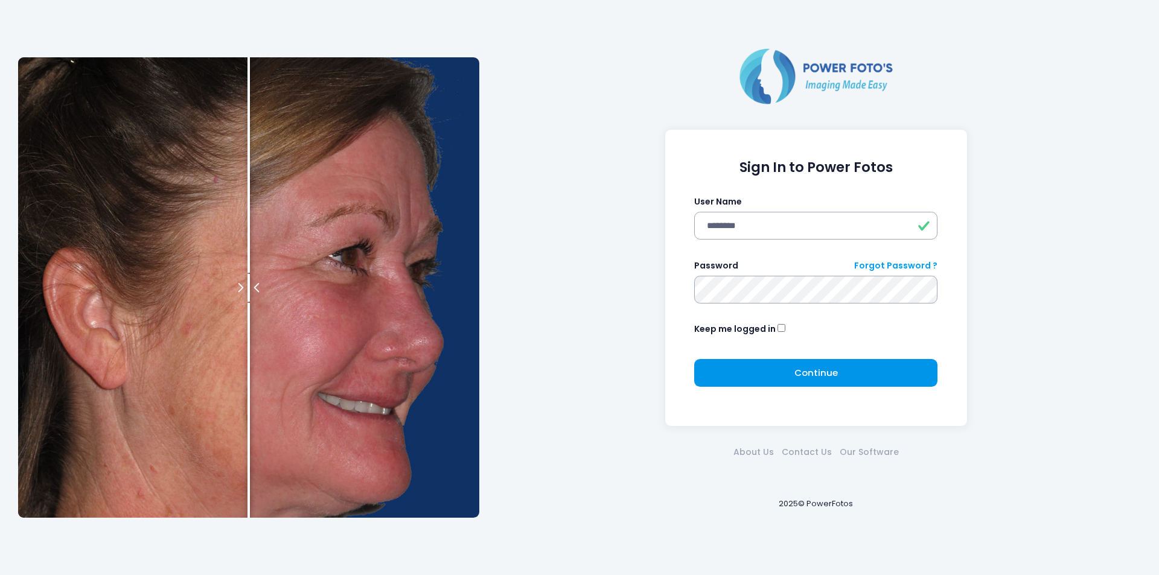
click at [765, 374] on button "Continue Please wait..." at bounding box center [815, 373] width 243 height 28
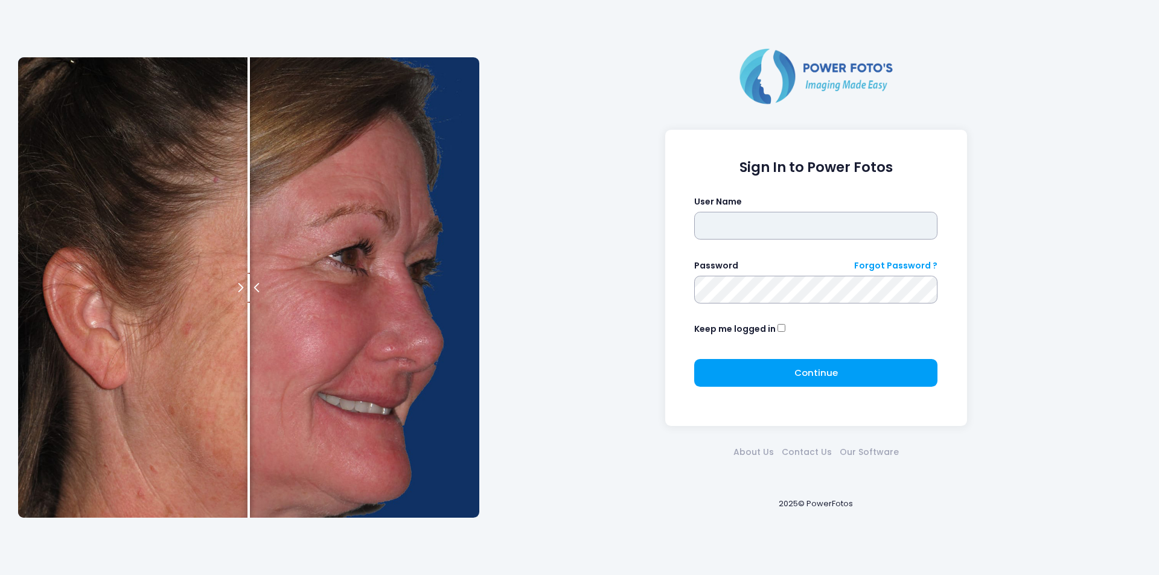
click at [776, 237] on input "text" at bounding box center [815, 226] width 243 height 28
type input "********"
click at [779, 392] on div "Continue Please wait..." at bounding box center [815, 377] width 243 height 37
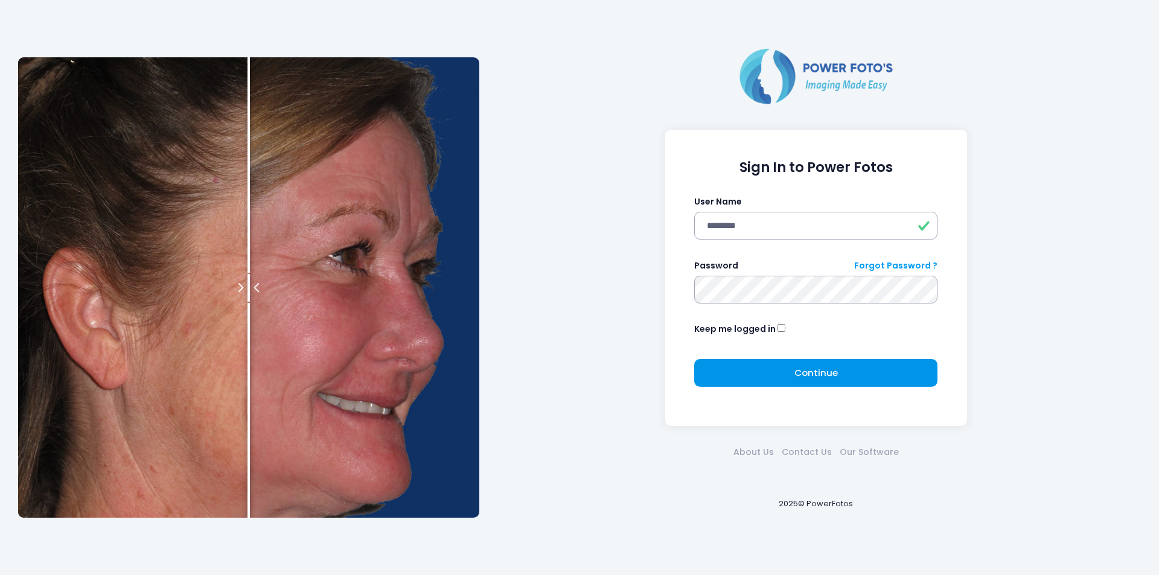
click at [790, 377] on button "Continue Please wait..." at bounding box center [815, 373] width 243 height 28
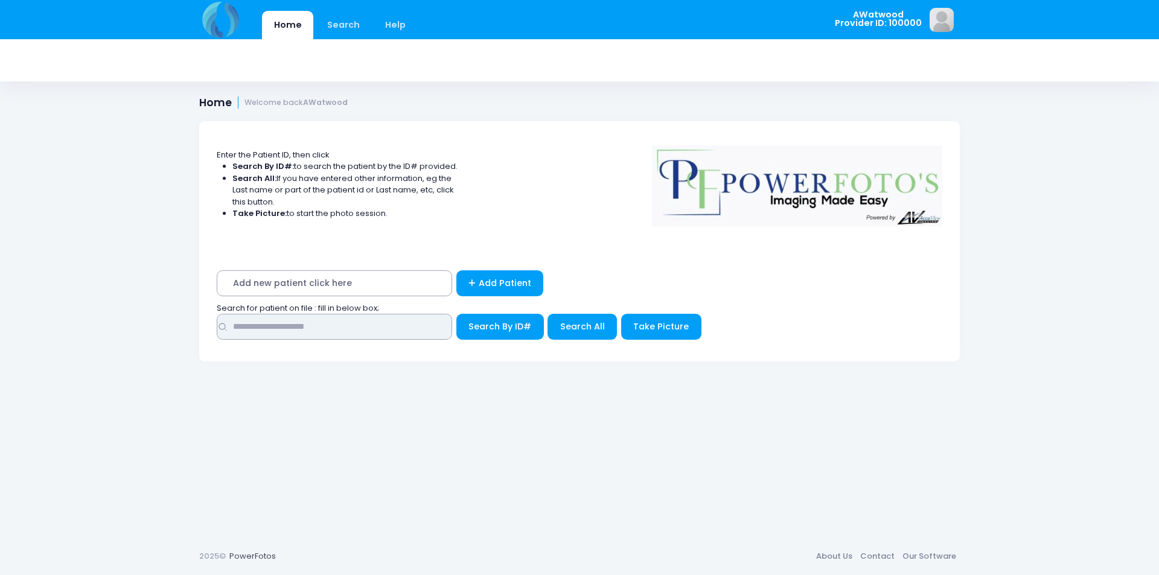
click at [357, 329] on input "text" at bounding box center [334, 327] width 235 height 26
type input "******"
click at [605, 329] on button "Search All" at bounding box center [582, 327] width 69 height 26
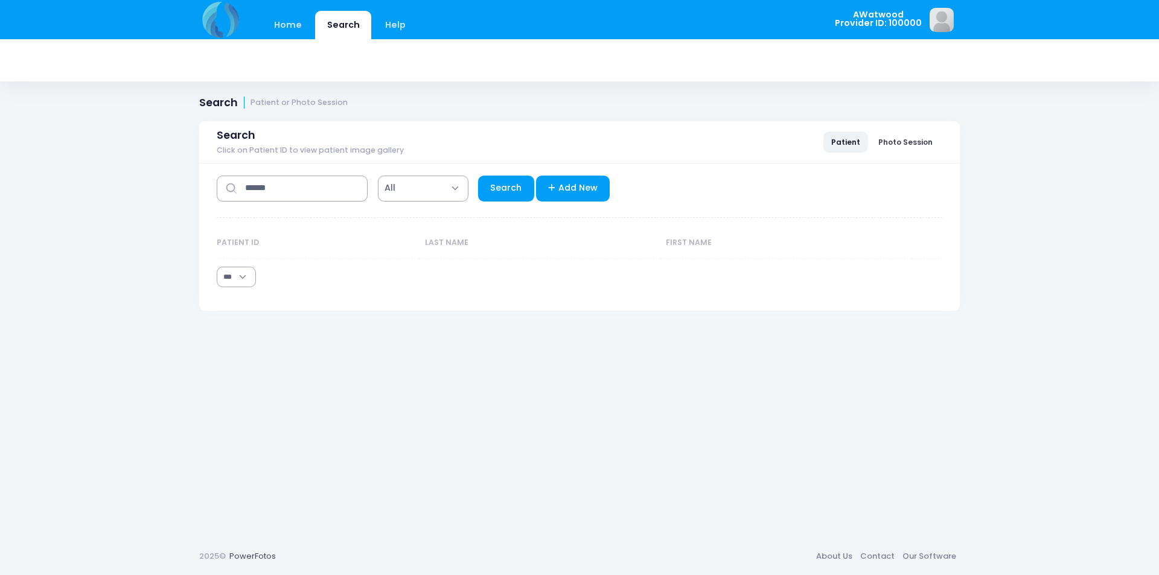
select select "***"
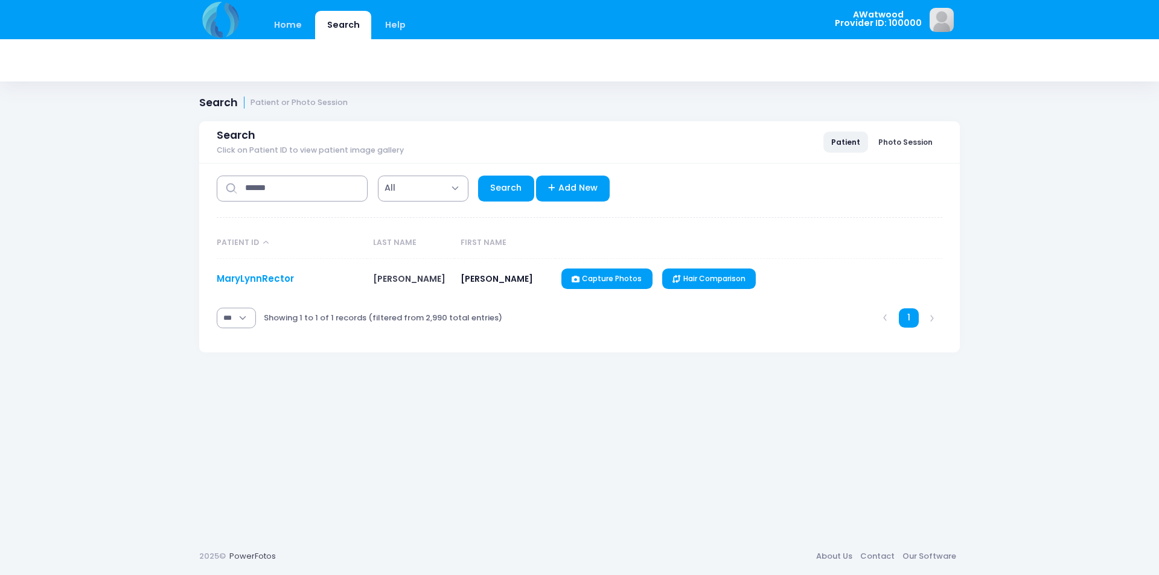
click at [231, 284] on link "MaryLynnRector" at bounding box center [255, 278] width 77 height 13
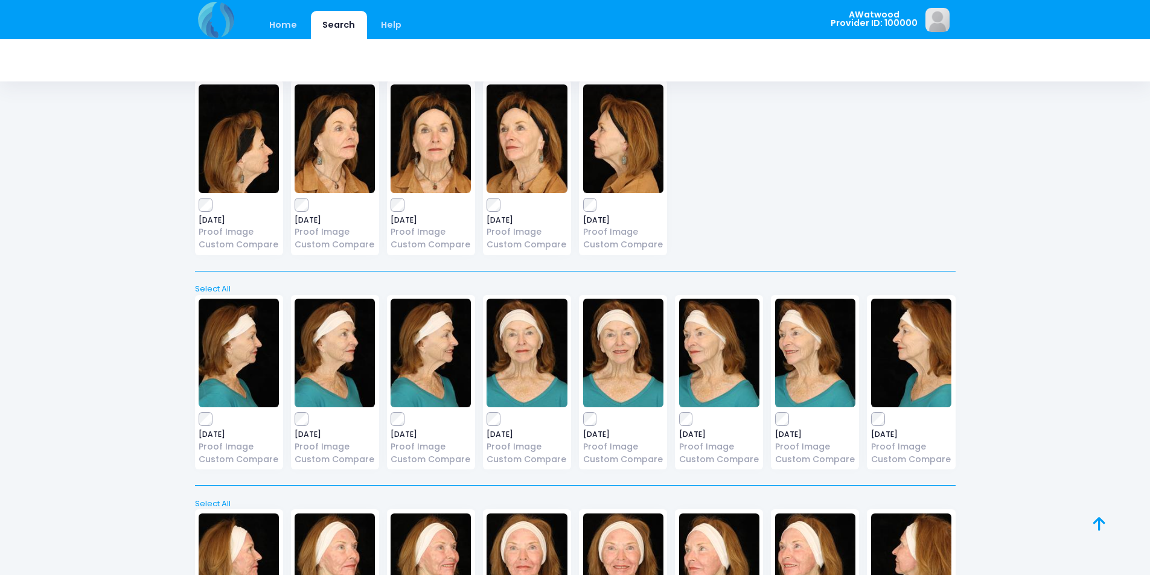
scroll to position [487, 0]
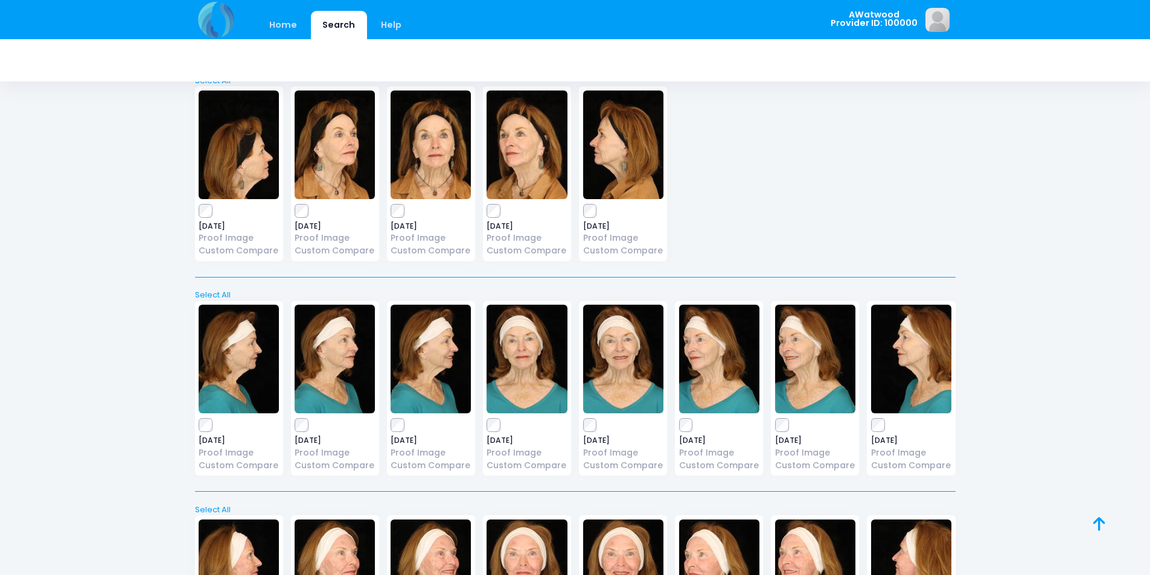
click at [823, 270] on div "[DATE] Proof Image Custom Compare [DATE] Proof Image [DATE]" at bounding box center [575, 175] width 768 height 194
click at [274, 25] on link "Home" at bounding box center [283, 25] width 51 height 28
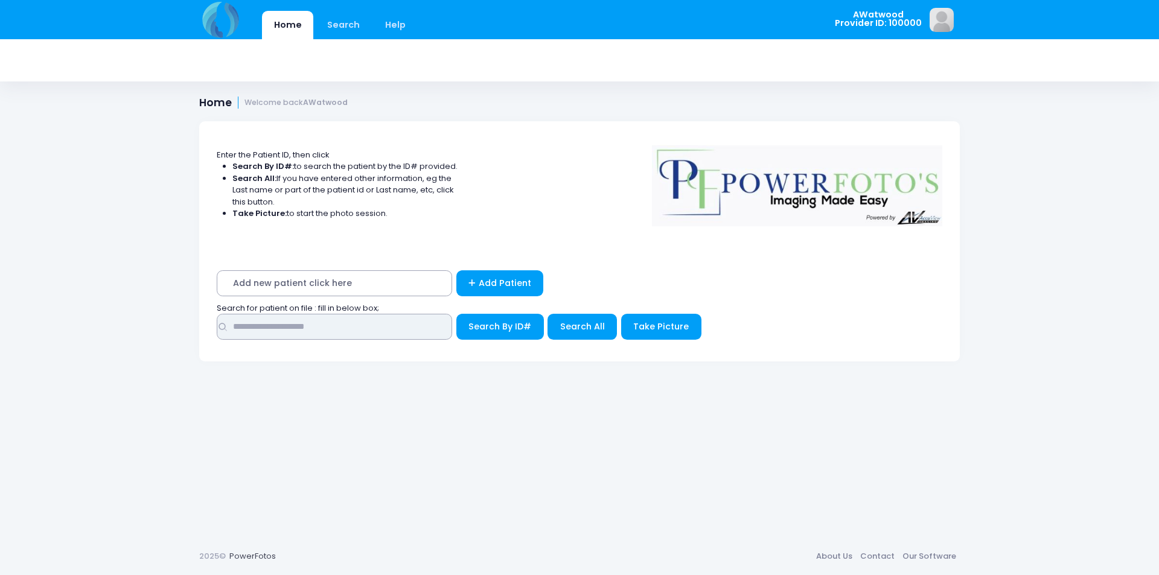
click at [352, 319] on input "text" at bounding box center [334, 327] width 235 height 26
type input "*****"
click at [600, 318] on button "Search All" at bounding box center [582, 327] width 69 height 26
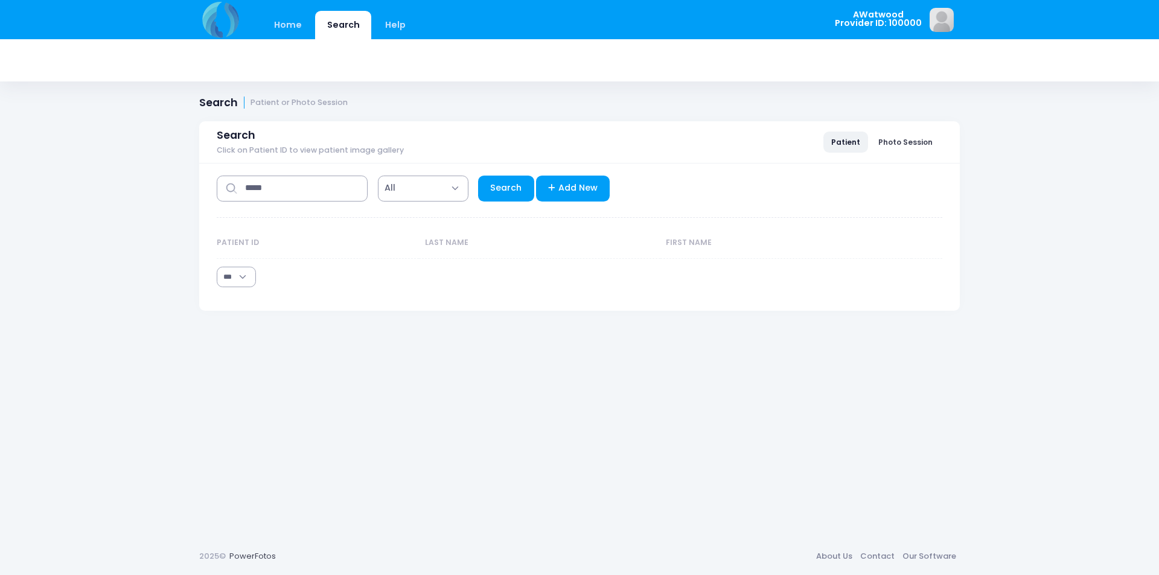
select select "***"
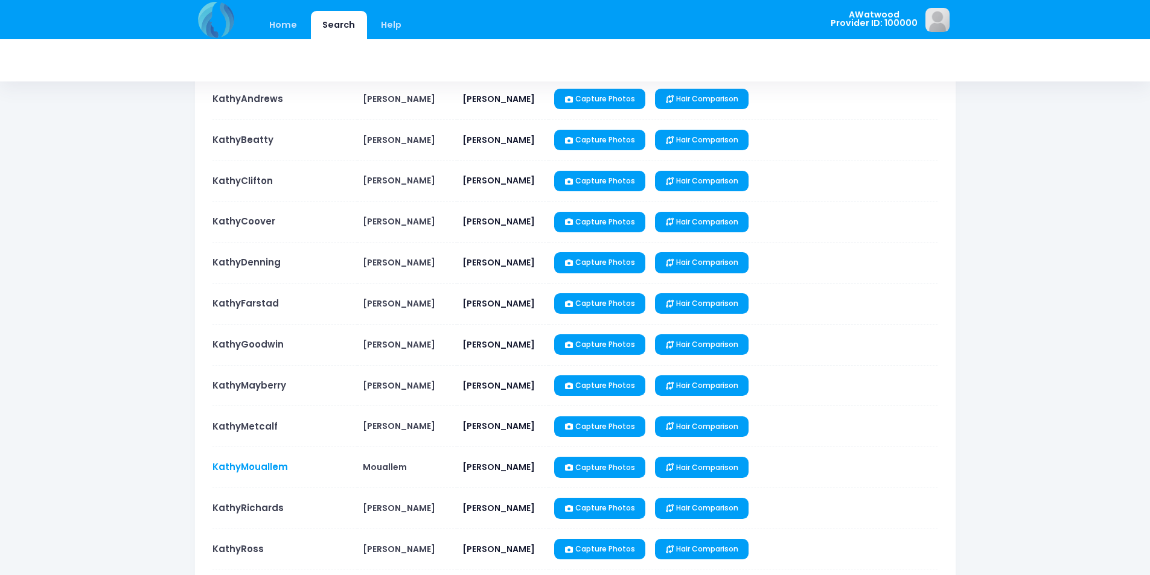
scroll to position [181, 0]
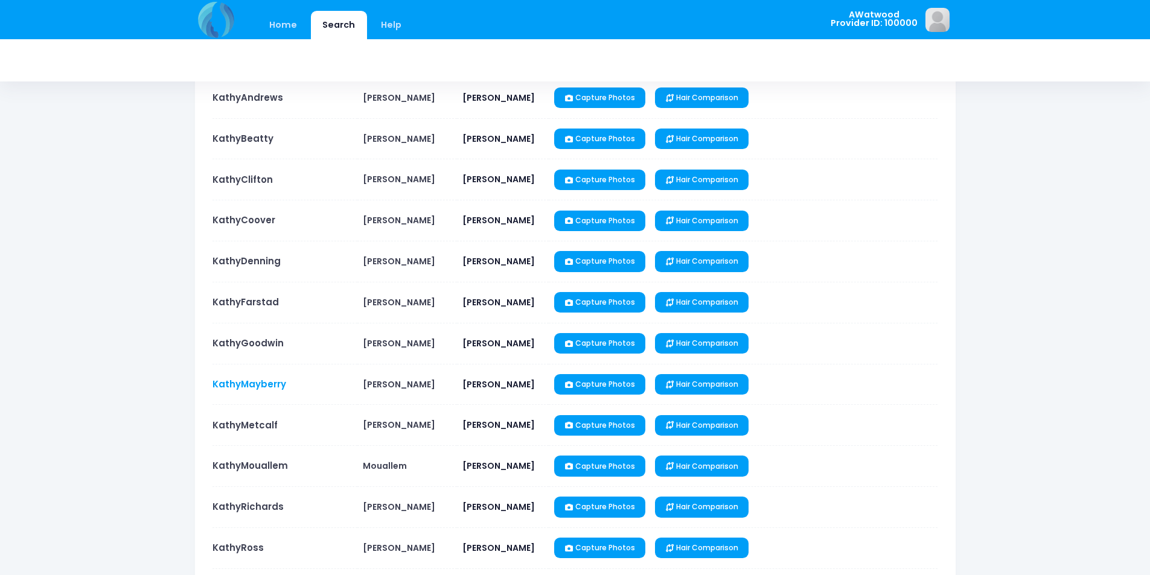
click at [266, 383] on link "KathyMayberry" at bounding box center [249, 384] width 74 height 13
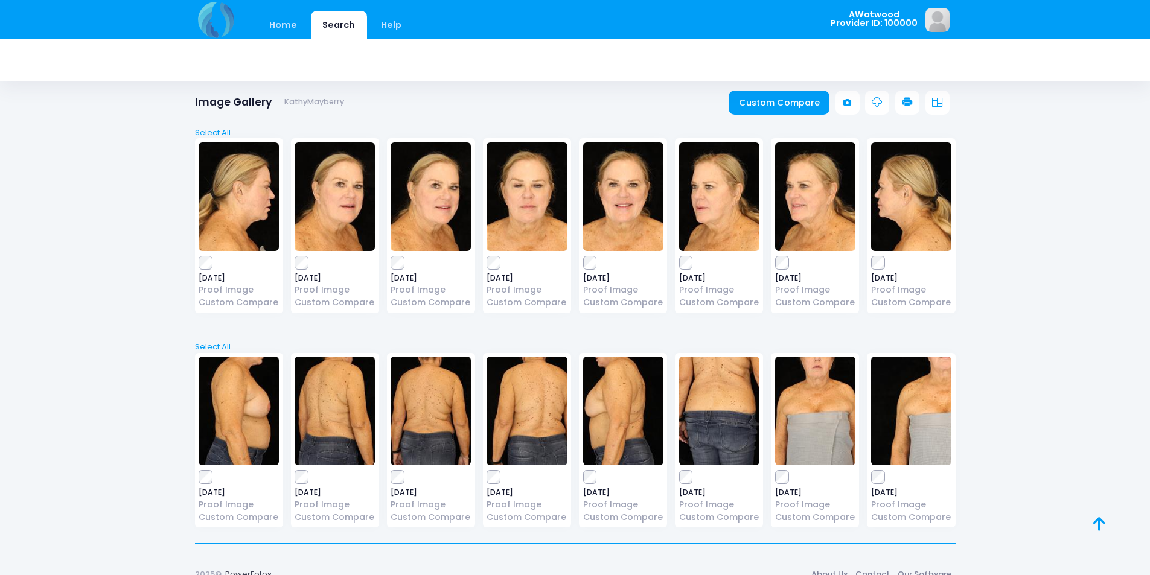
scroll to position [24, 0]
